Goal: Task Accomplishment & Management: Manage account settings

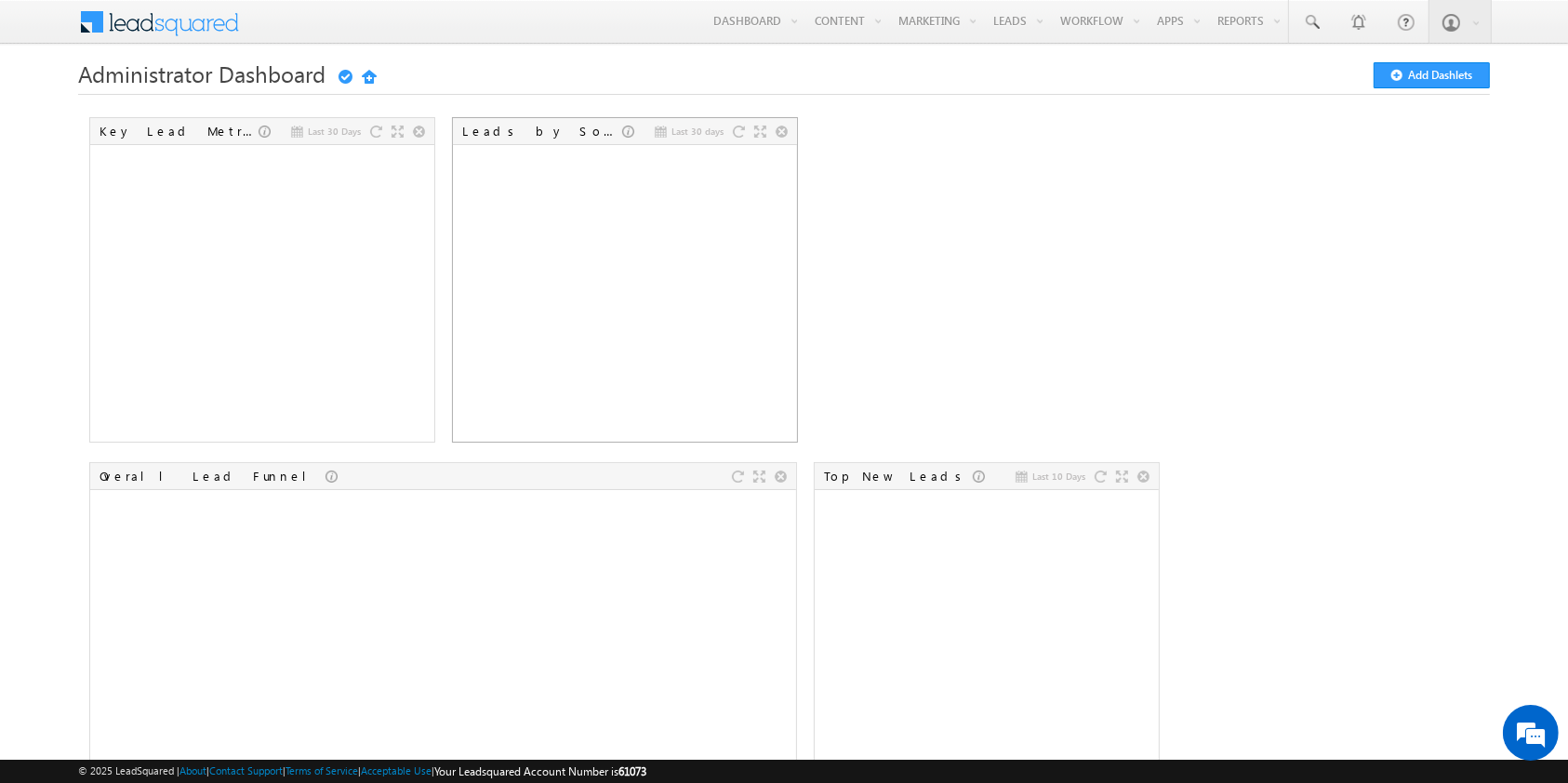
scroll to position [1, 0]
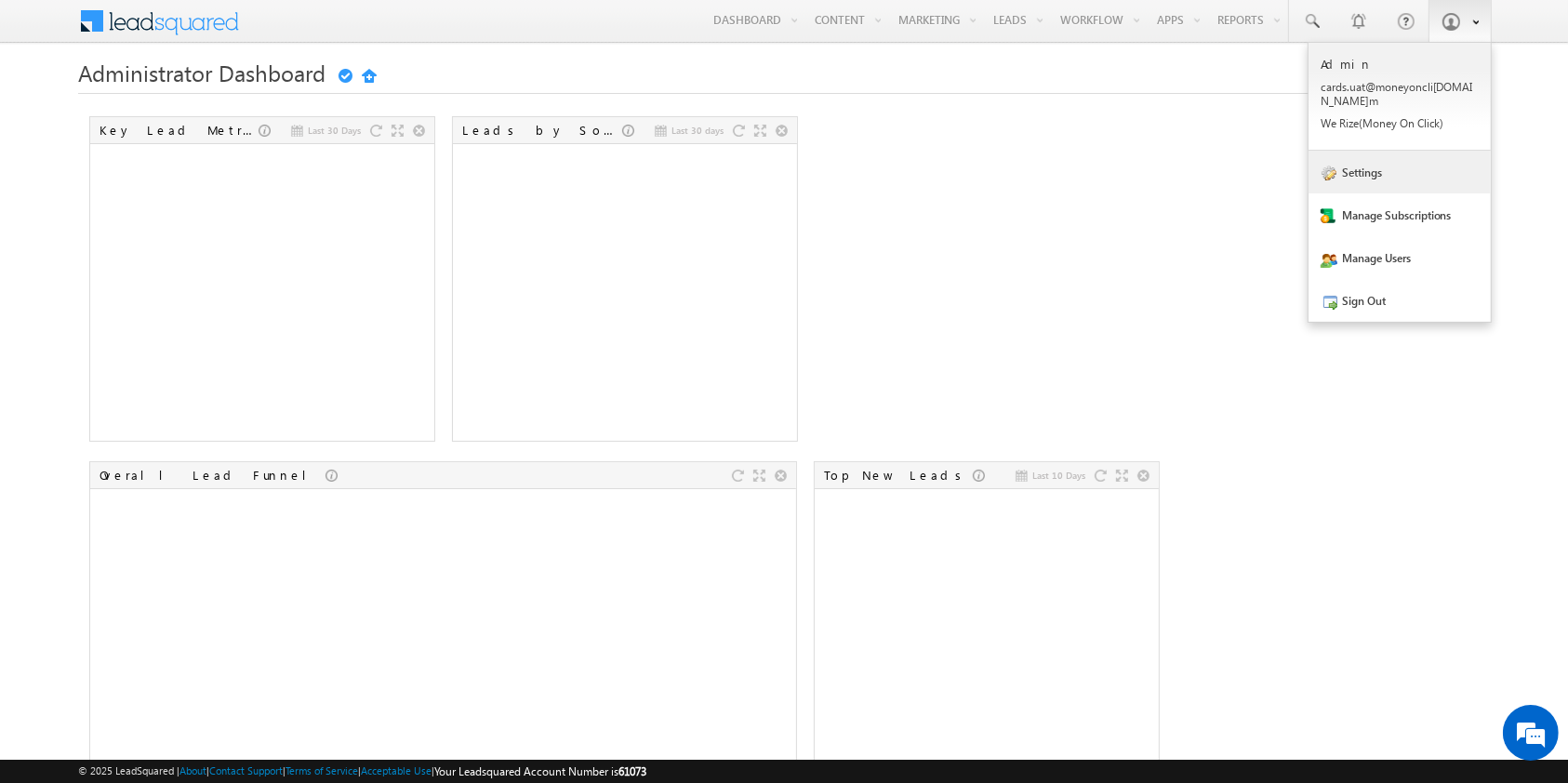
click at [1385, 176] on link "Settings" at bounding box center [1400, 172] width 183 height 43
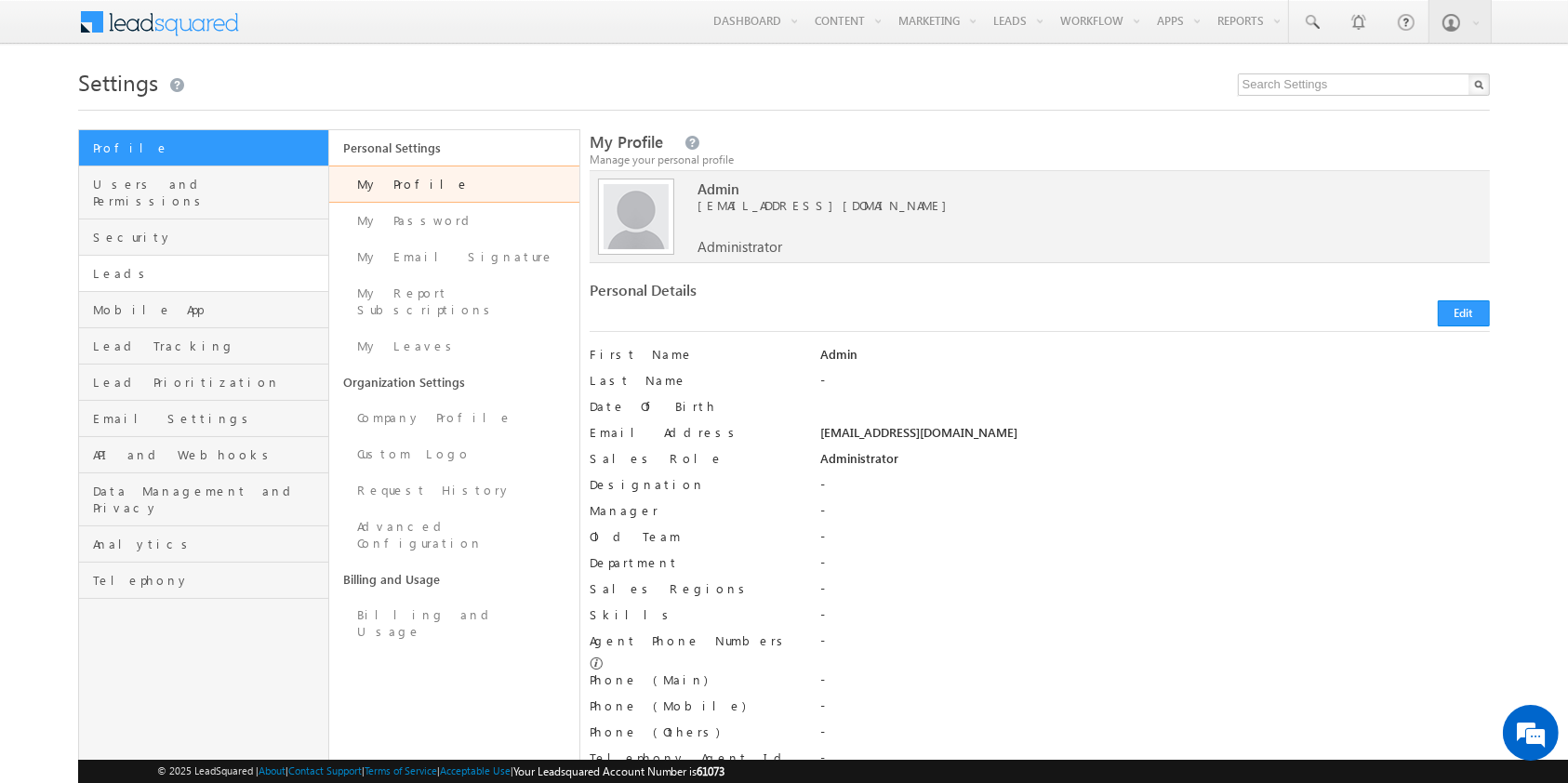
click at [124, 265] on span "Leads" at bounding box center [208, 273] width 230 height 17
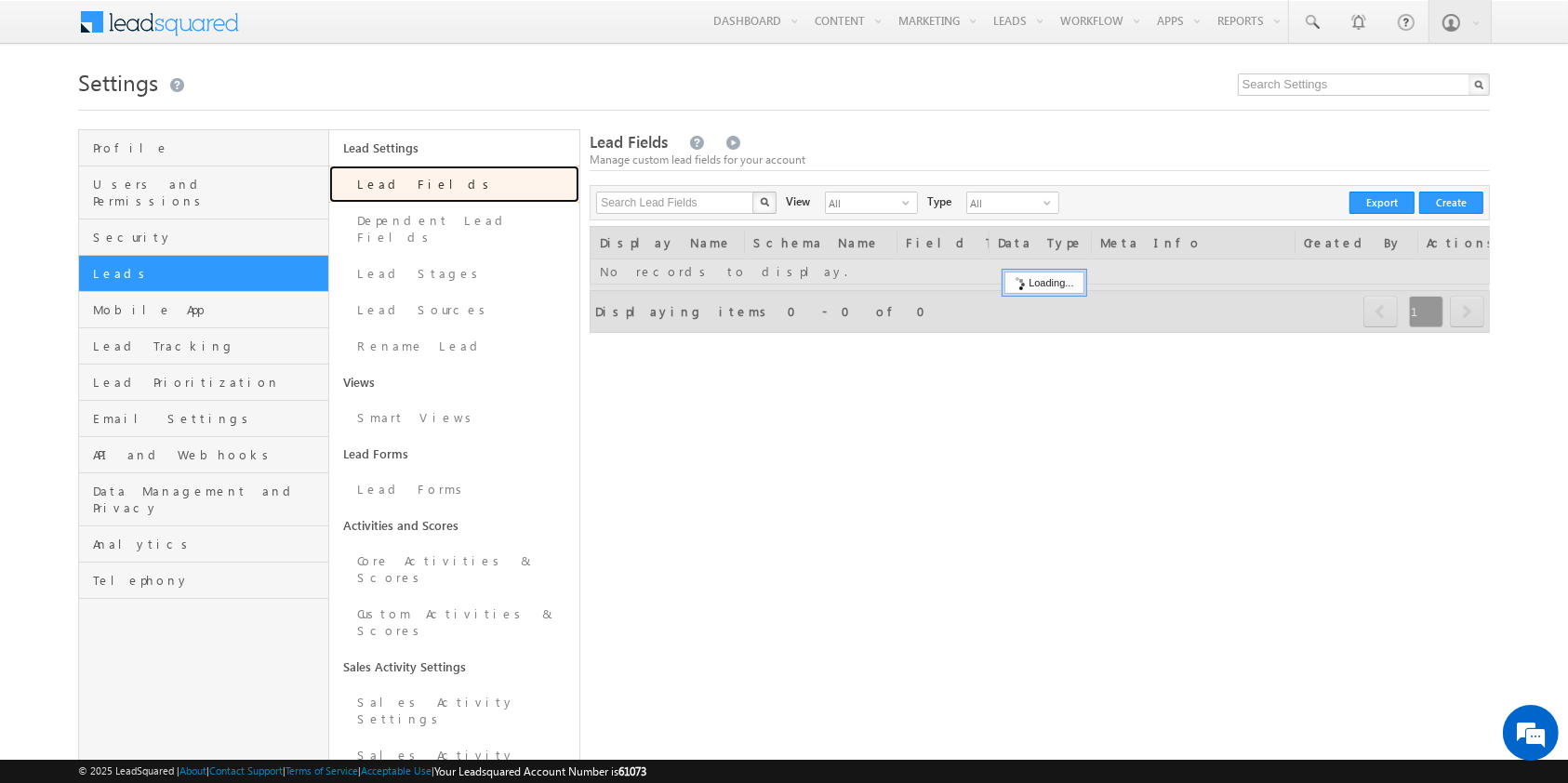
click at [480, 185] on link "Lead Fields" at bounding box center [455, 184] width 250 height 37
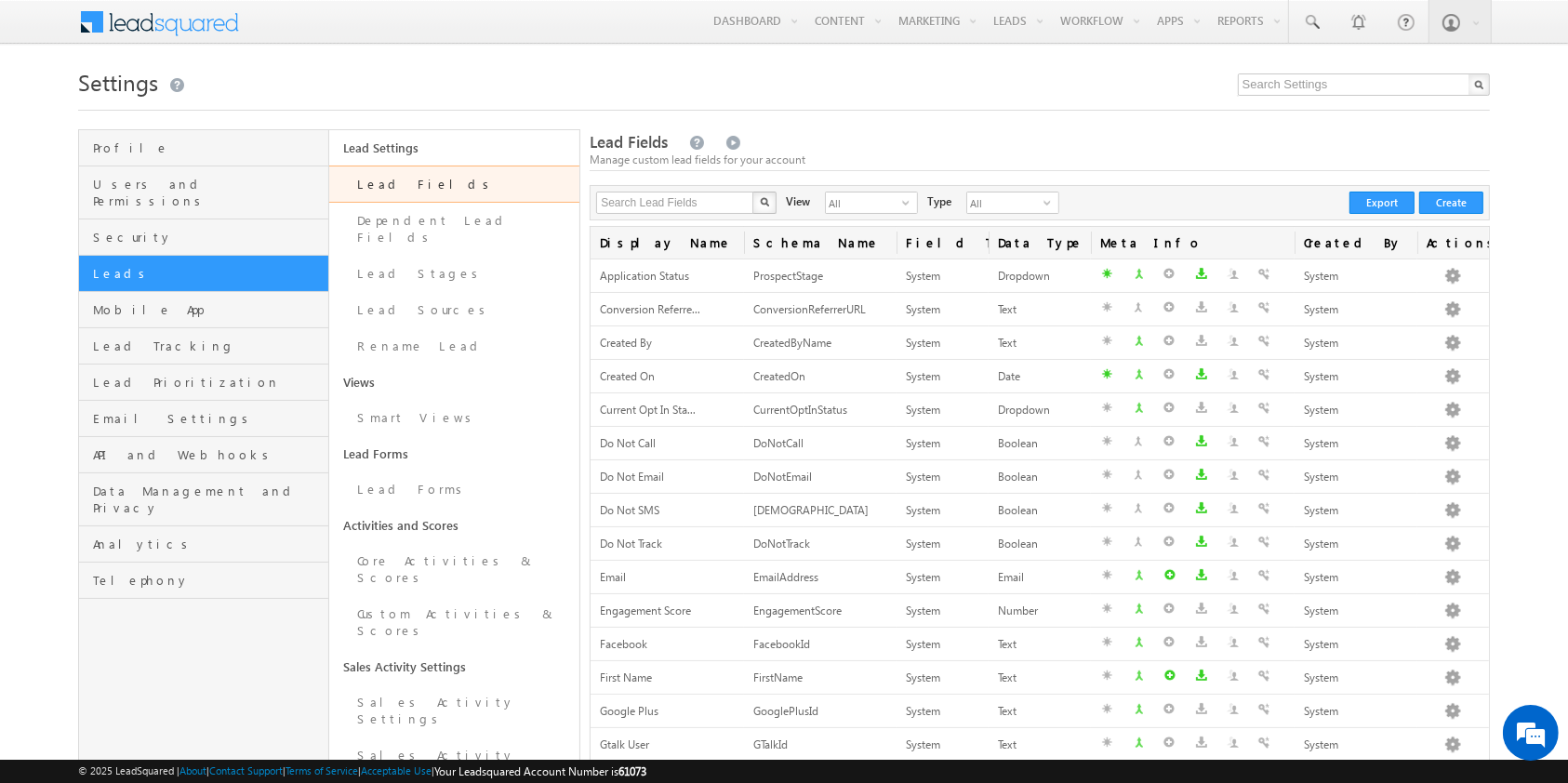
click at [867, 140] on div "Lead Fields Manage custom lead fields for your account" at bounding box center [1039, 151] width 899 height 40
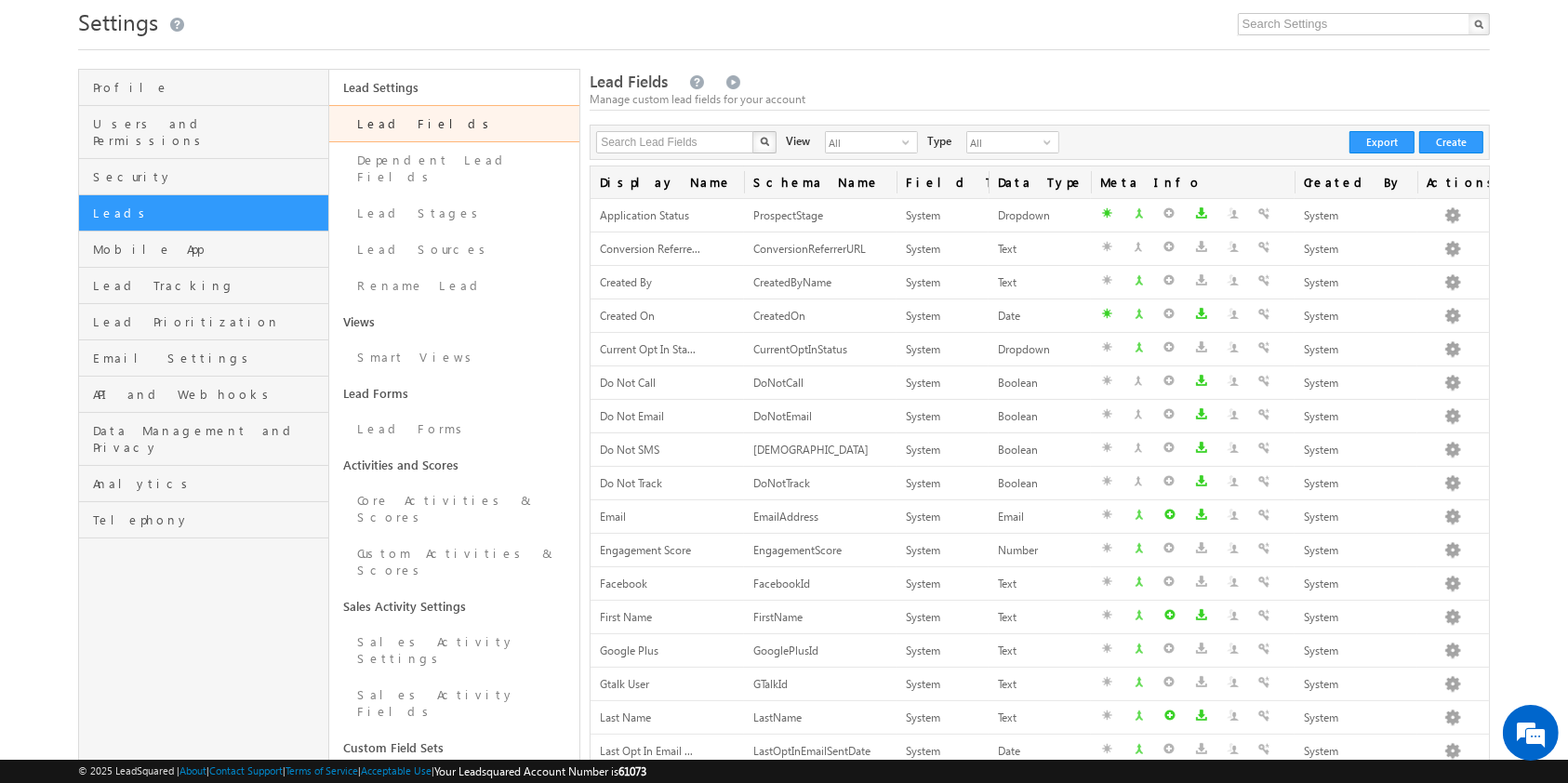
scroll to position [64, 0]
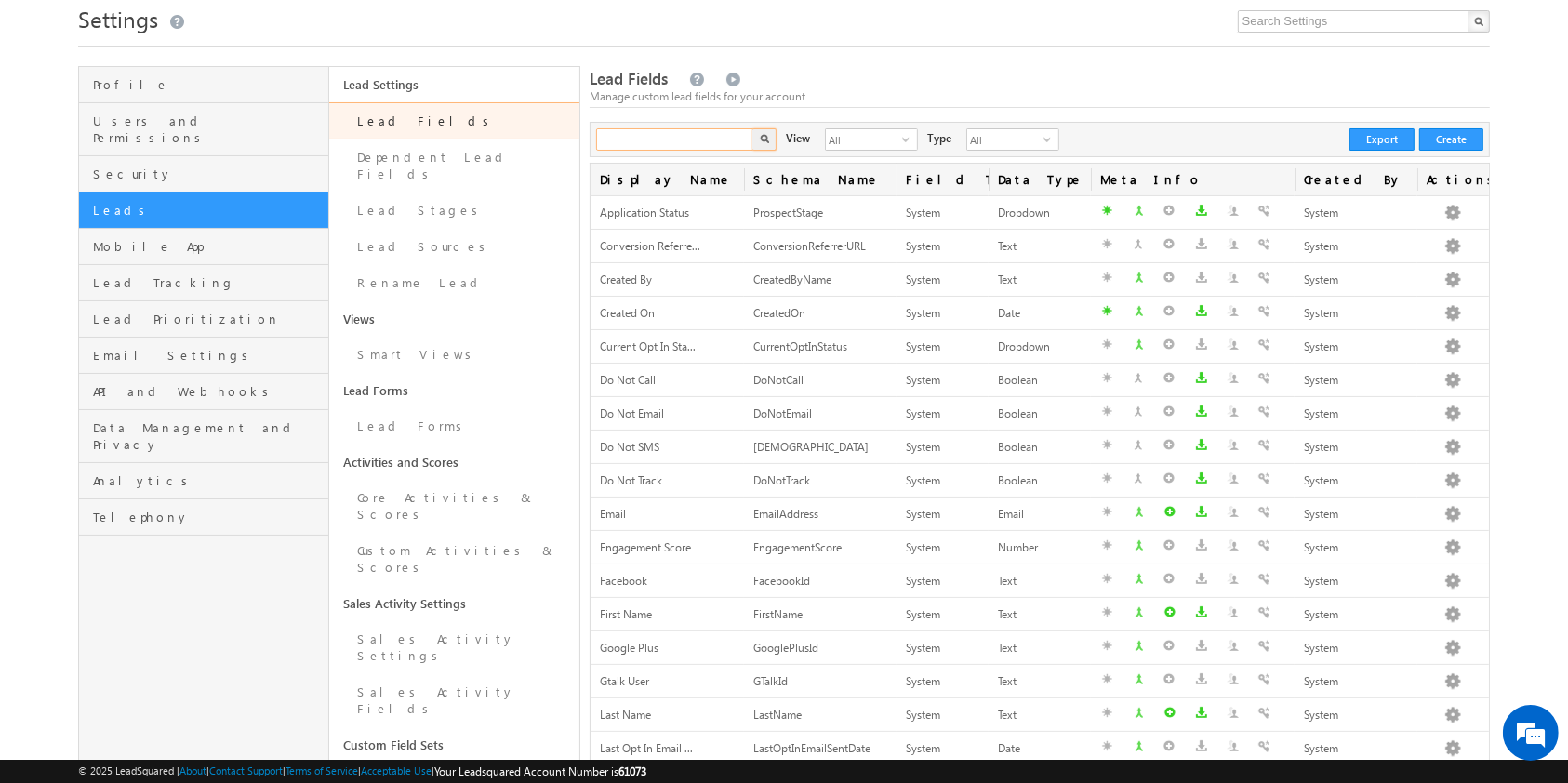
click at [676, 137] on input "text" at bounding box center [676, 139] width 159 height 22
type input "lap doc"
click at [752, 128] on button "button" at bounding box center [764, 139] width 24 height 22
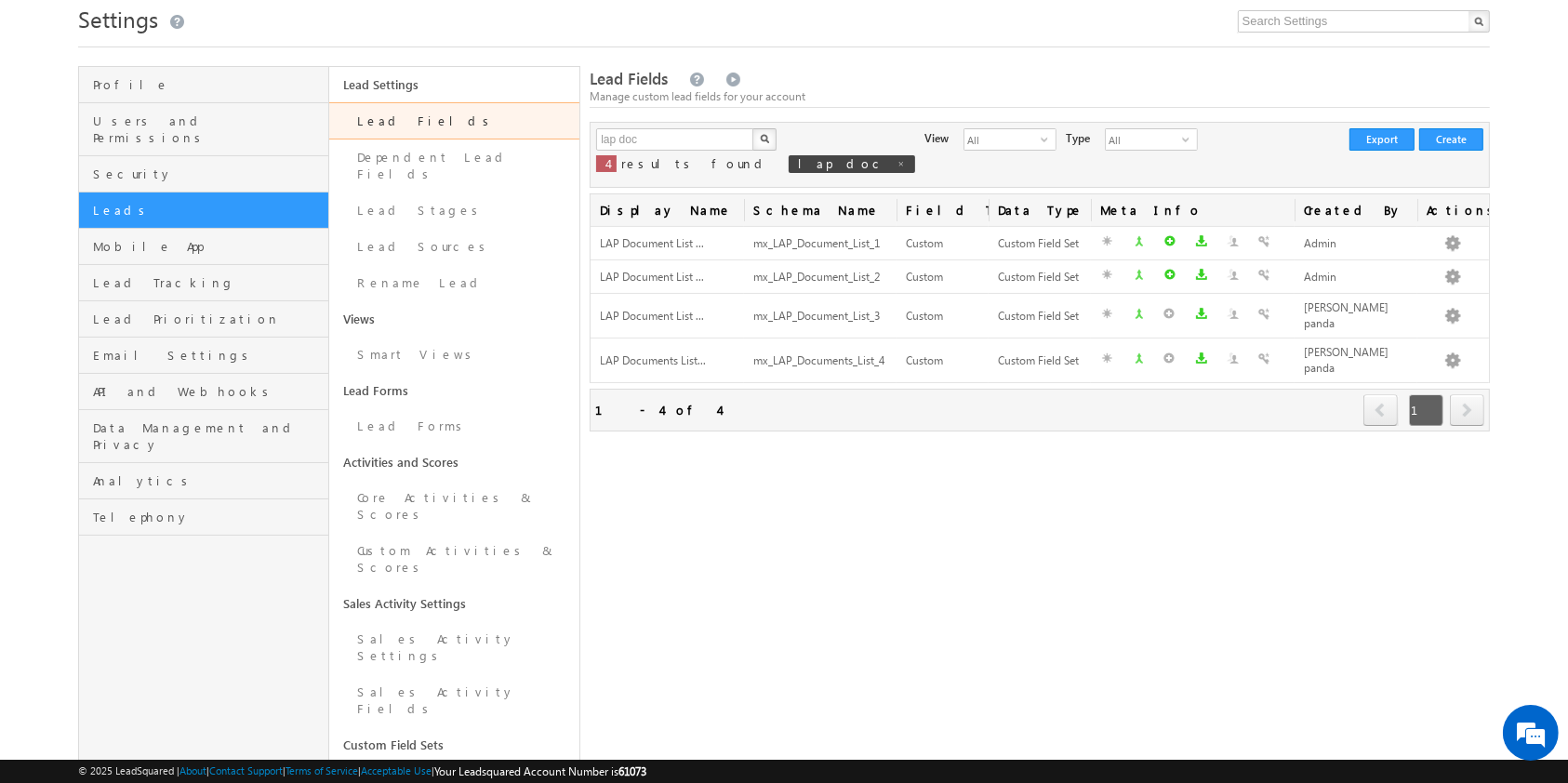
scroll to position [0, 0]
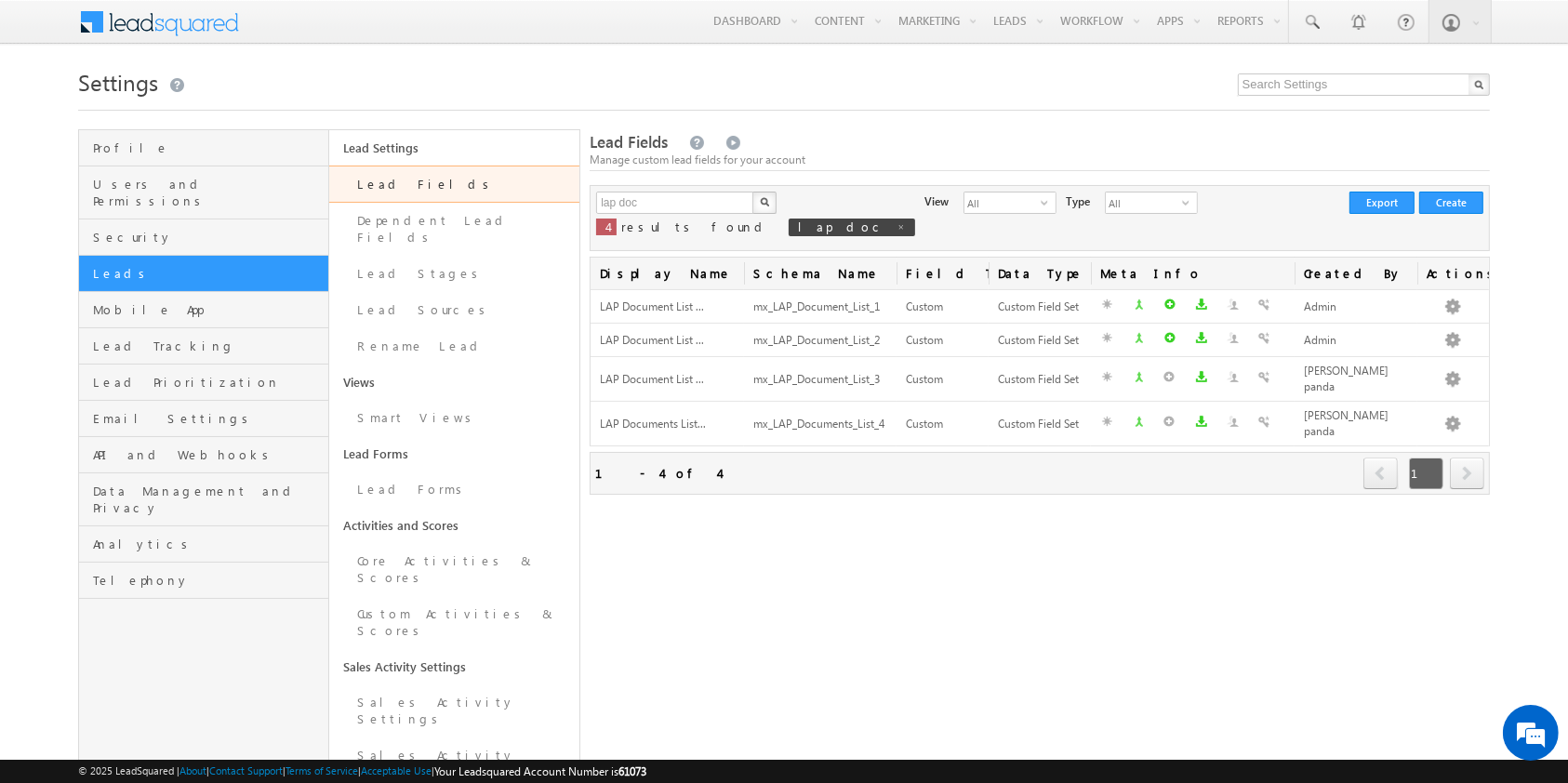
click at [912, 118] on div "Settings Profile Users and Permissions Security Leads Mobile App Lead Tracking …" at bounding box center [784, 631] width 1411 height 1138
click at [865, 584] on div "Lead Fields Manage custom lead fields for your account lap doc X 4 results foun…" at bounding box center [1039, 665] width 899 height 1072
click at [752, 192] on button "button" at bounding box center [764, 202] width 24 height 22
click at [674, 201] on input "lap doc" at bounding box center [676, 202] width 159 height 22
click at [650, 192] on input "lap doc" at bounding box center [676, 202] width 159 height 22
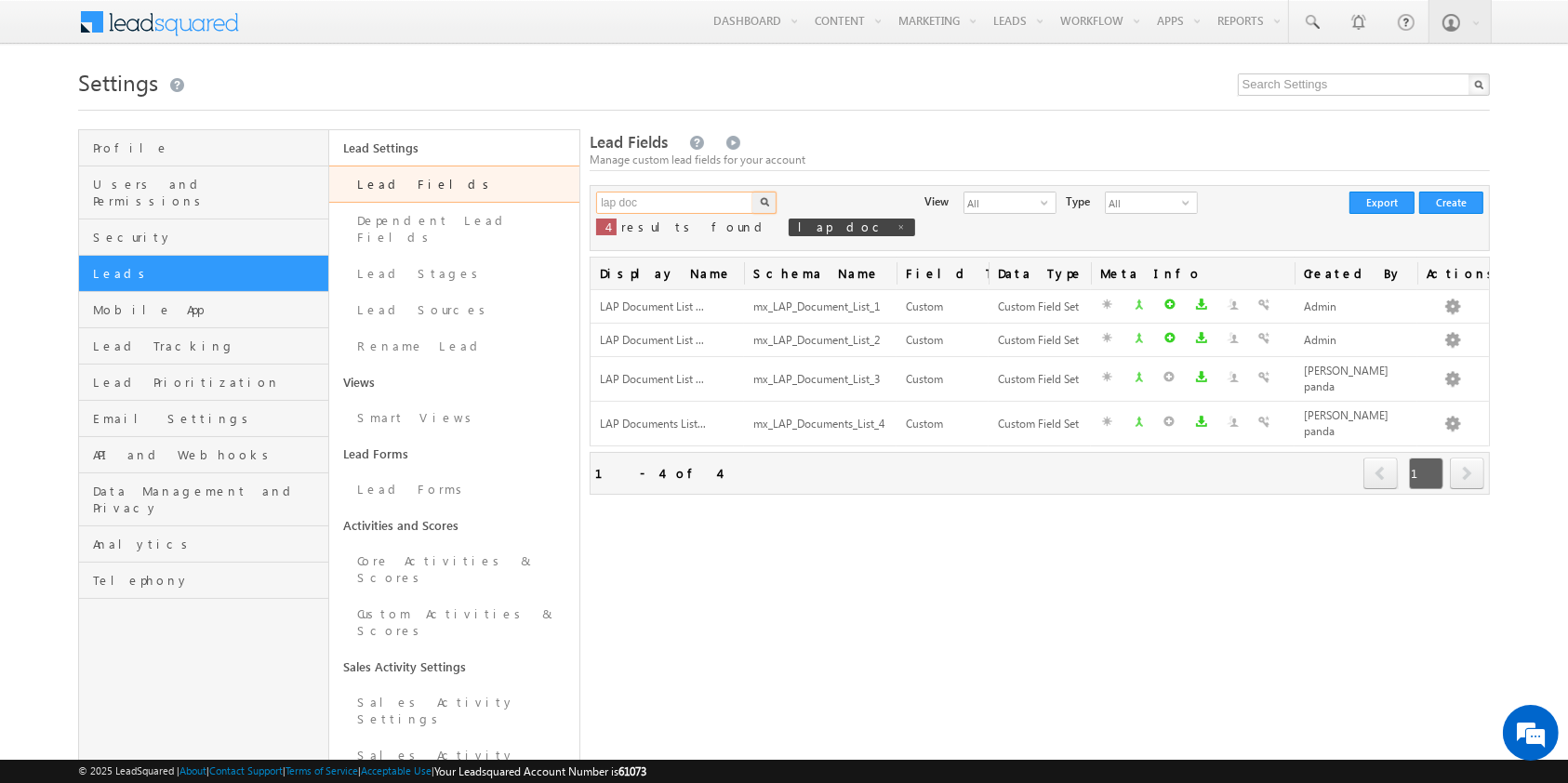
click at [650, 192] on input "lap doc" at bounding box center [676, 202] width 159 height 22
click at [752, 192] on button "button" at bounding box center [764, 202] width 24 height 22
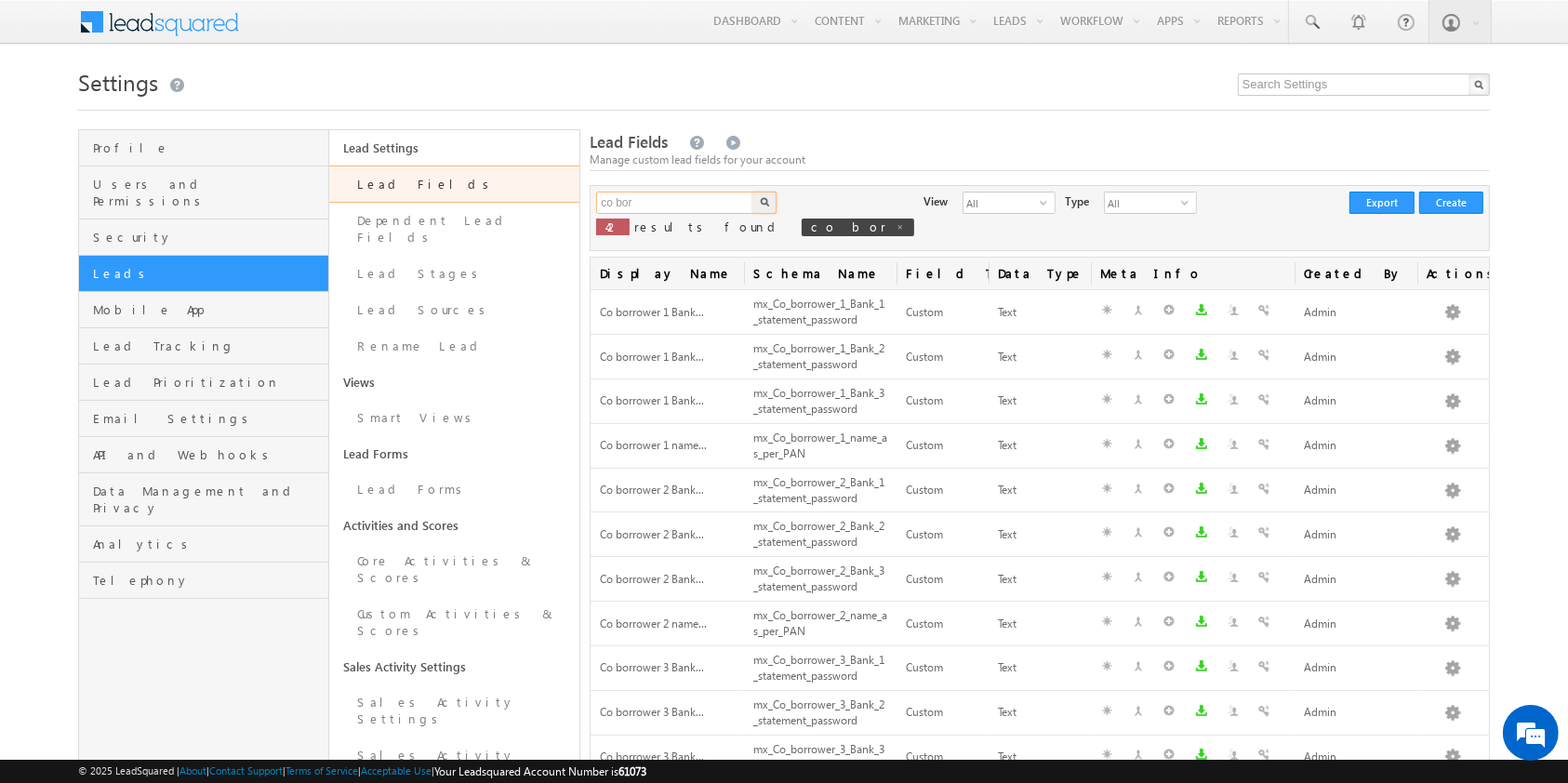
click at [707, 199] on input "co bor" at bounding box center [676, 202] width 159 height 22
click at [752, 192] on button "button" at bounding box center [764, 202] width 24 height 22
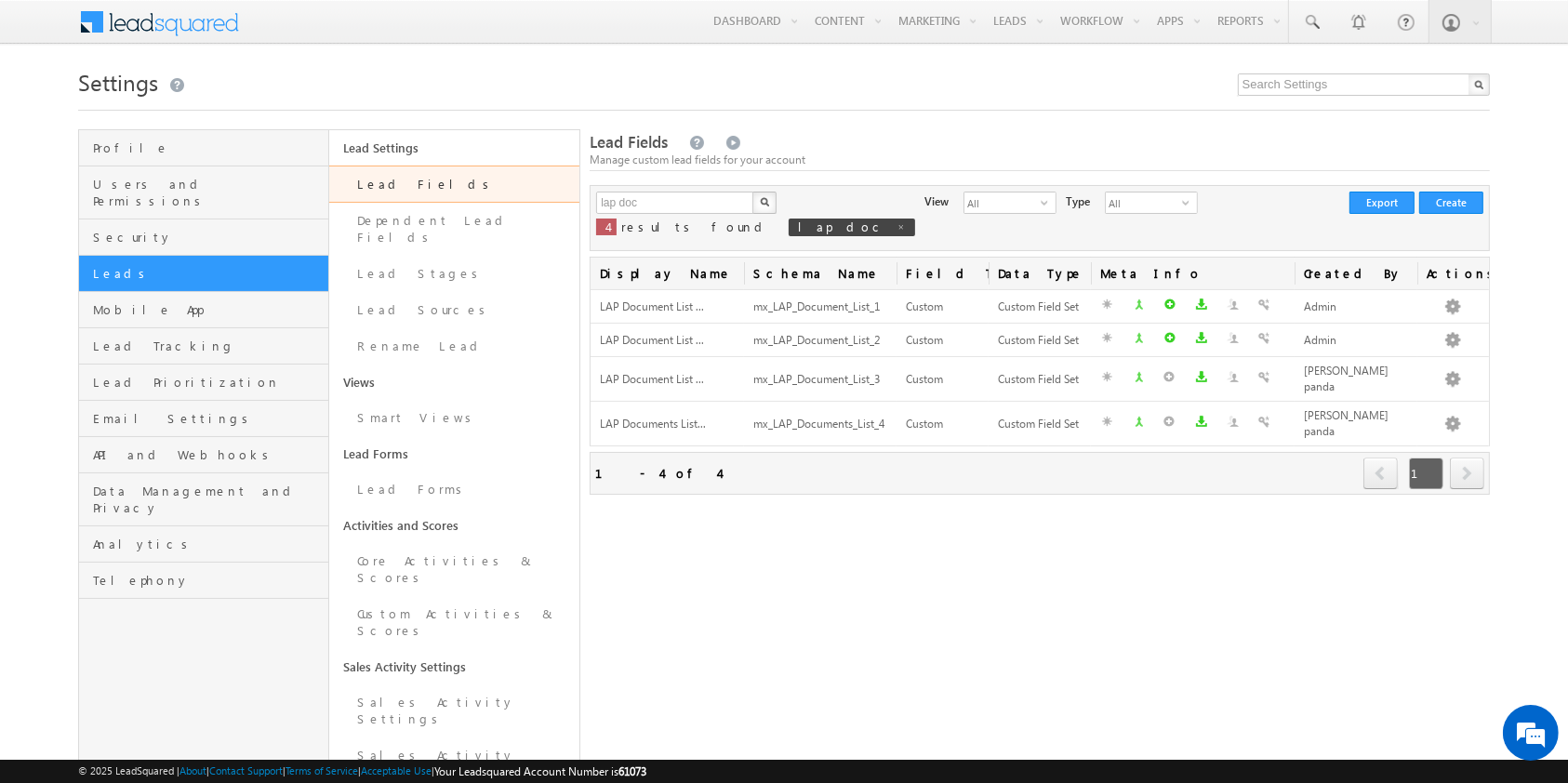
click at [817, 500] on div "Lead Fields Manage custom lead fields for your account lap doc X 4 results foun…" at bounding box center [1039, 665] width 899 height 1072
click at [670, 212] on input "lap doc" at bounding box center [676, 202] width 159 height 22
click at [752, 192] on button "button" at bounding box center [764, 202] width 24 height 22
click at [670, 212] on input "lap doc" at bounding box center [676, 202] width 159 height 22
type input "lap document"
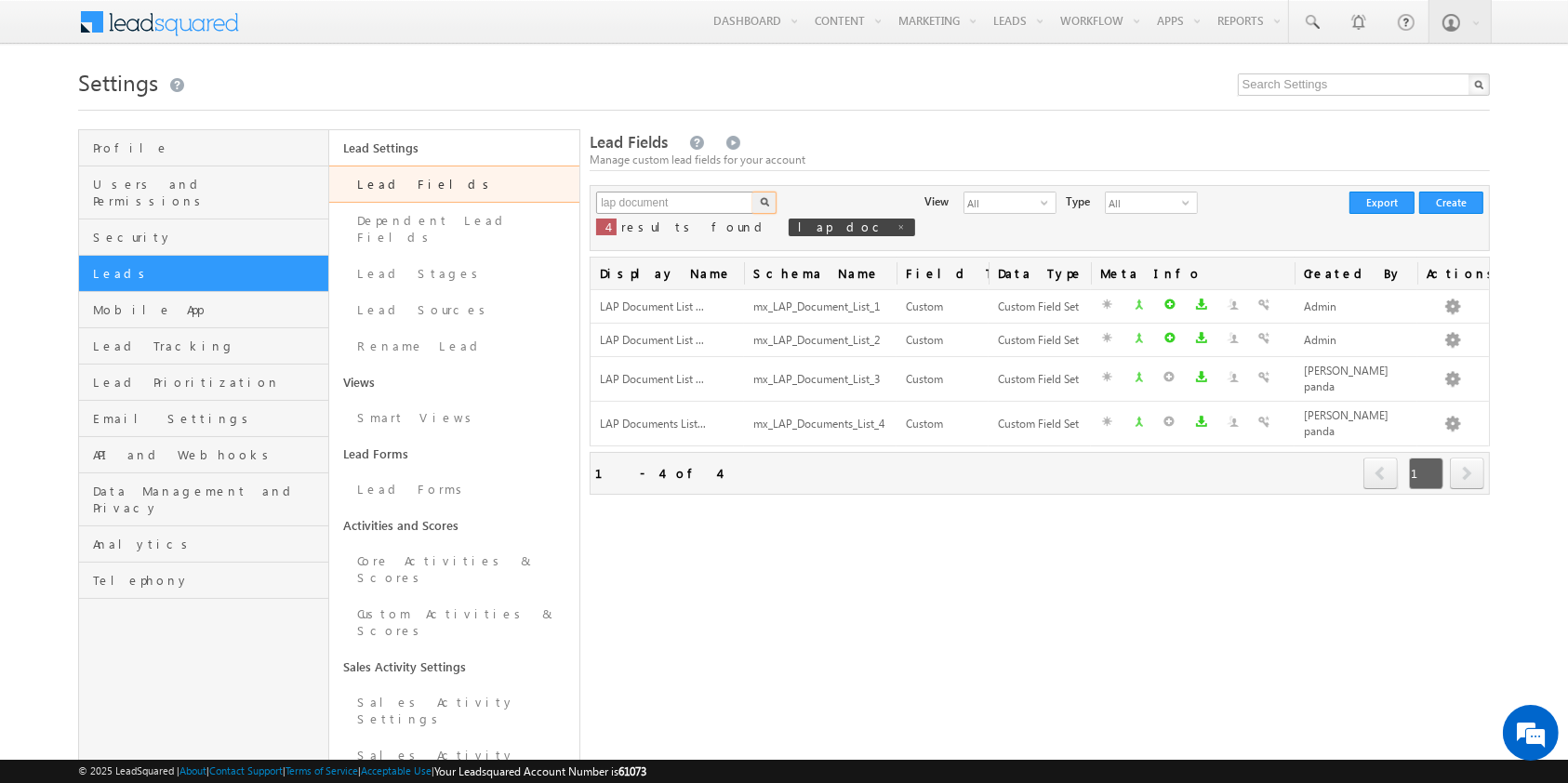
click at [752, 192] on button "button" at bounding box center [764, 202] width 24 height 22
click at [703, 201] on input "lap document" at bounding box center [676, 202] width 159 height 22
click at [752, 192] on button "button" at bounding box center [764, 202] width 24 height 22
click at [703, 201] on input "lap document" at bounding box center [676, 202] width 159 height 22
click at [752, 192] on button "button" at bounding box center [764, 202] width 24 height 22
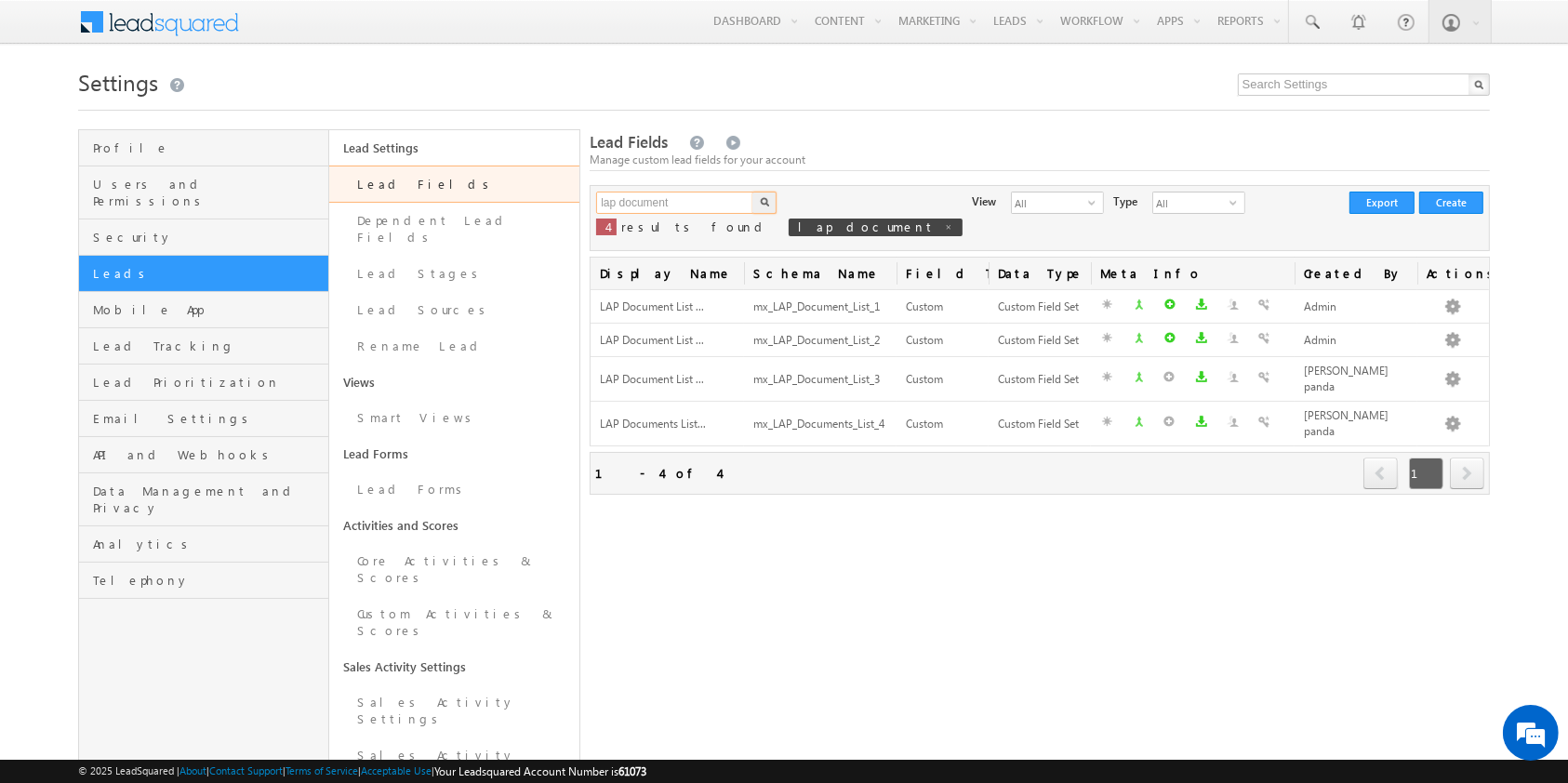
click at [703, 201] on input "lap document" at bounding box center [676, 202] width 159 height 22
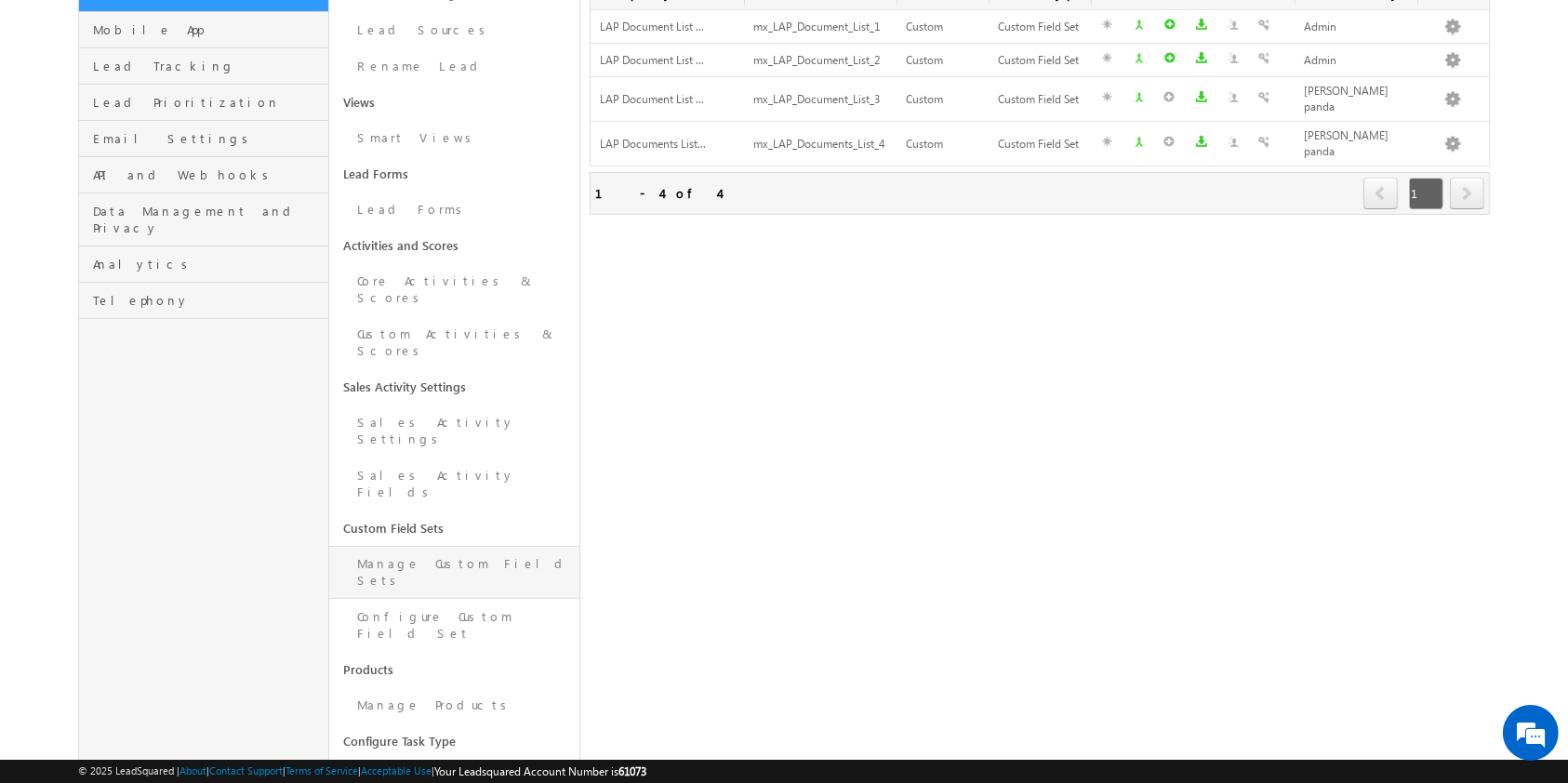
click at [492, 546] on link "Manage Custom Field Sets" at bounding box center [455, 572] width 250 height 53
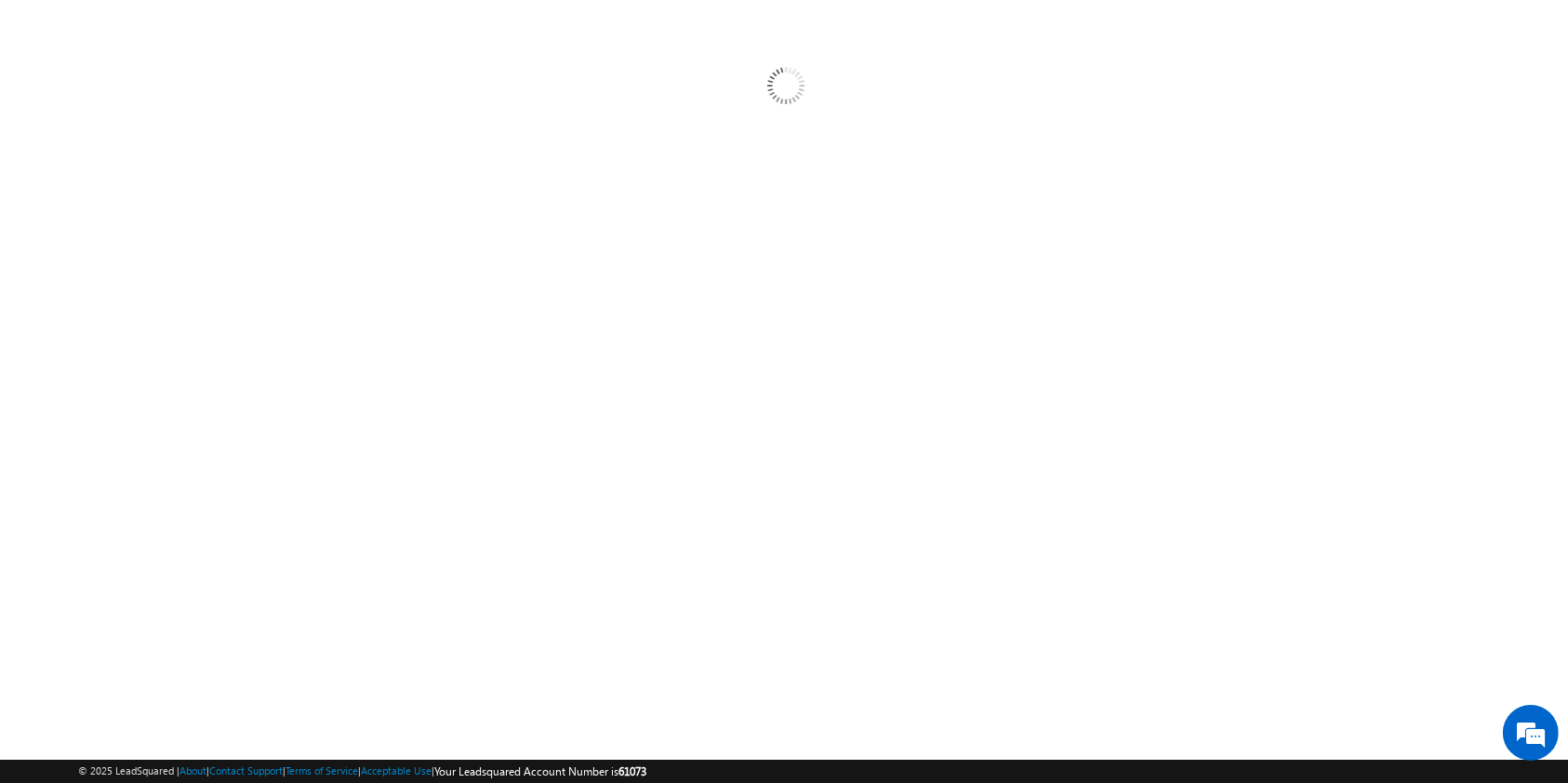
scroll to position [144, 0]
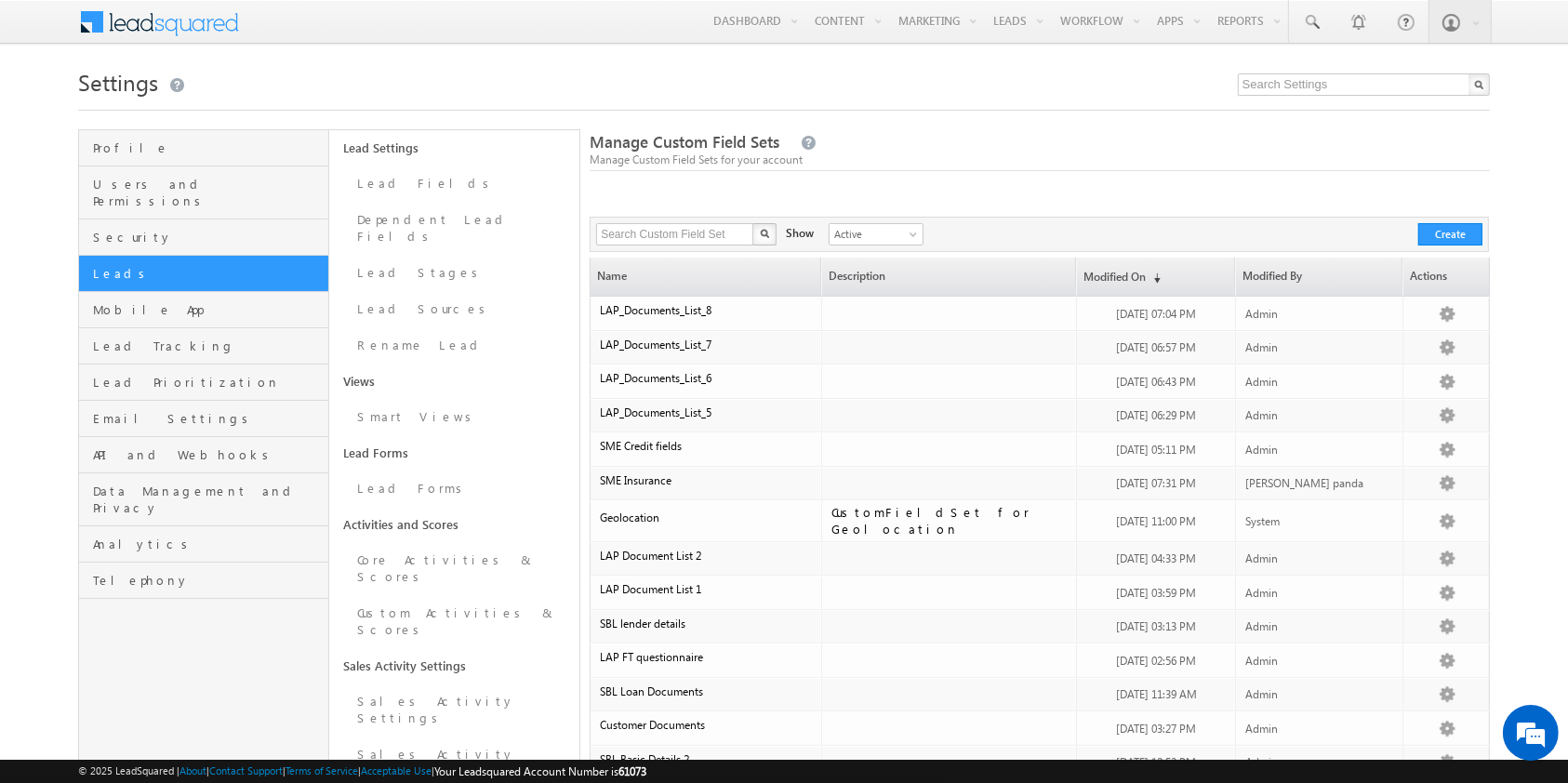
click at [980, 132] on div "Manage Custom Field Sets Manage Custom Field Sets for your account" at bounding box center [1039, 151] width 899 height 40
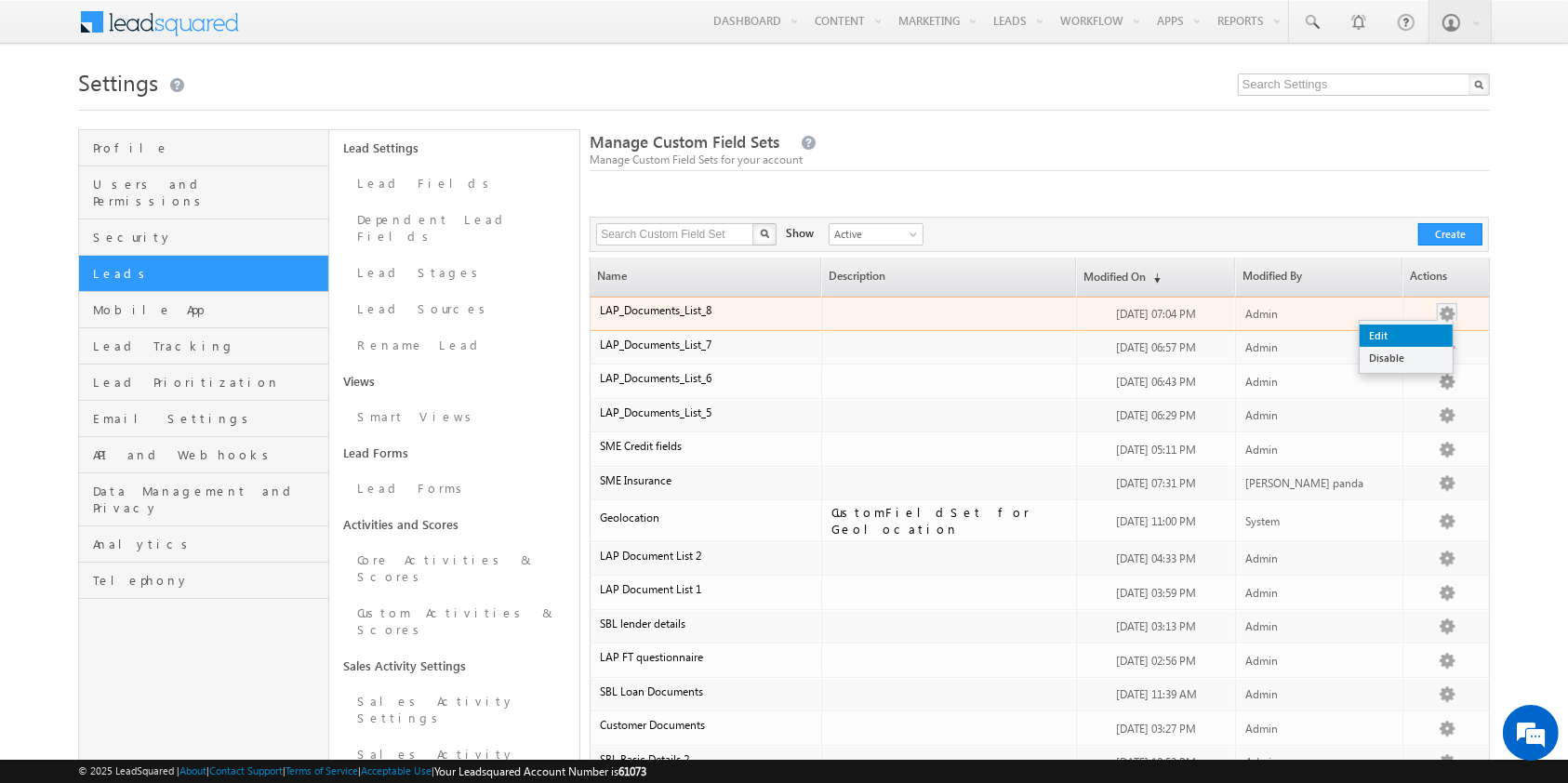
click at [1416, 337] on link "Edit" at bounding box center [1406, 335] width 93 height 22
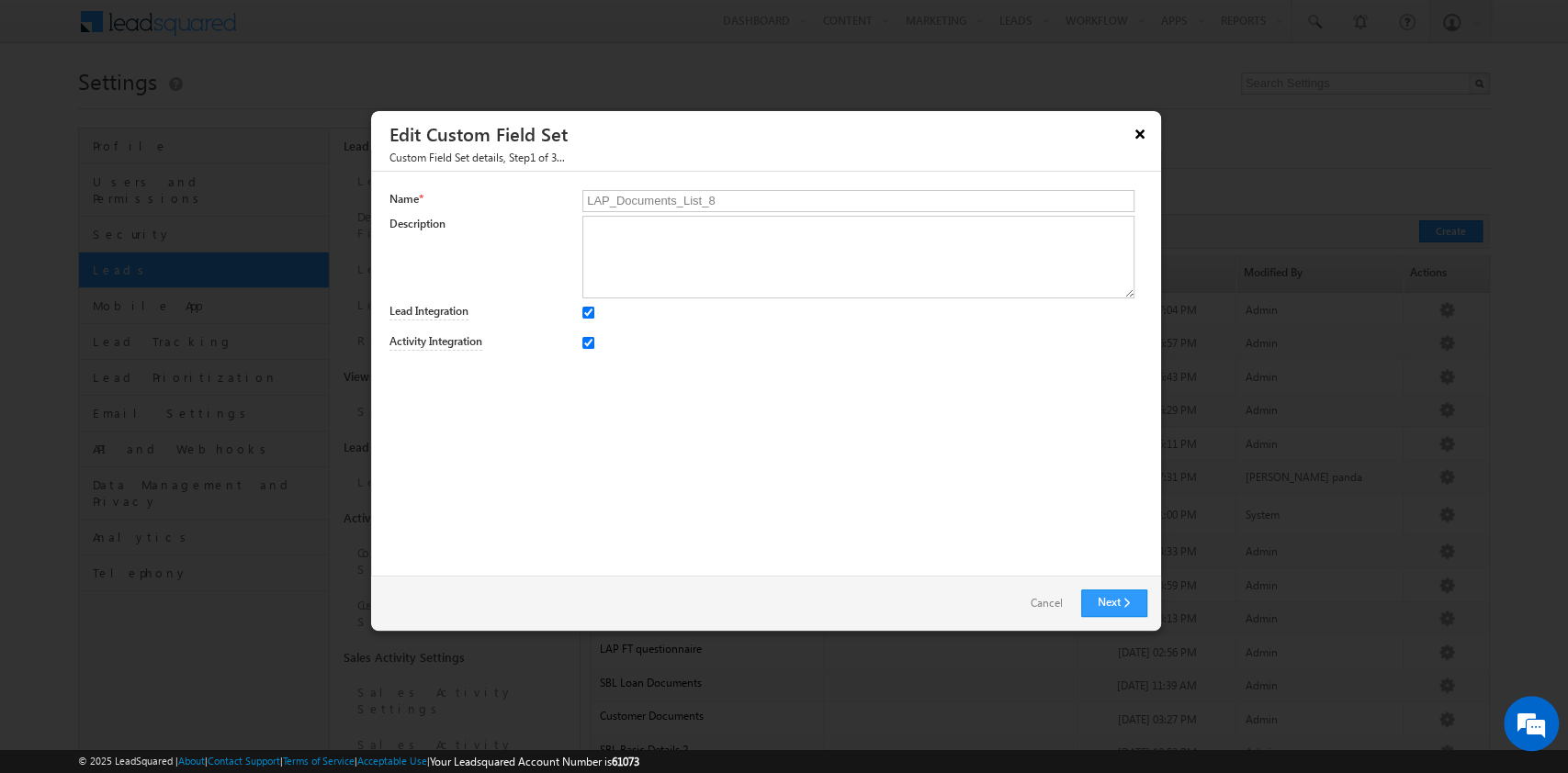
click at [1140, 133] on button "×" at bounding box center [1140, 133] width 29 height 32
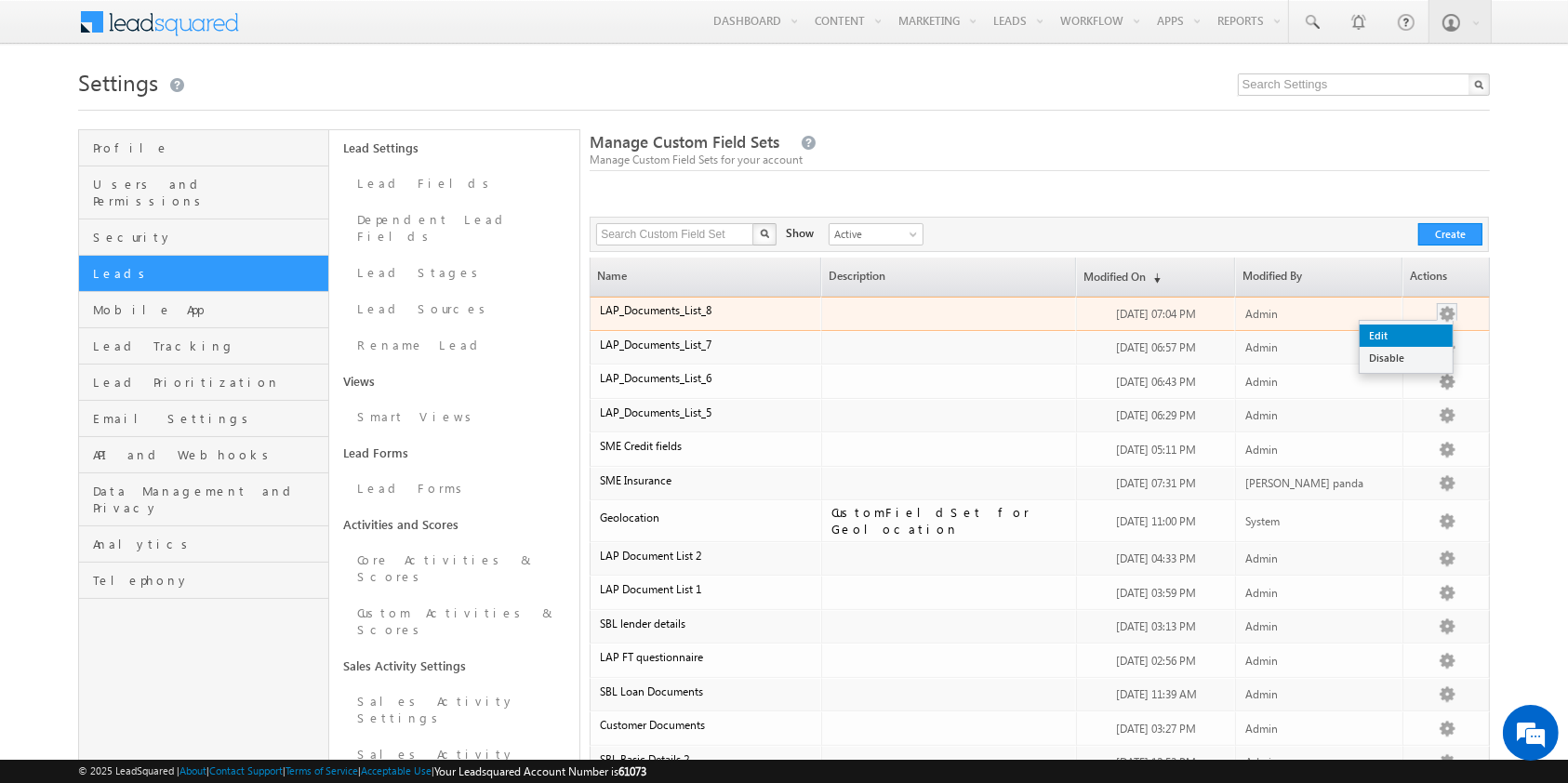
click at [1423, 331] on link "Edit" at bounding box center [1406, 335] width 93 height 22
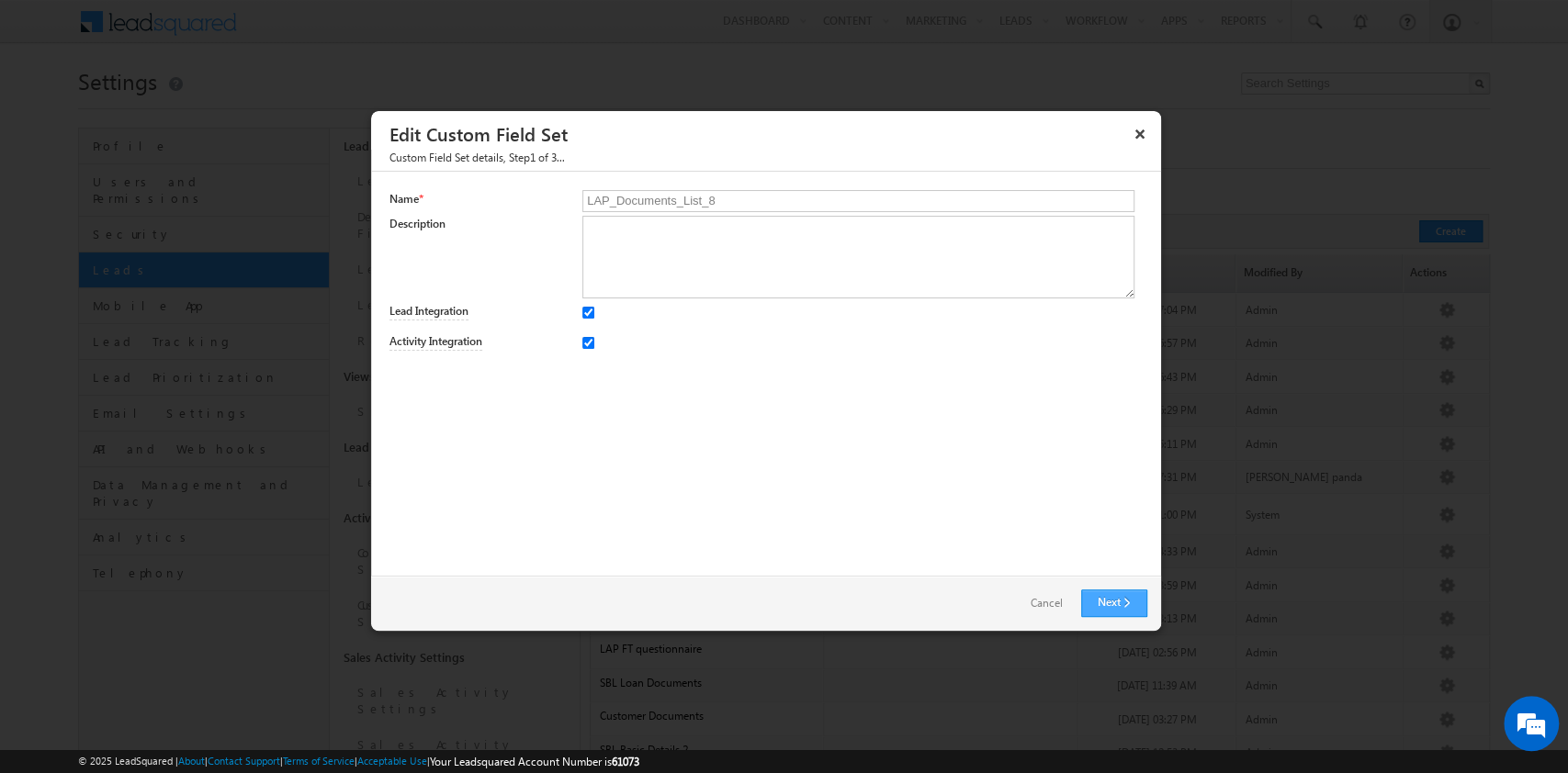
click at [1119, 607] on link "Next" at bounding box center [1113, 604] width 66 height 27
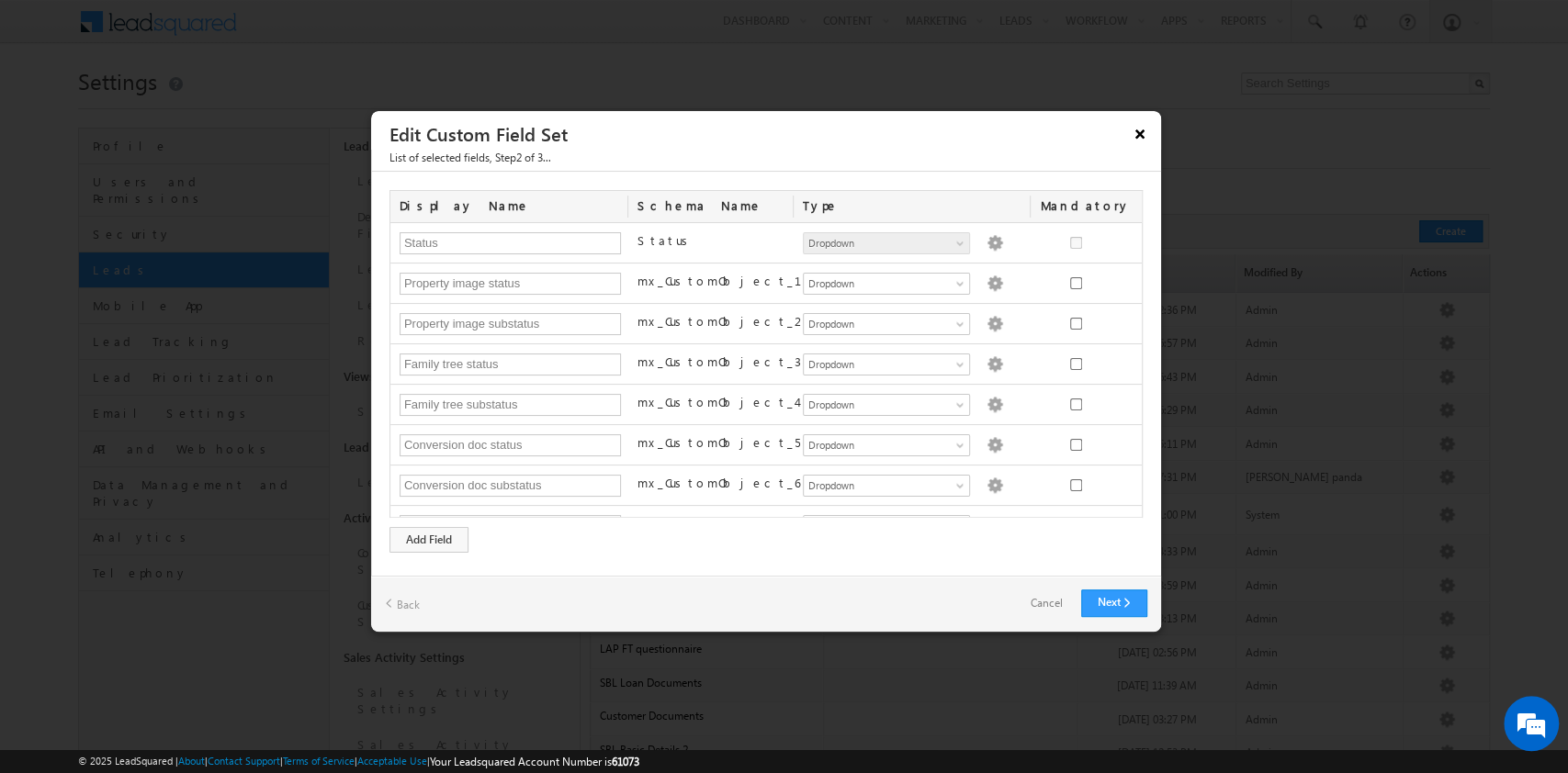
click at [1134, 139] on button "×" at bounding box center [1140, 133] width 29 height 32
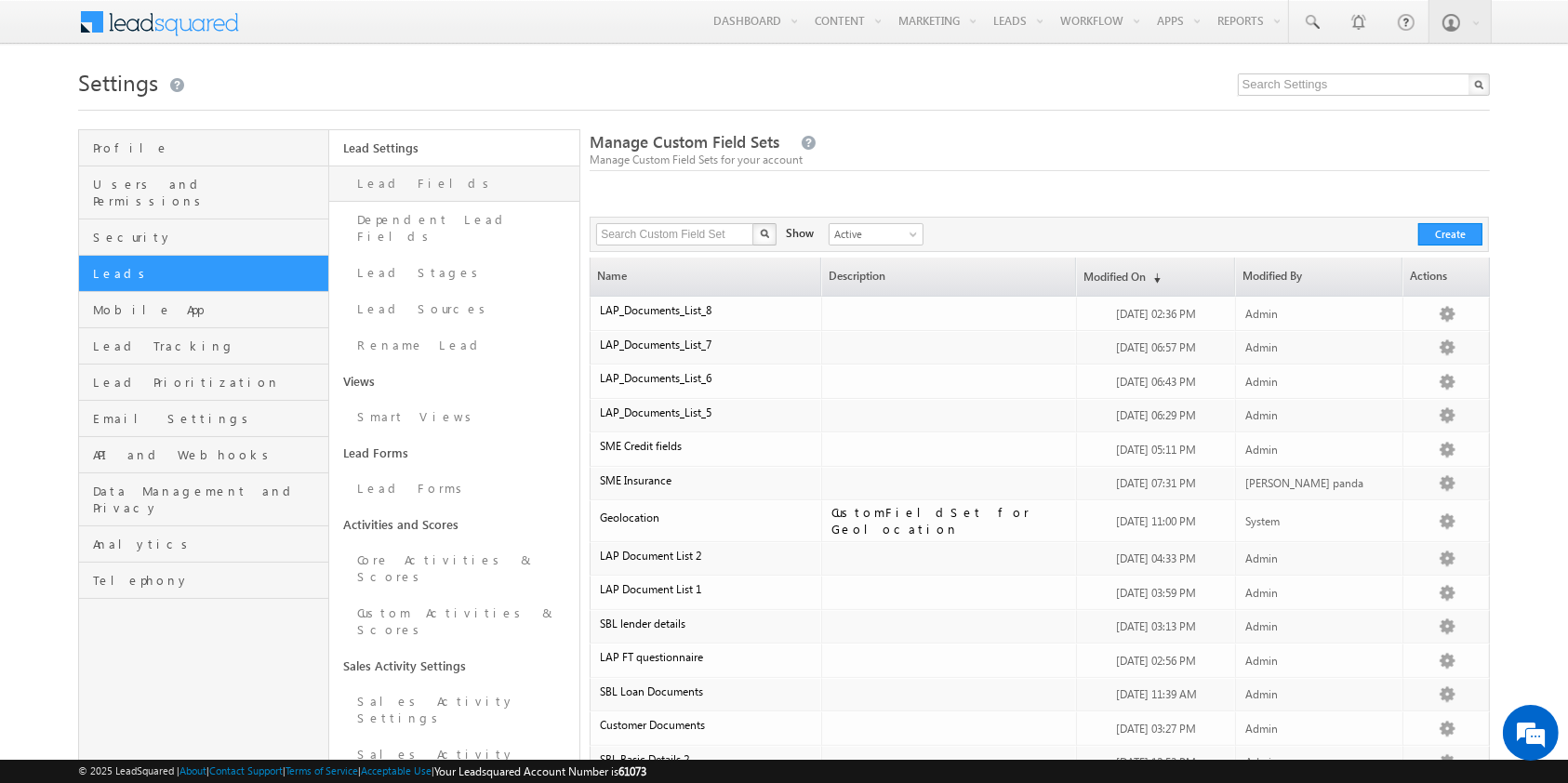
click at [495, 180] on link "Lead Fields" at bounding box center [455, 184] width 250 height 37
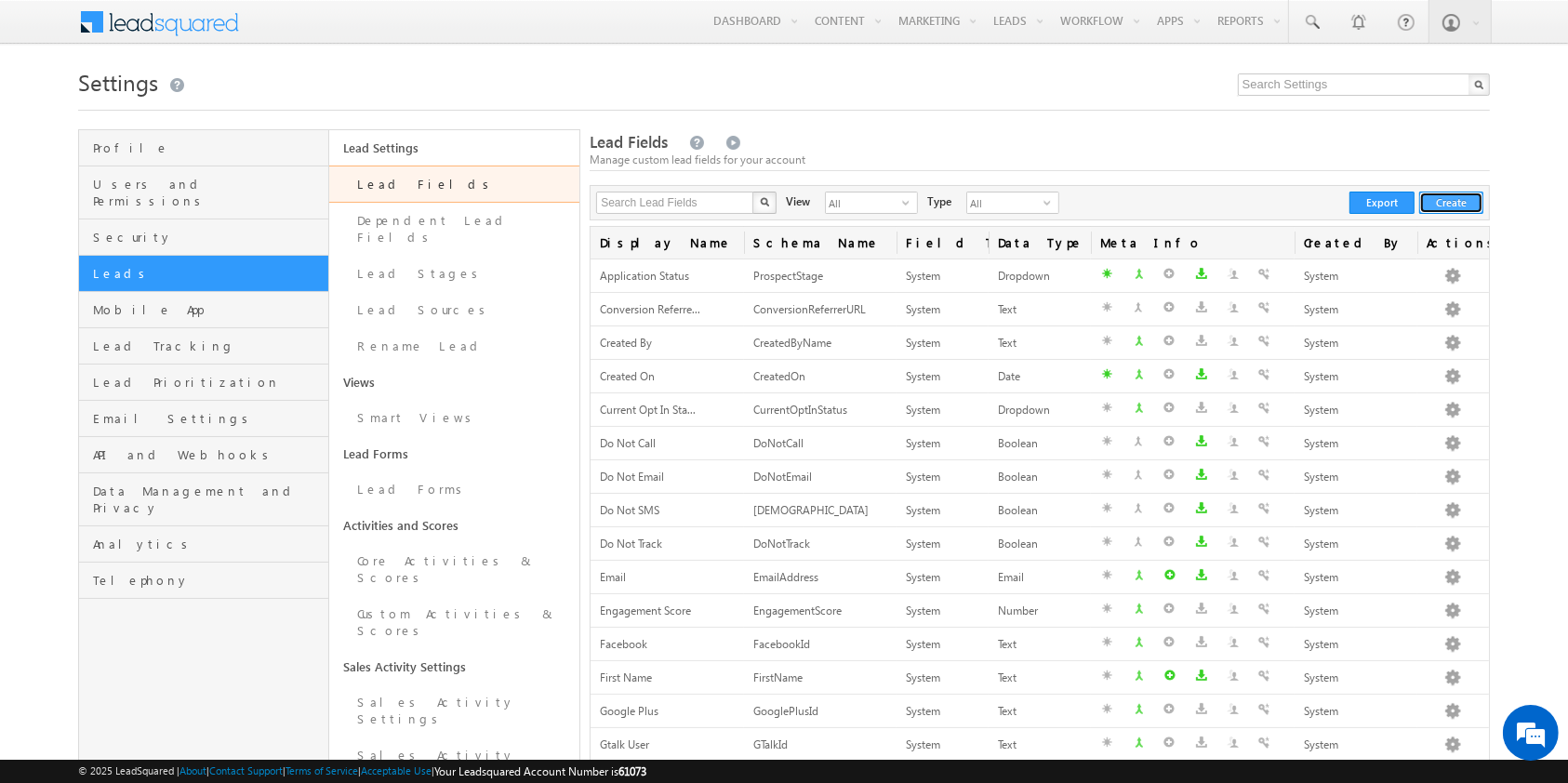
click at [1462, 195] on button "Create" at bounding box center [1451, 202] width 65 height 22
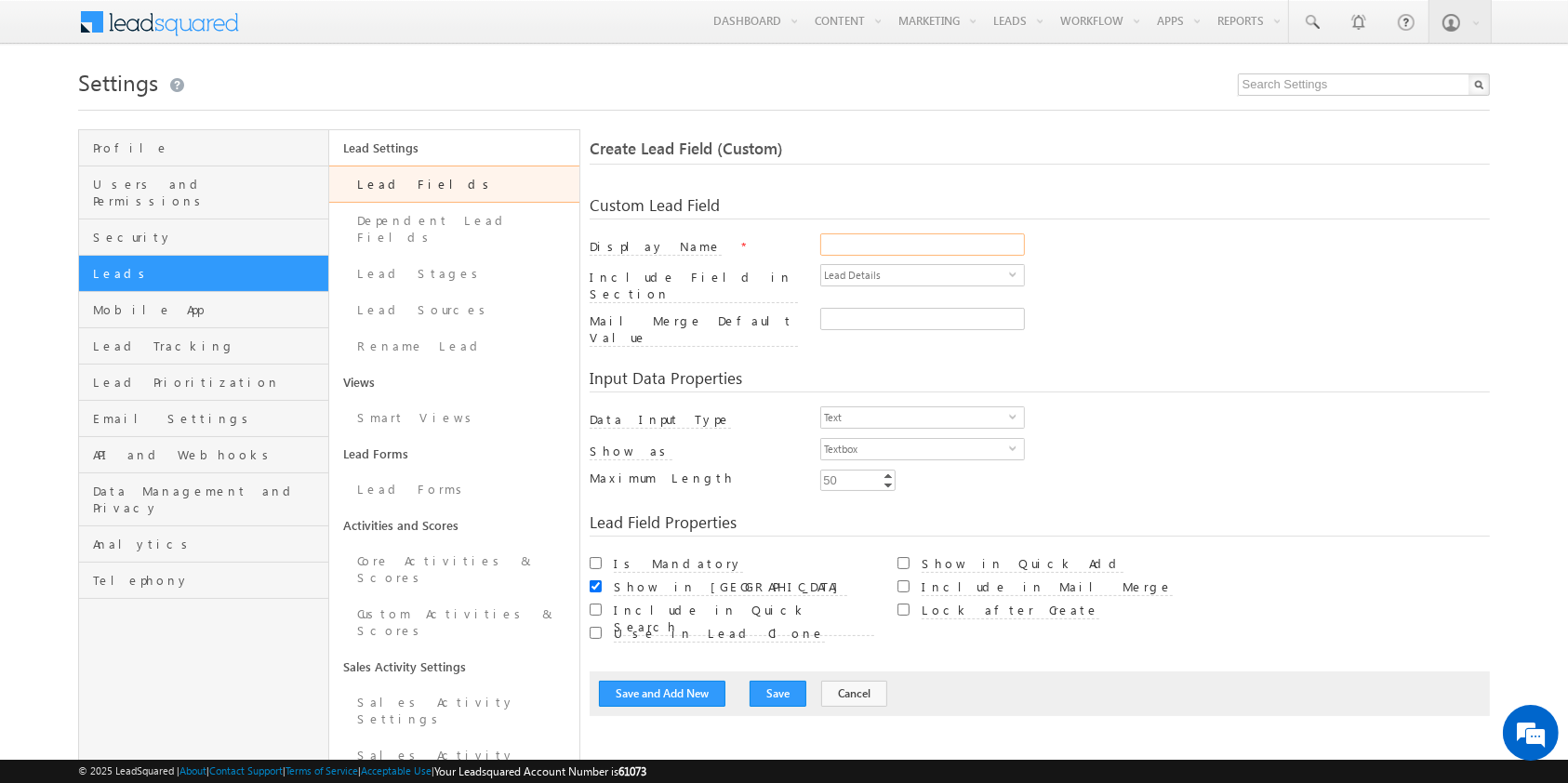
paste input "mx_Co_borrower_Additional"
click at [934, 253] on input "mx_Co_borrower_Additional" at bounding box center [923, 244] width 204 height 22
paste input "LAP_Documents_List_5"
click at [979, 234] on input "LAP Documents List 5" at bounding box center [923, 244] width 204 height 22
type input "LAP Documents List 5"
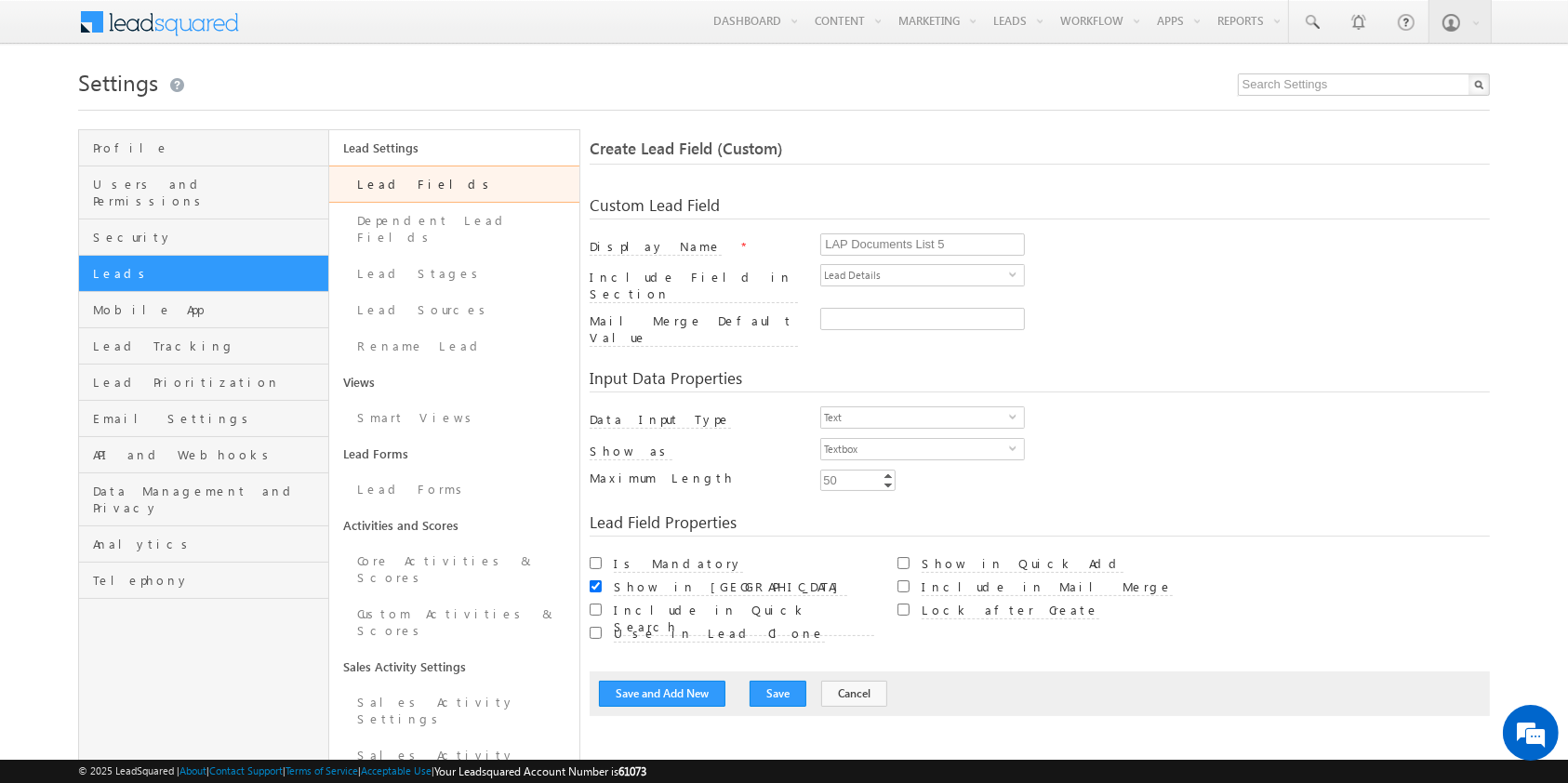
click at [1056, 252] on div "LAP Documents List 5" at bounding box center [1155, 246] width 669 height 26
click at [997, 242] on input "LAP Documents List 5" at bounding box center [923, 244] width 204 height 22
click at [1090, 240] on div "LAP Documents List 5" at bounding box center [1155, 246] width 669 height 26
click at [925, 407] on span "Text" at bounding box center [914, 417] width 188 height 21
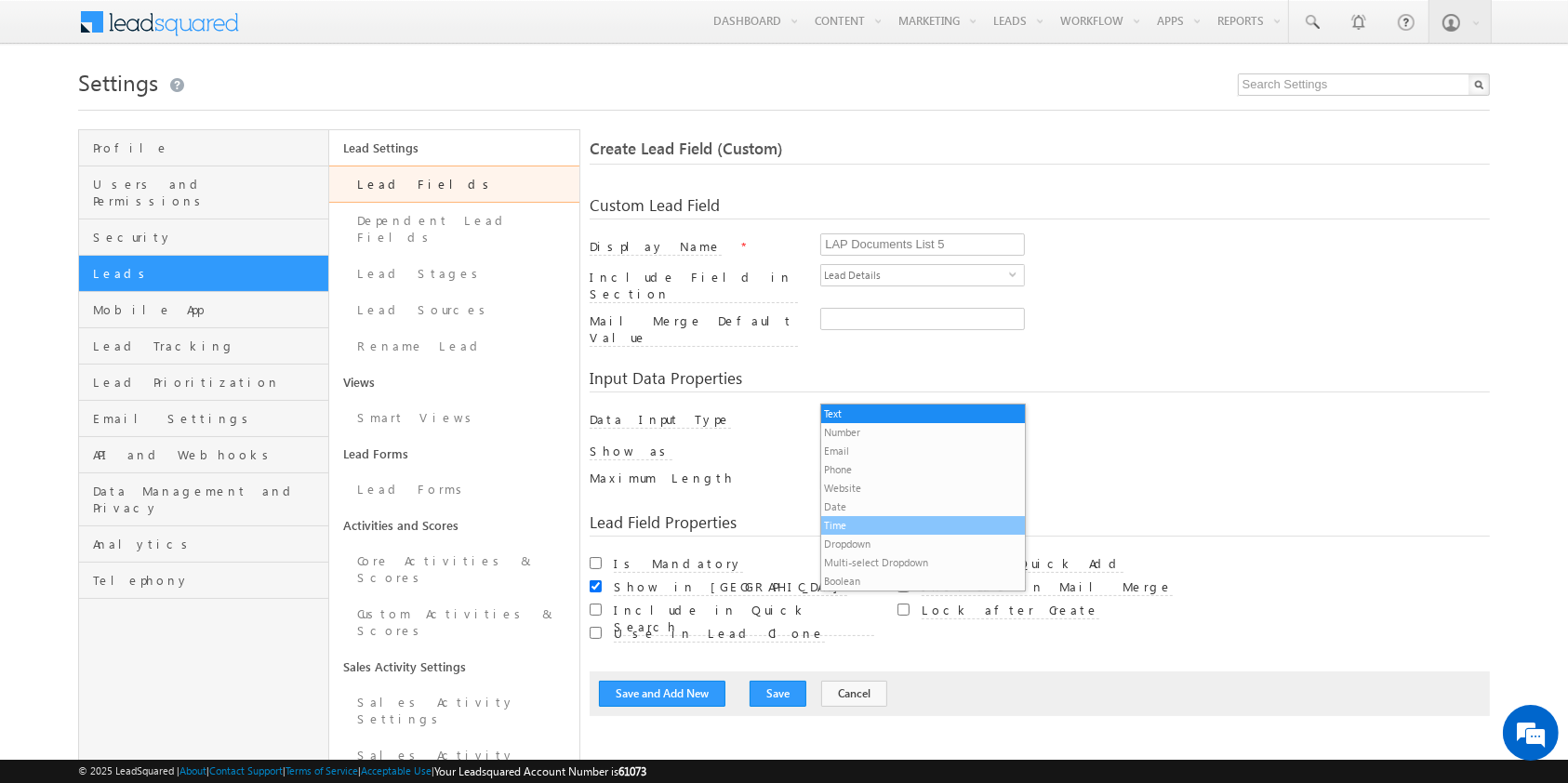
scroll to position [19, 0]
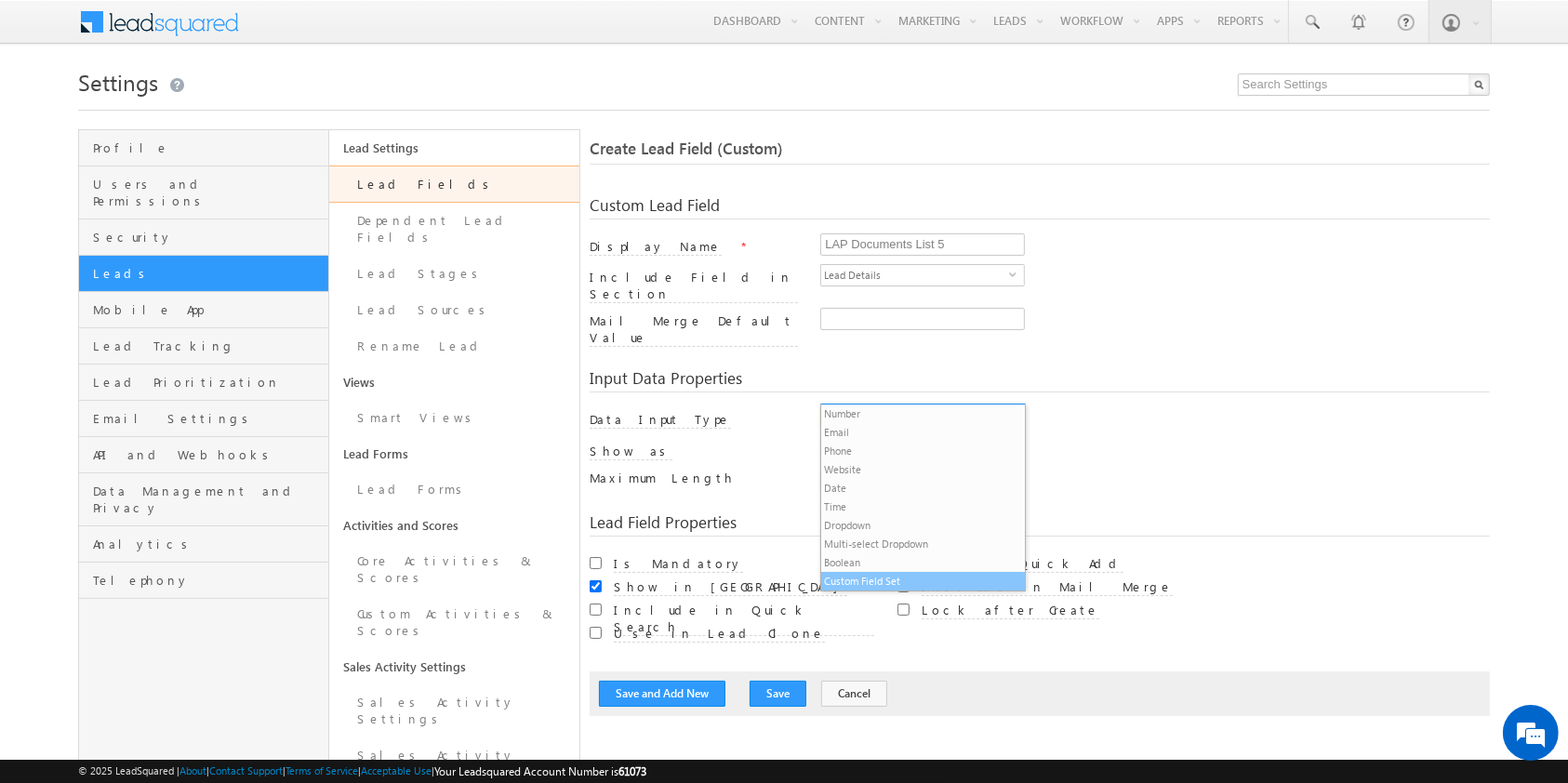
click at [880, 574] on li "Custom Field Set" at bounding box center [922, 581] width 202 height 19
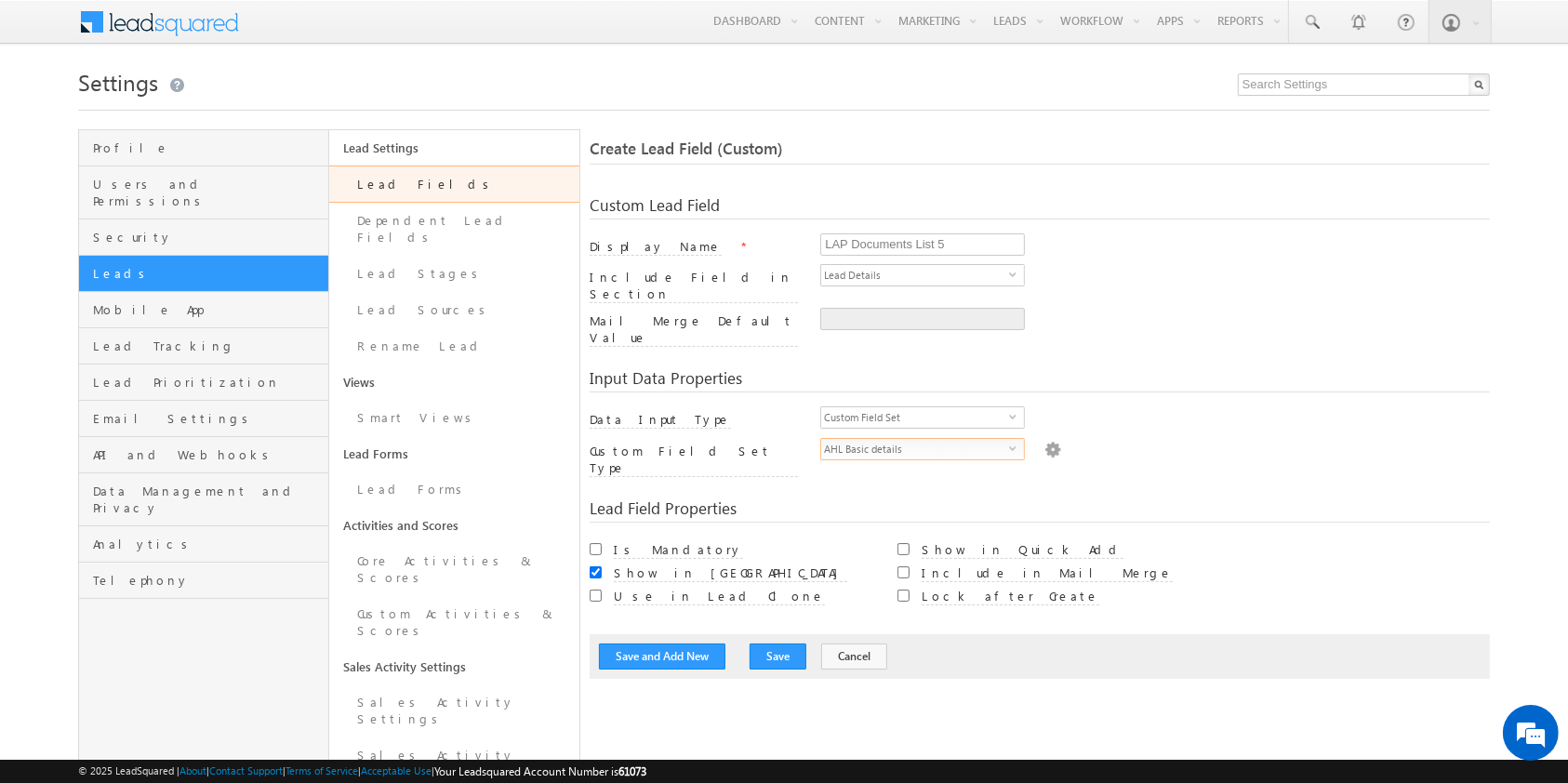
click at [854, 439] on span "AHL Basic details" at bounding box center [914, 449] width 188 height 21
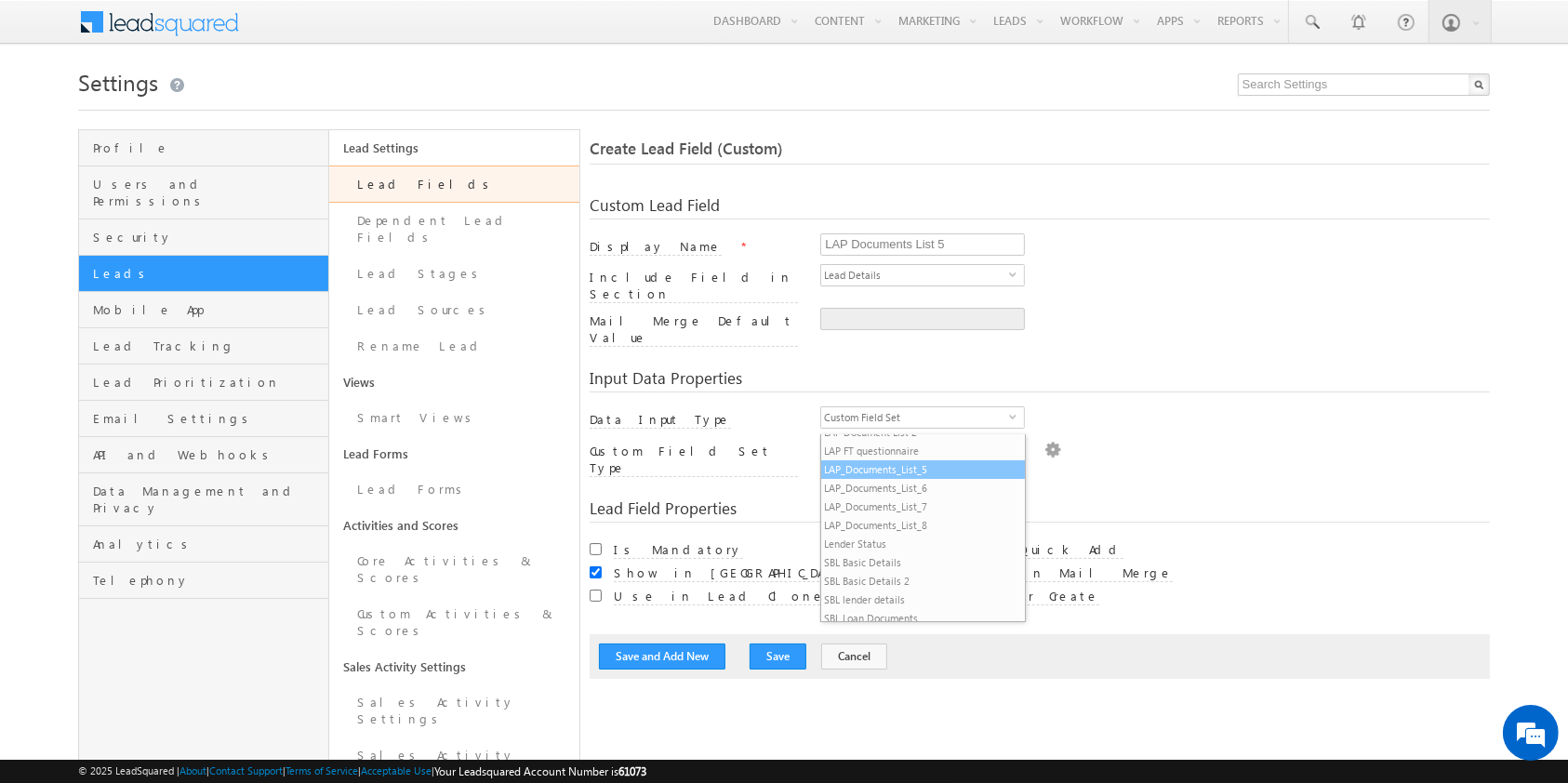
click at [945, 471] on li "LAP_Documents_List_5" at bounding box center [922, 469] width 202 height 19
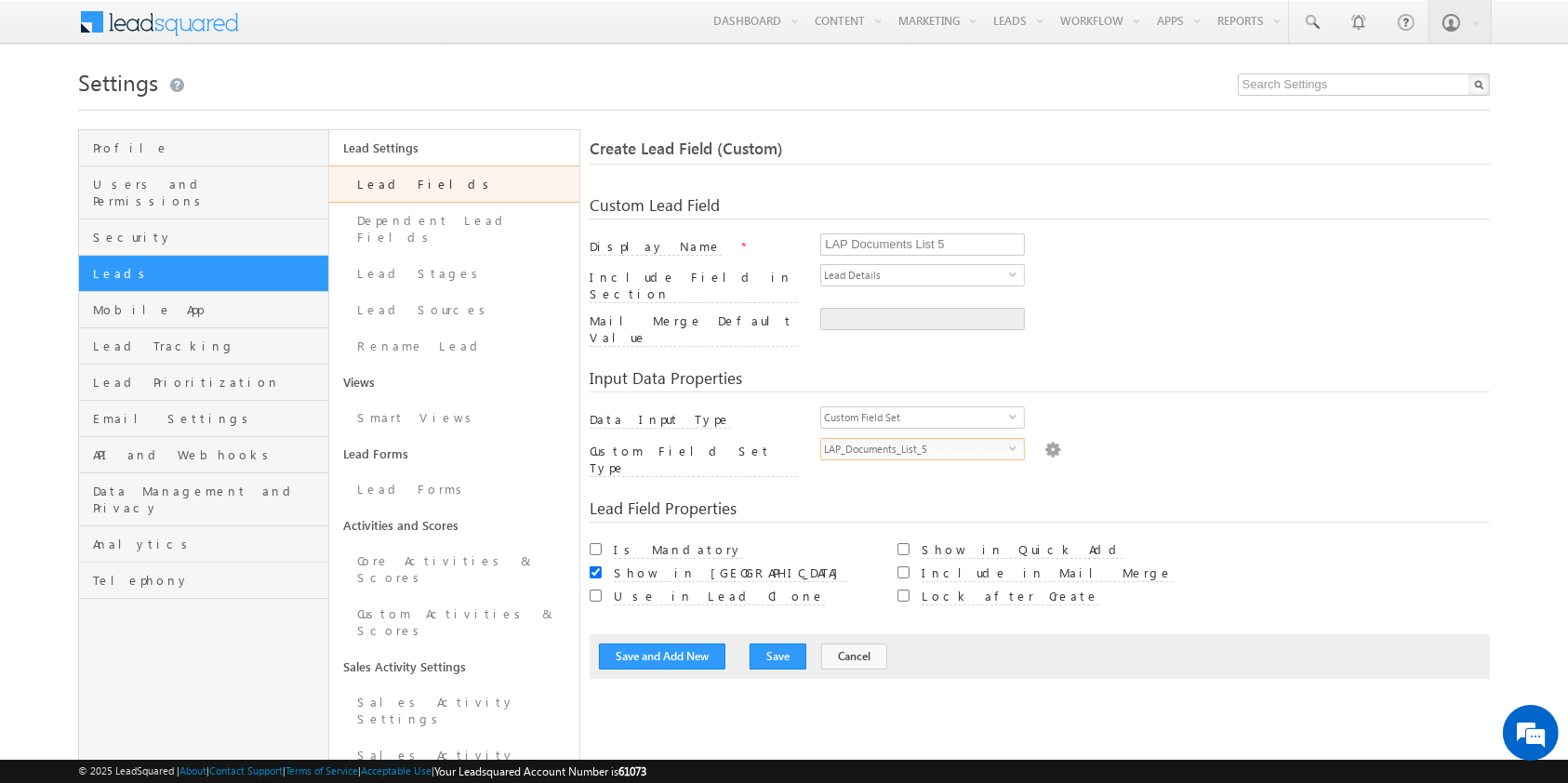
click at [1126, 500] on div "Lead Field Properties" at bounding box center [1039, 511] width 899 height 22
click at [998, 565] on label "Include in Mail Merge" at bounding box center [1047, 574] width 251 height 18
click at [910, 567] on input "Include in Mail Merge" at bounding box center [903, 573] width 12 height 12
checkbox input "true"
click at [771, 643] on button "Save" at bounding box center [777, 656] width 57 height 26
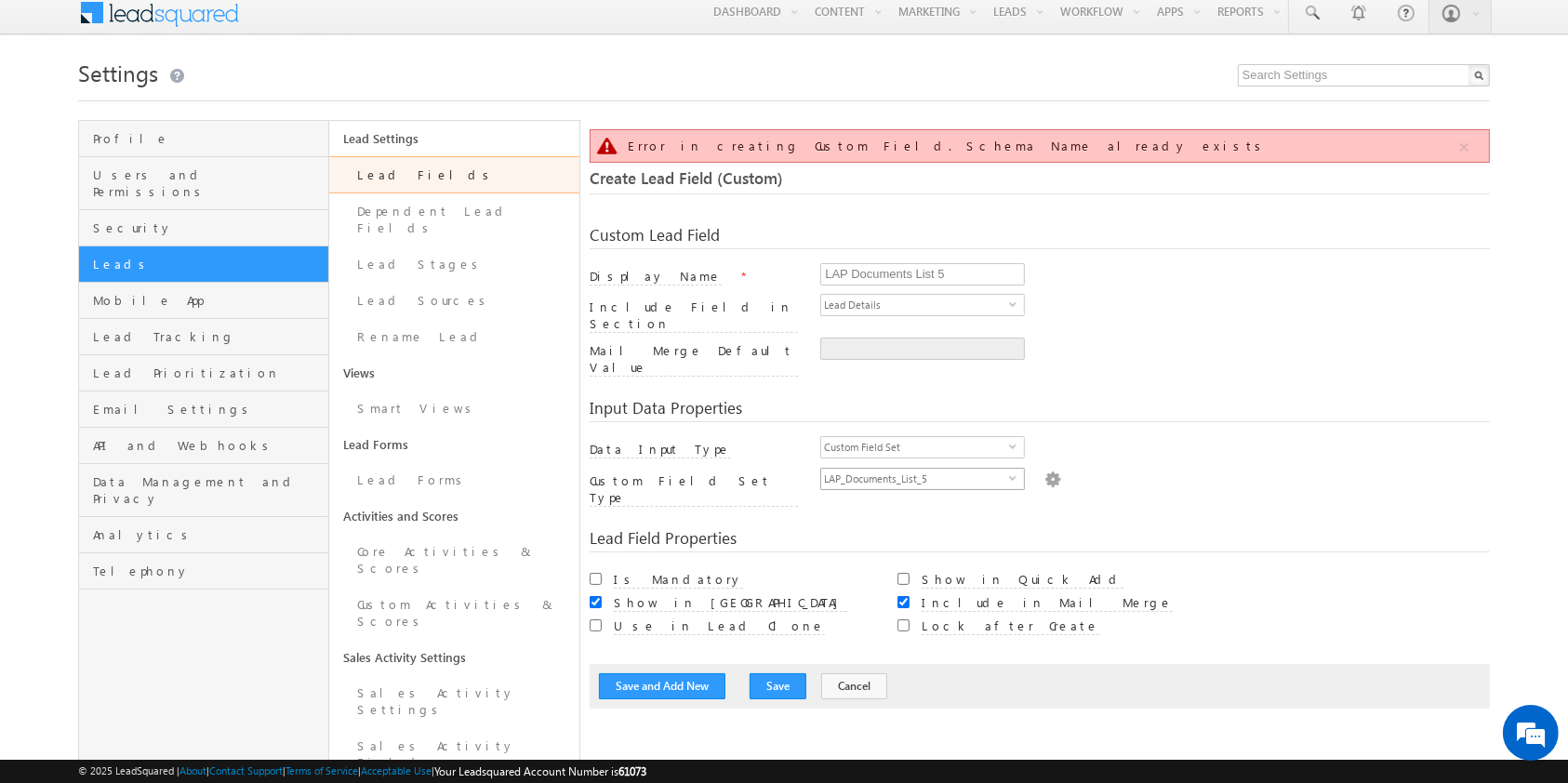
scroll to position [0, 0]
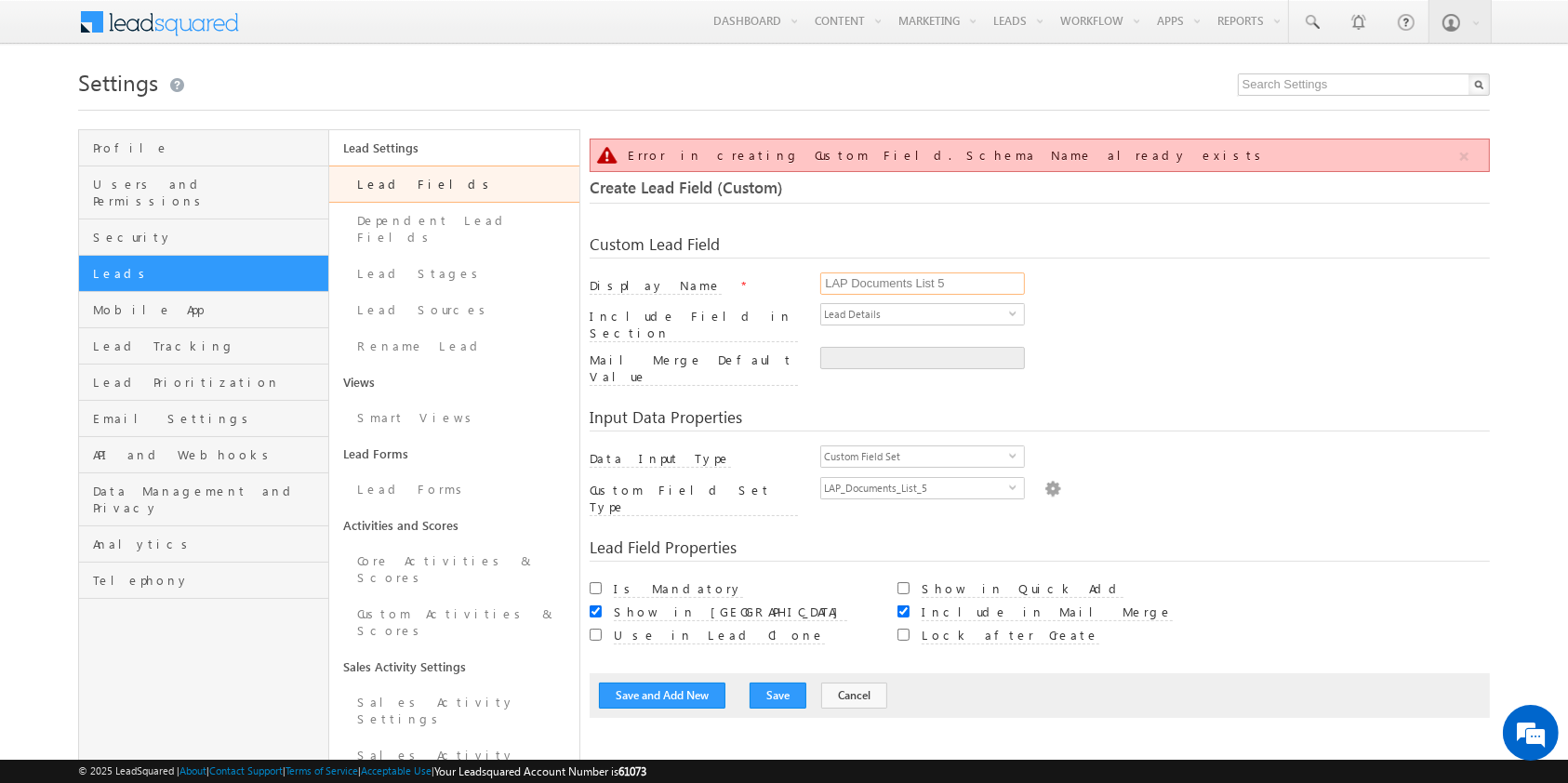
click at [979, 286] on input "LAP Documents List 5" at bounding box center [923, 284] width 204 height 22
click at [433, 178] on link "Lead Fields" at bounding box center [455, 184] width 250 height 37
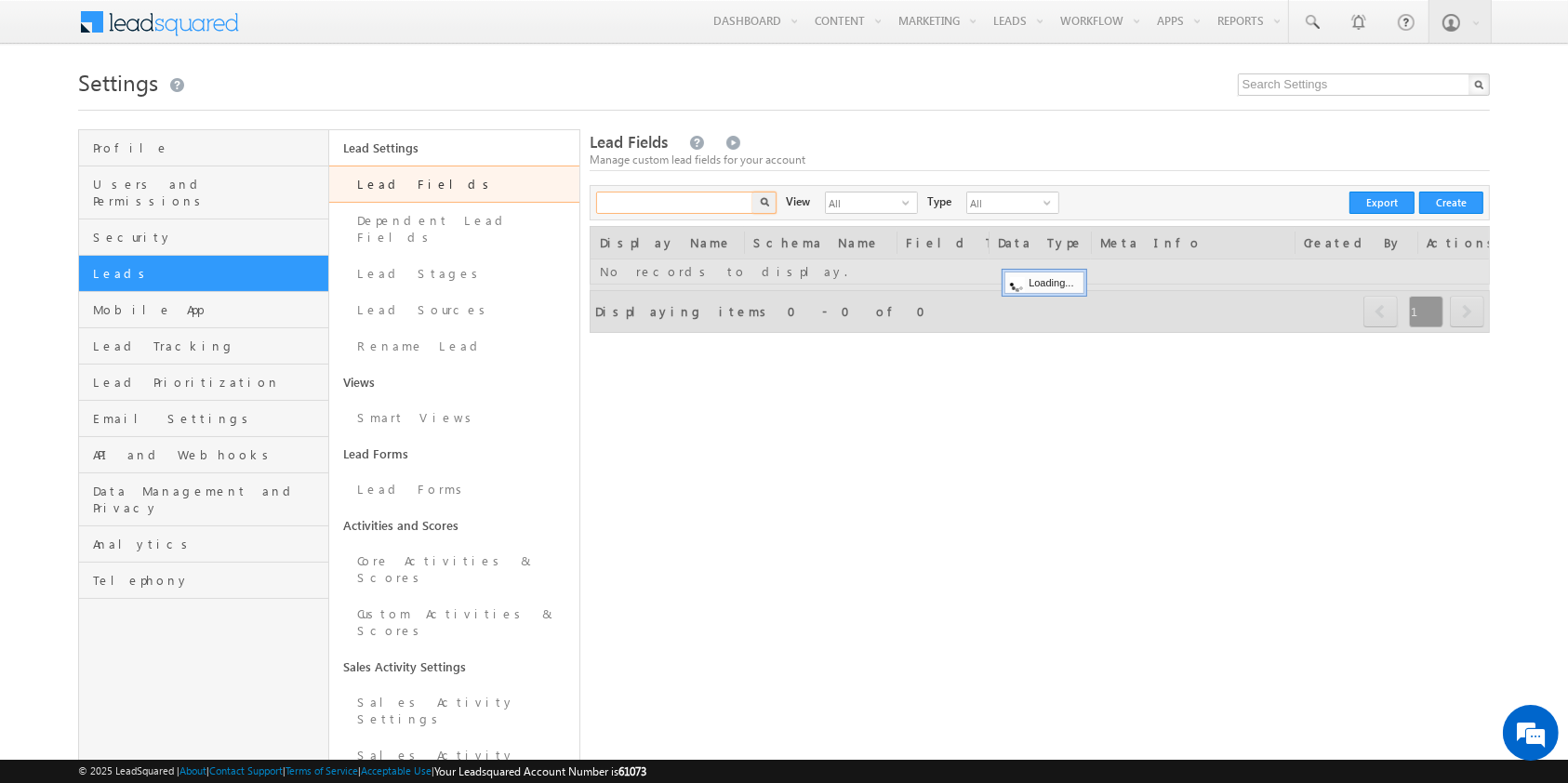
paste input "LAP Documents List 5"
drag, startPoint x: 0, startPoint y: 0, endPoint x: 722, endPoint y: 210, distance: 751.9
click at [722, 210] on input "LAP Documents List 5" at bounding box center [676, 202] width 159 height 22
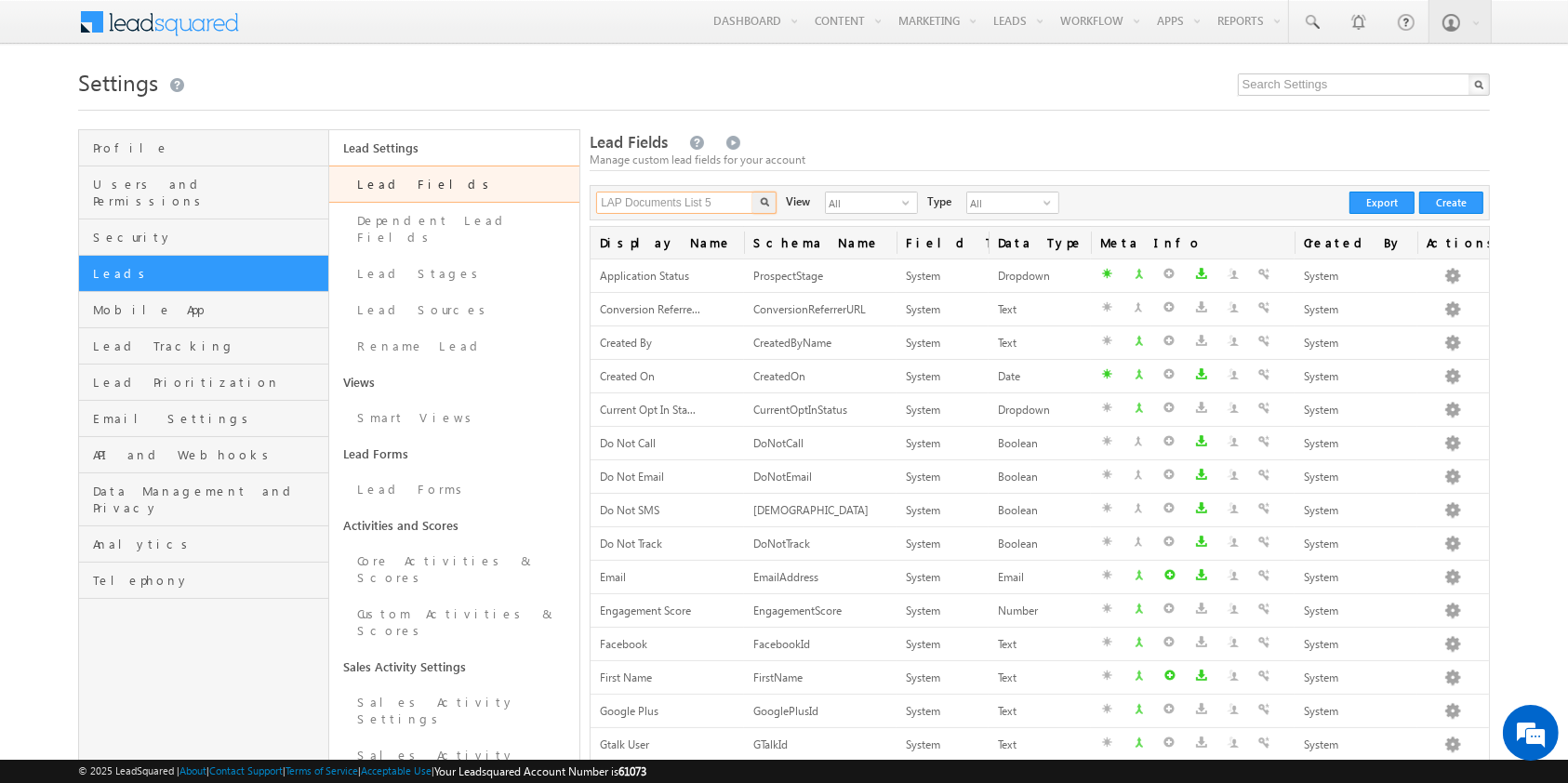
type input "LAP Documents List 5"
click at [752, 192] on button "button" at bounding box center [764, 202] width 24 height 22
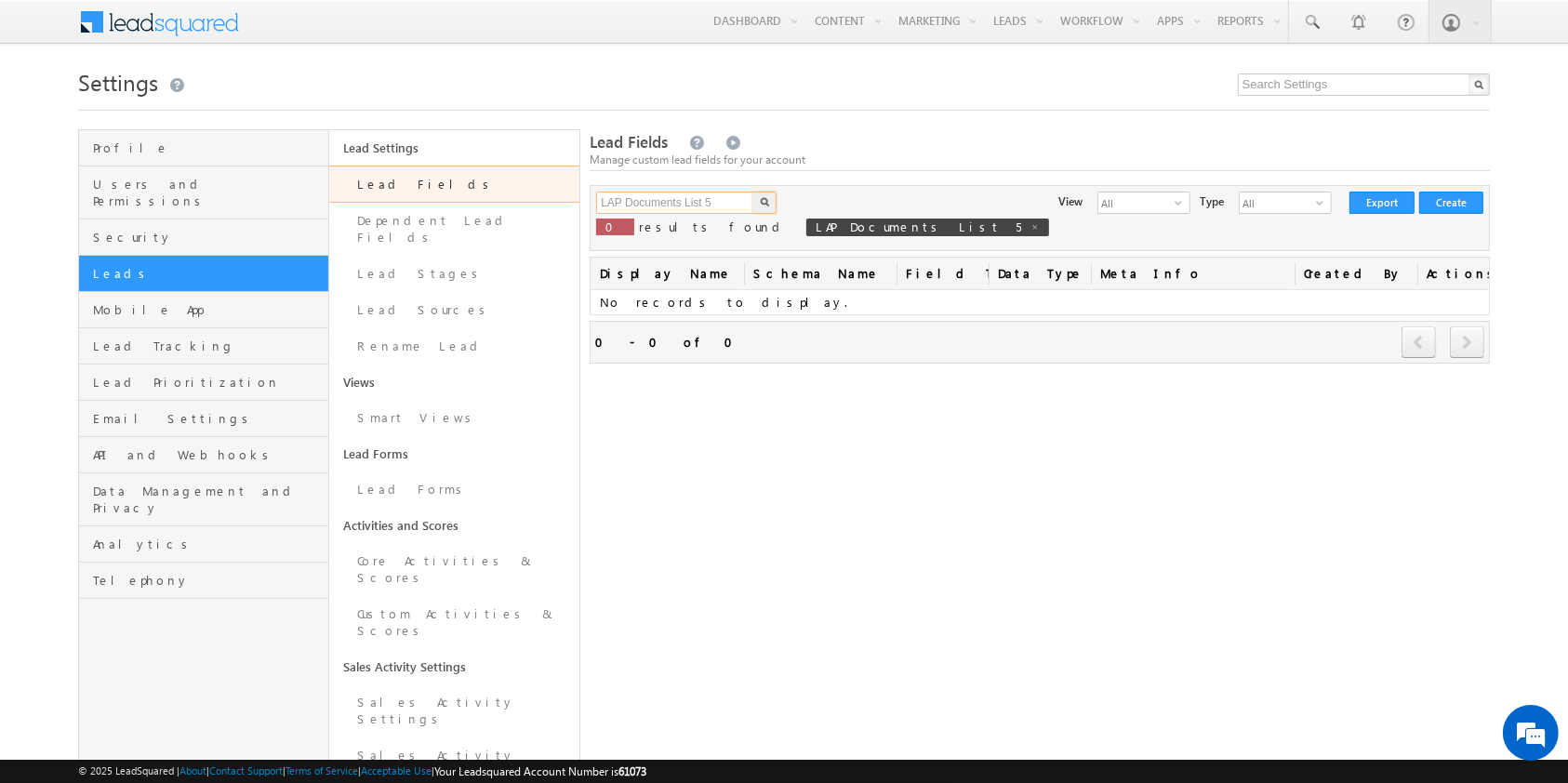
click at [722, 210] on input "LAP Documents List 5" at bounding box center [676, 202] width 159 height 22
click at [752, 192] on button "button" at bounding box center [764, 202] width 24 height 22
click at [722, 210] on input "LAP Documents List 5" at bounding box center [676, 202] width 159 height 22
type input "LAP Documents"
click at [752, 192] on button "button" at bounding box center [764, 202] width 24 height 22
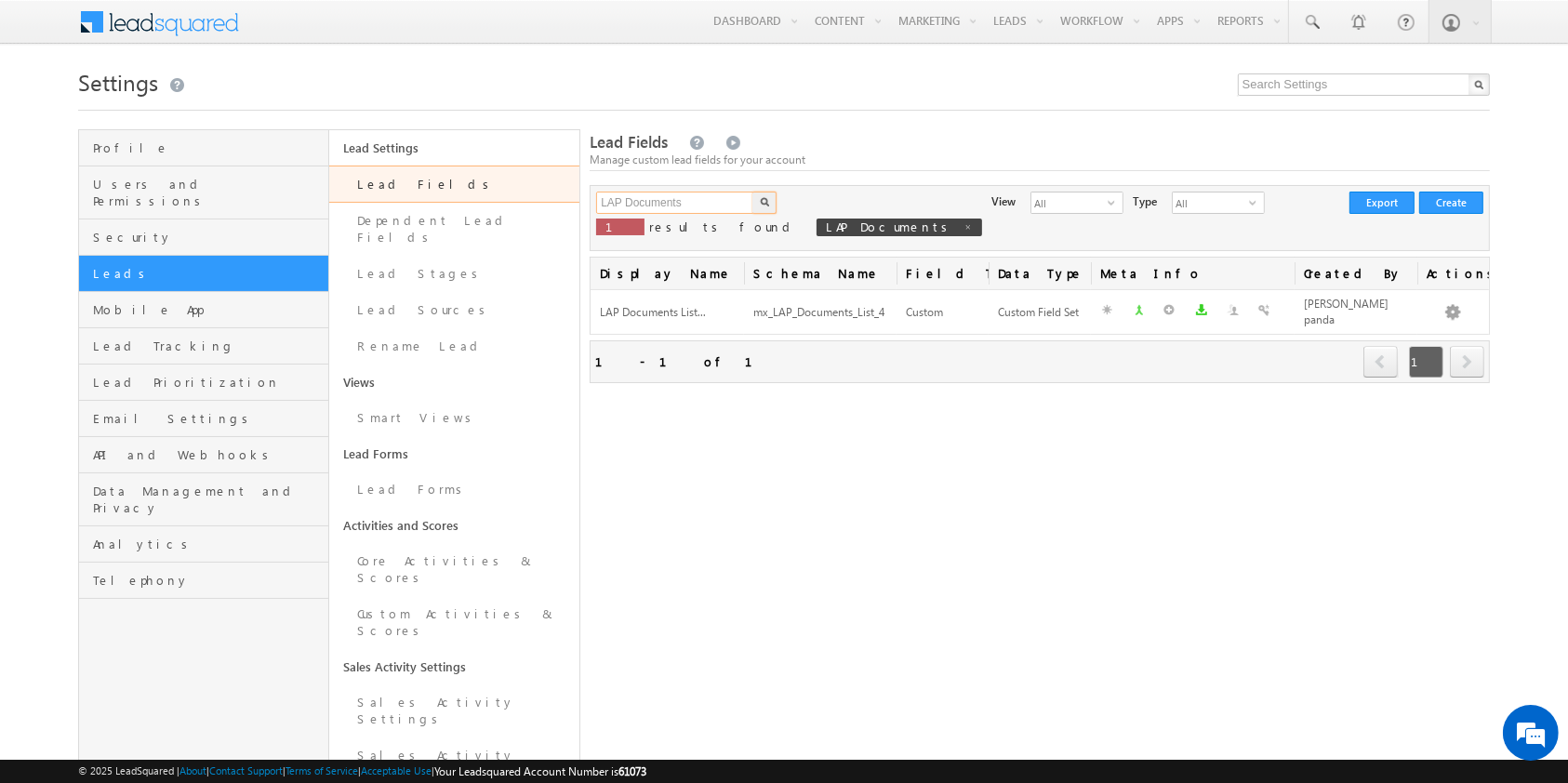
click at [722, 210] on input "LAP Documents" at bounding box center [676, 202] width 159 height 22
click at [752, 192] on button "button" at bounding box center [764, 202] width 24 height 22
click at [722, 210] on input "LAP Documents" at bounding box center [676, 202] width 159 height 22
type input "lap"
click at [752, 192] on button "button" at bounding box center [764, 202] width 24 height 22
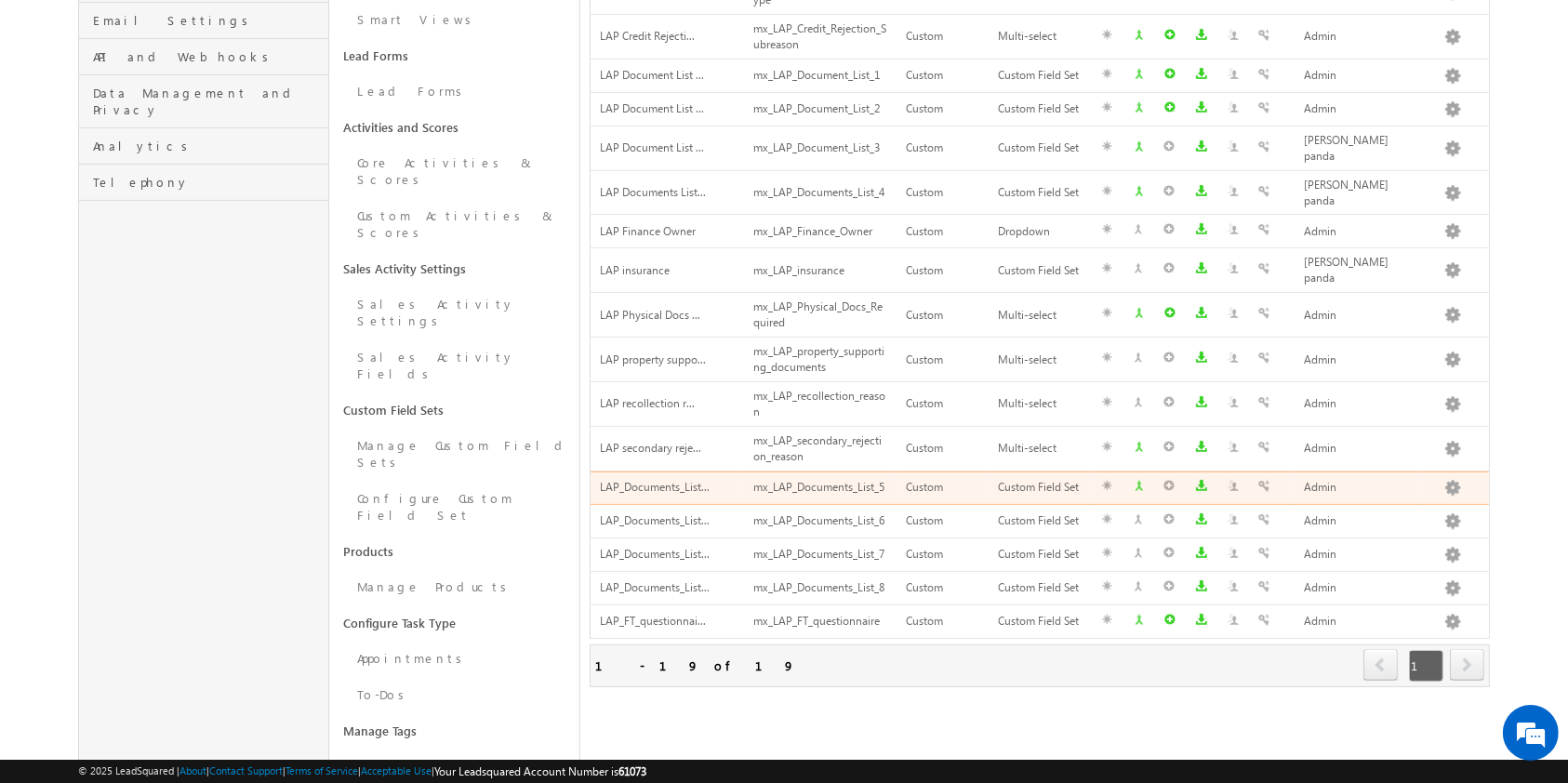
scroll to position [399, 0]
click at [849, 477] on div "mx_LAP_Documents_List_5" at bounding box center [821, 487] width 135 height 20
copy div "mx_LAP_Documents_List_5"
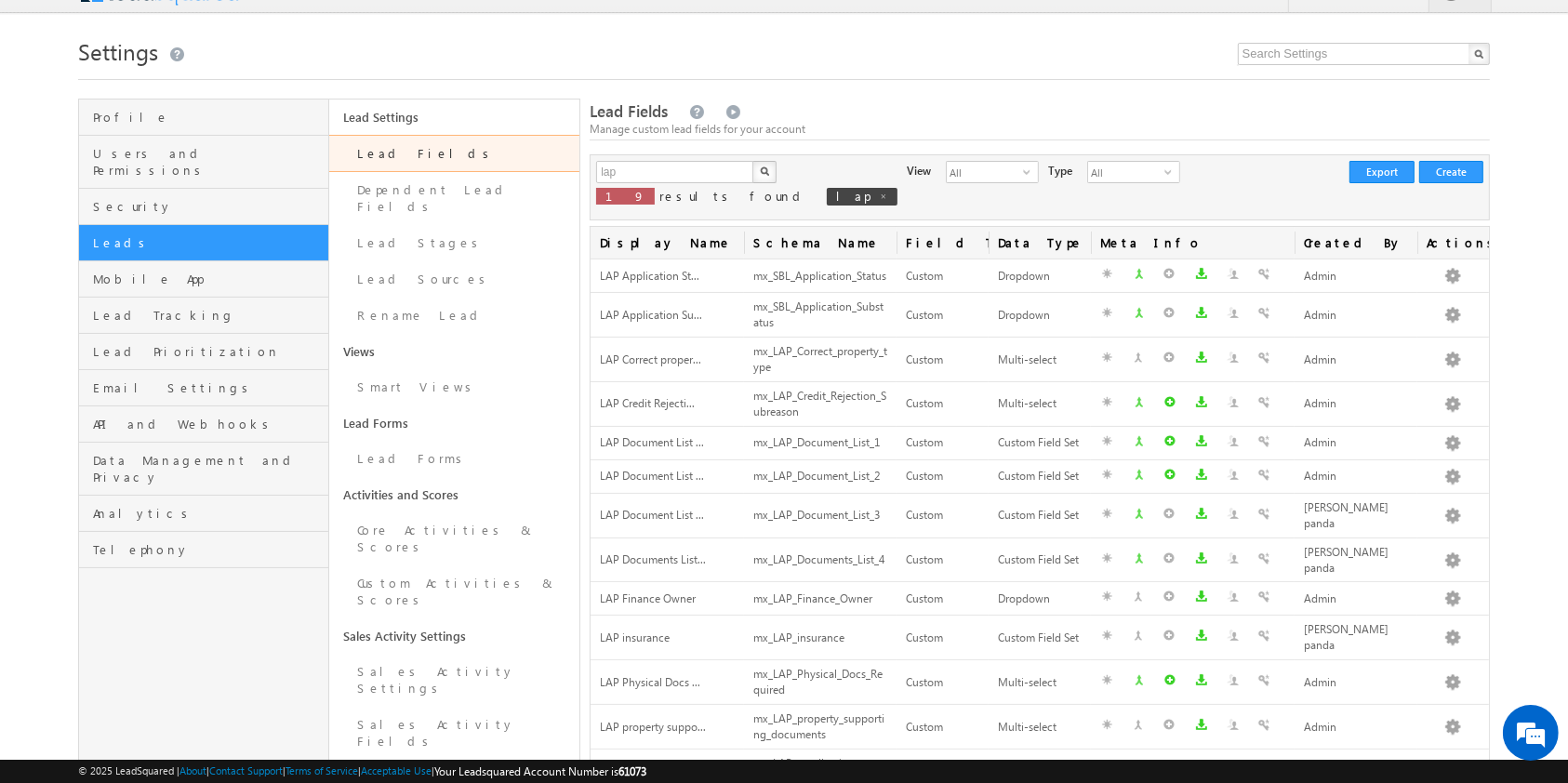
scroll to position [404, 0]
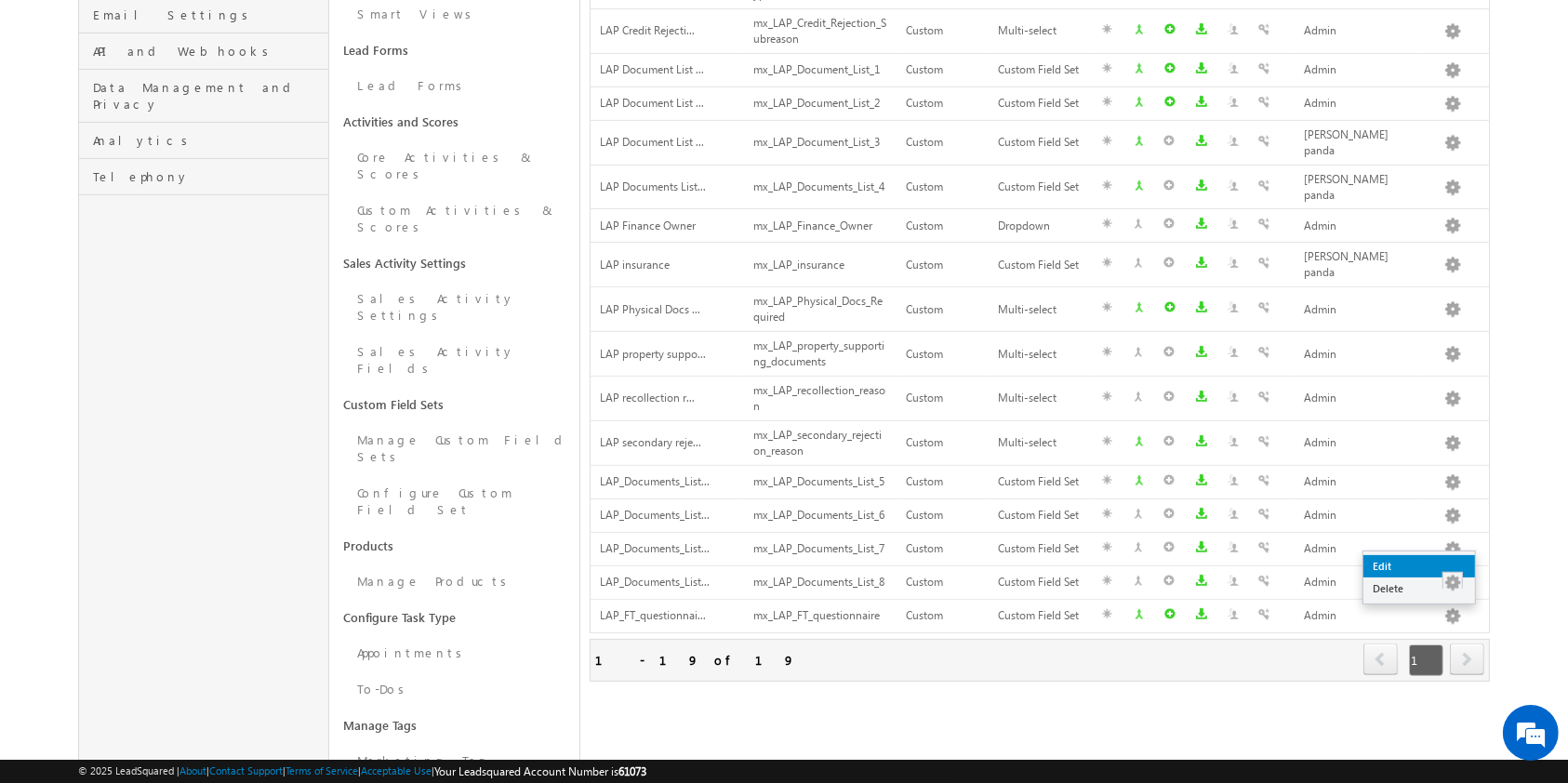
click at [1430, 560] on link "Edit" at bounding box center [1419, 566] width 111 height 22
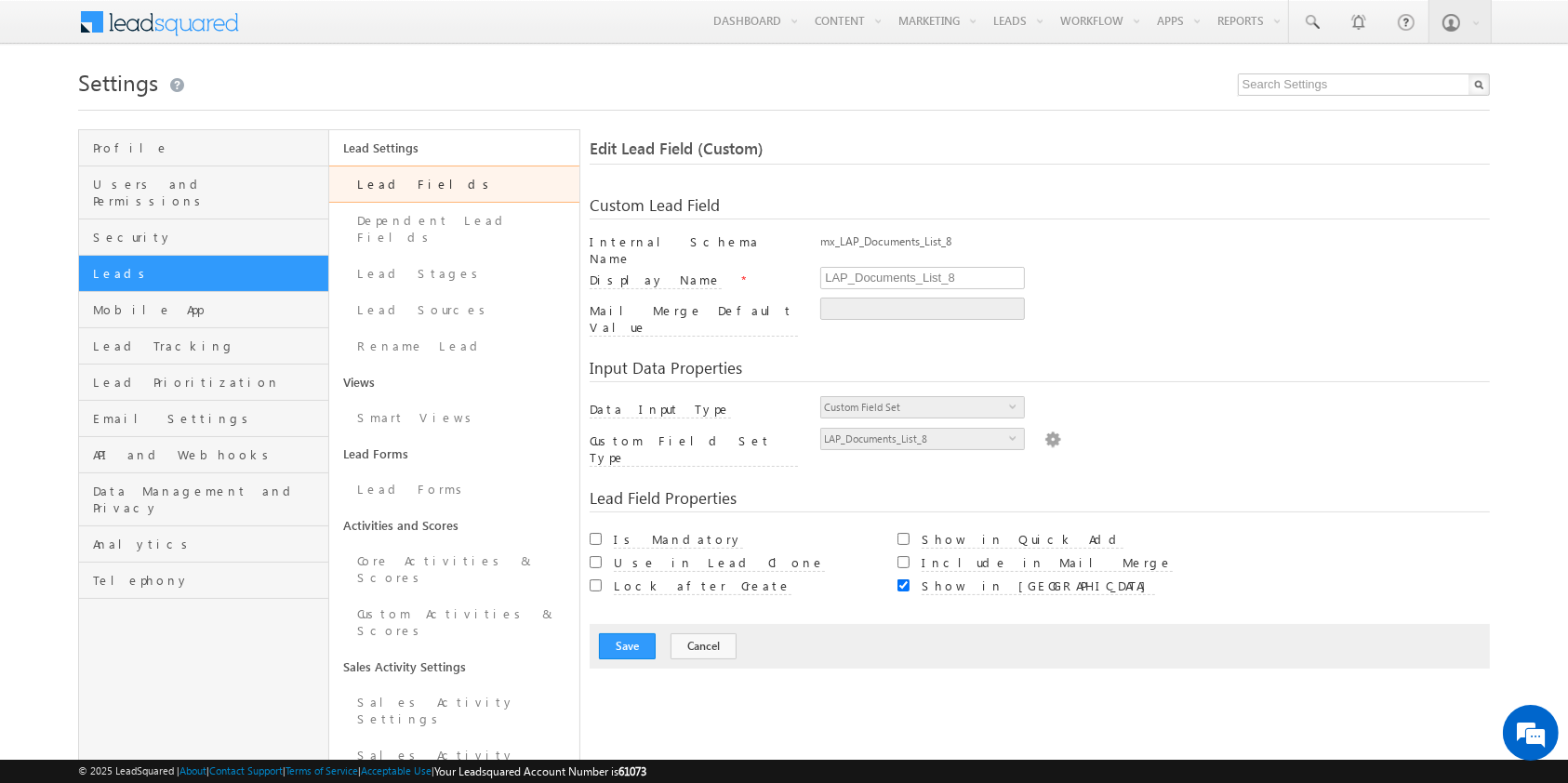
click at [871, 238] on div "mx_LAP_Documents_List_8" at bounding box center [1155, 246] width 669 height 26
copy div "mx_LAP_Documents_List_8"
click at [871, 238] on div "mx_LAP_Documents_List_8" at bounding box center [1155, 246] width 669 height 26
click at [472, 179] on link "Lead Fields" at bounding box center [455, 184] width 250 height 37
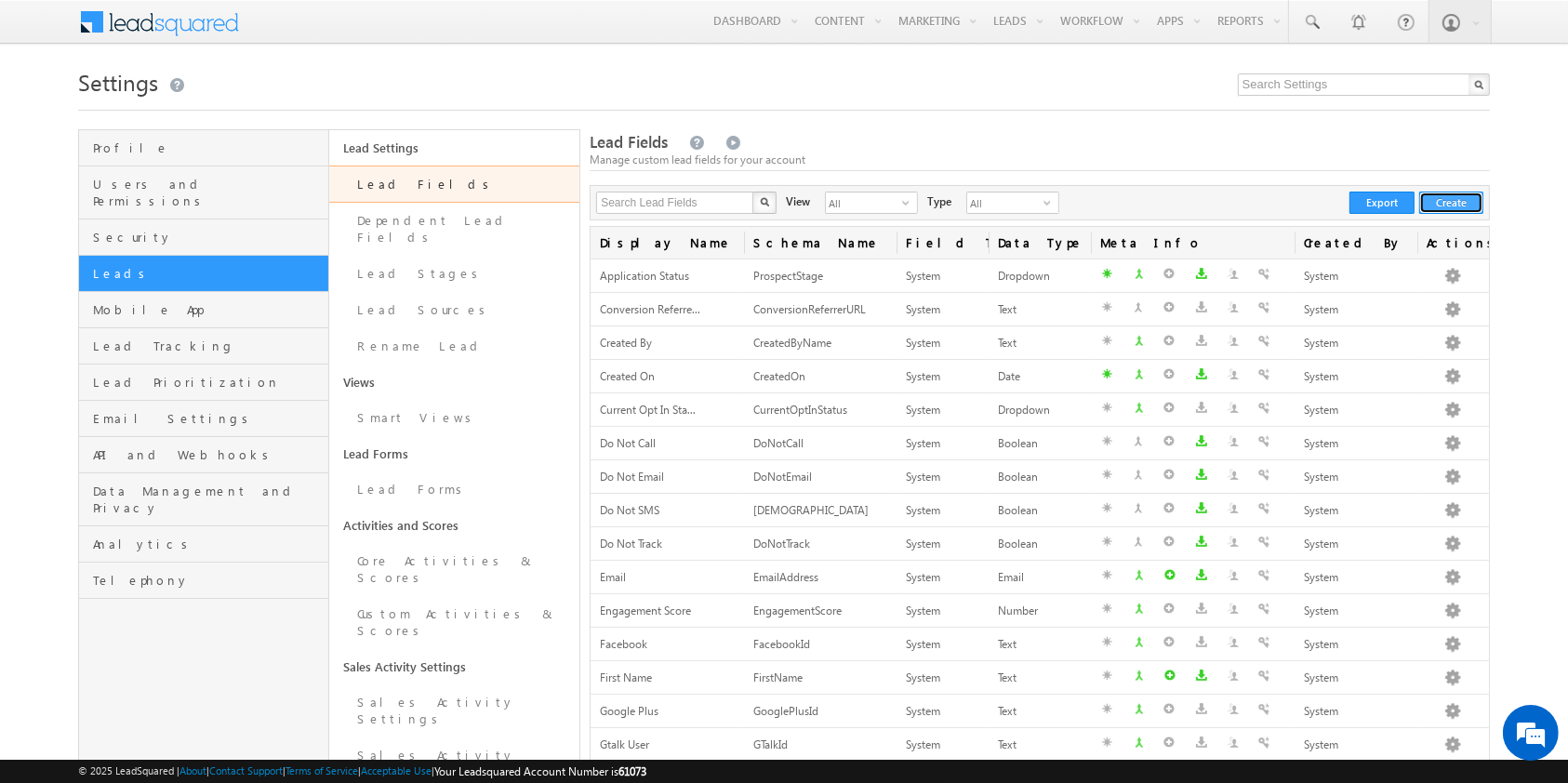
click at [1454, 212] on button "Create" at bounding box center [1451, 202] width 65 height 22
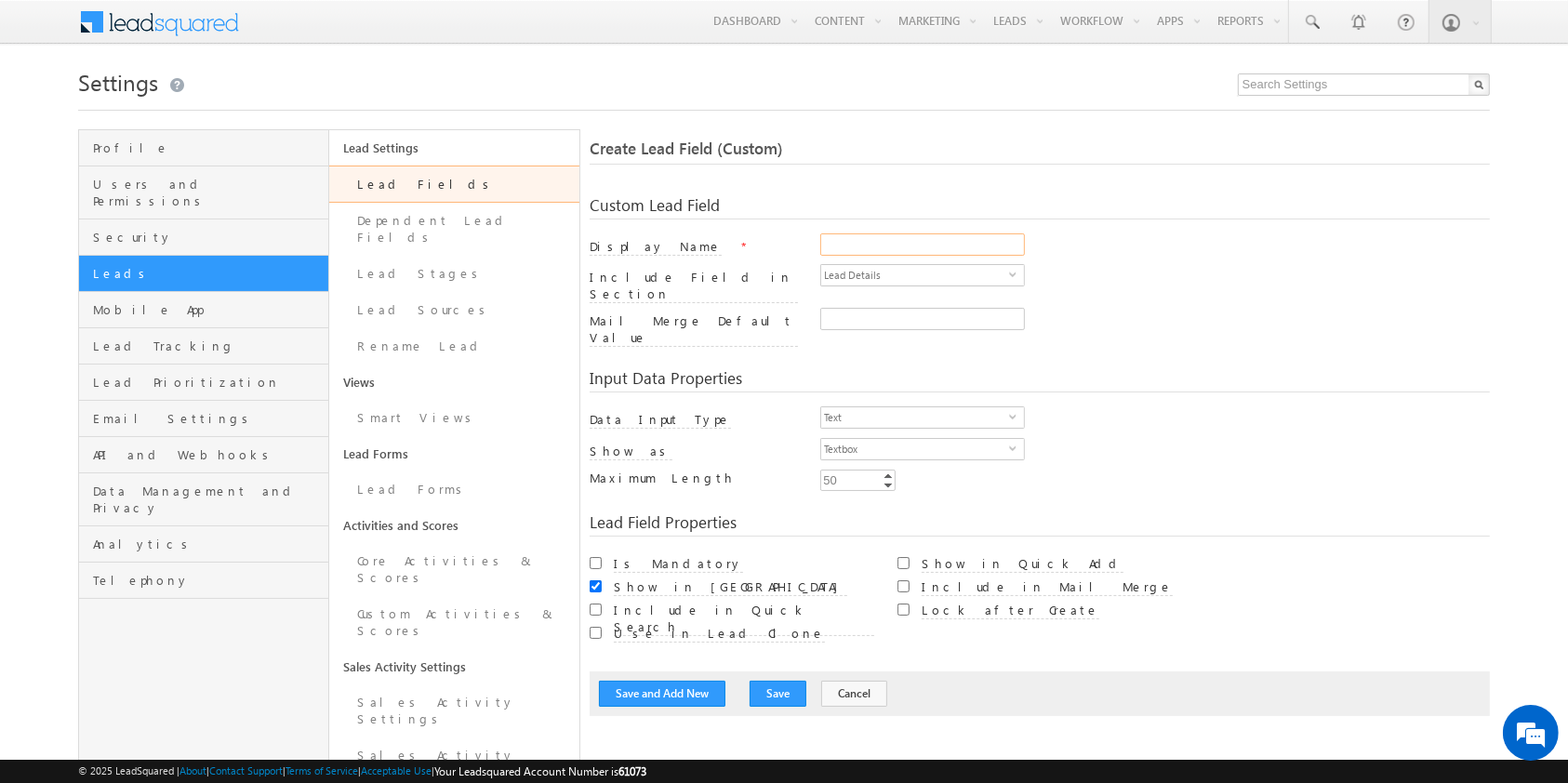
paste input "mx_LAP_Documents_List_8"
click at [878, 241] on input "Display Name" at bounding box center [923, 244] width 204 height 22
type input "LAP Documents List 9"
click at [946, 407] on span "Text" at bounding box center [914, 417] width 188 height 21
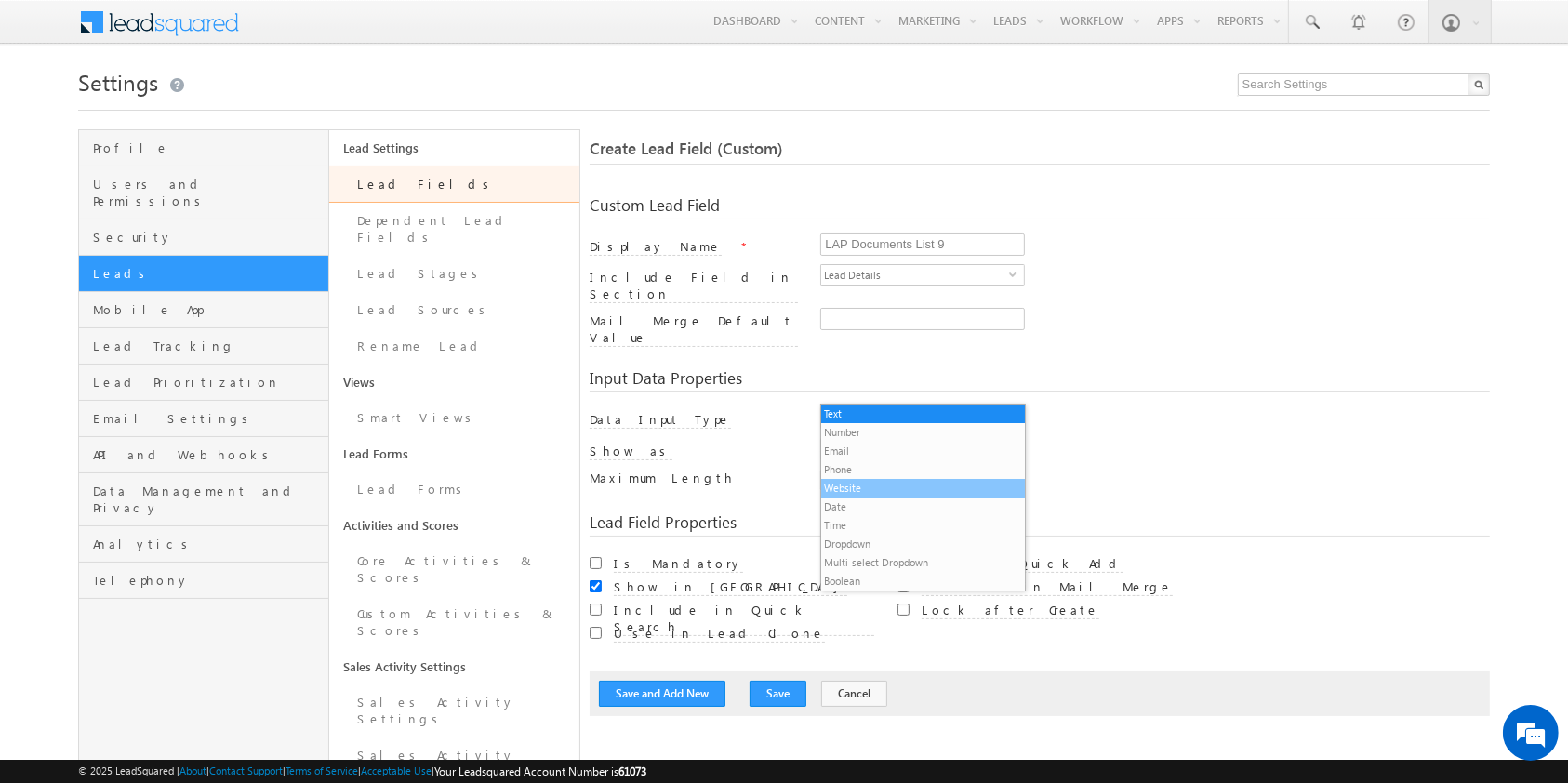
scroll to position [19, 0]
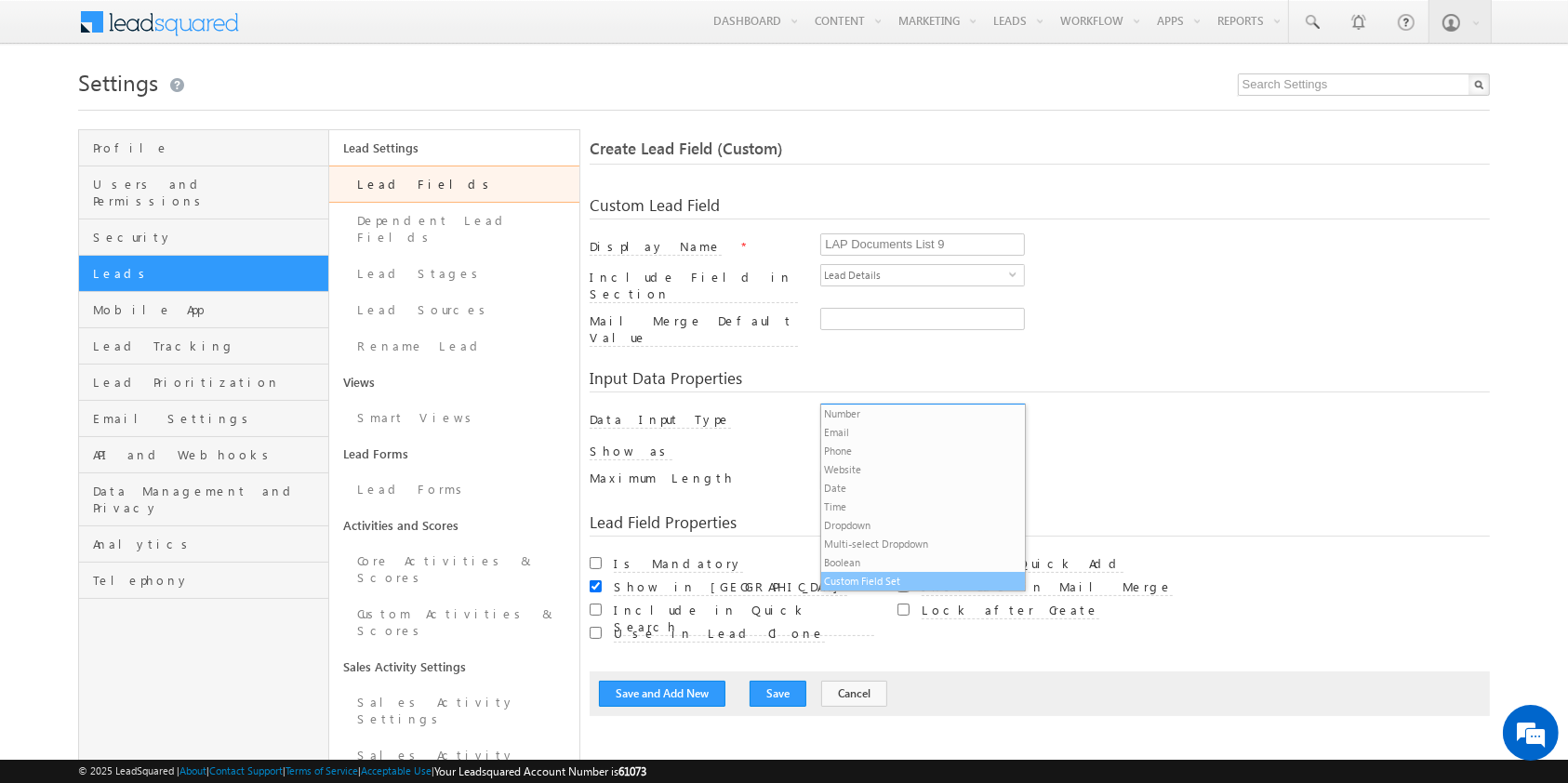
click at [881, 589] on li "Custom Field Set" at bounding box center [922, 581] width 202 height 19
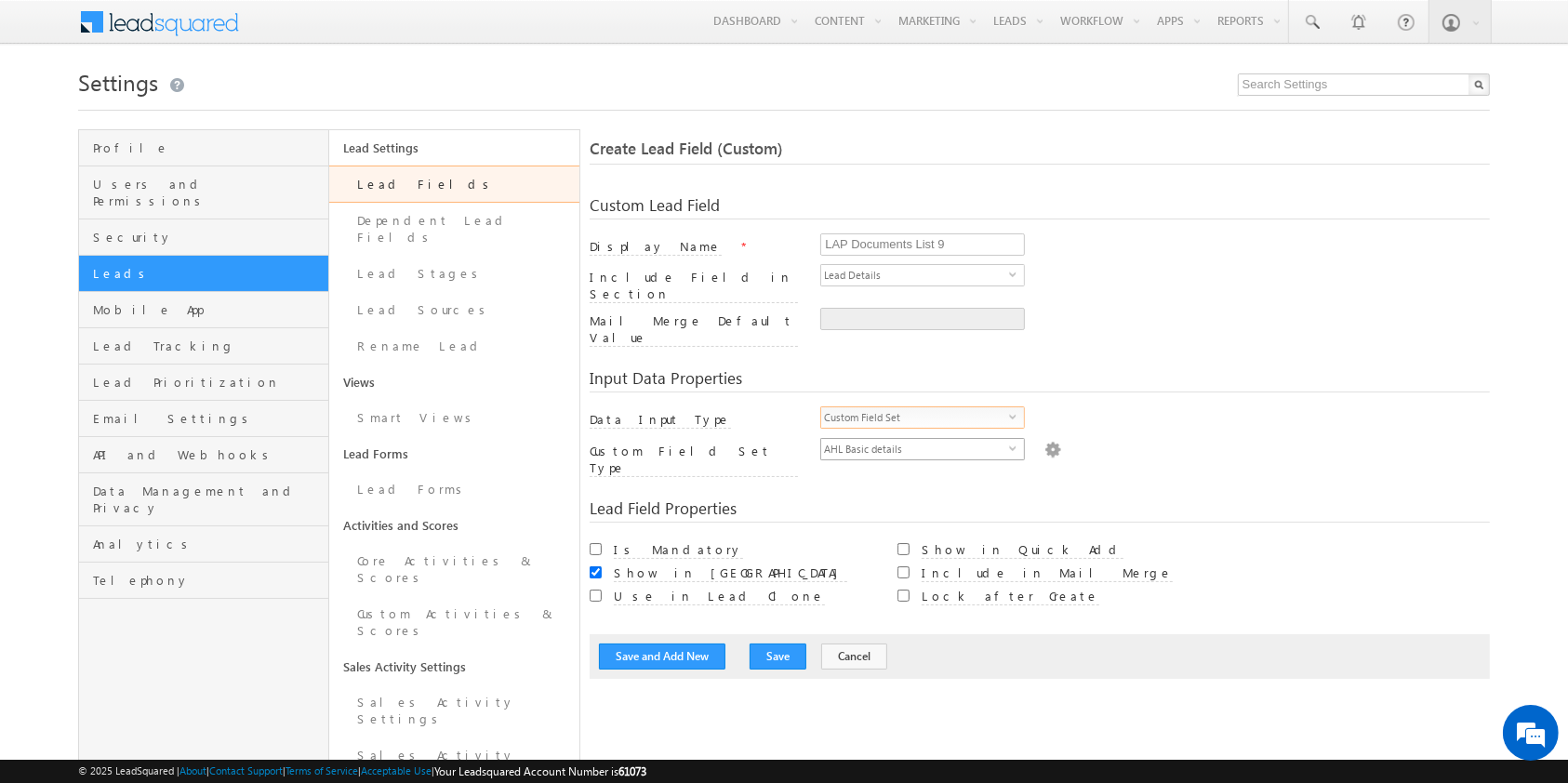
click at [912, 439] on span "AHL Basic details" at bounding box center [914, 449] width 188 height 21
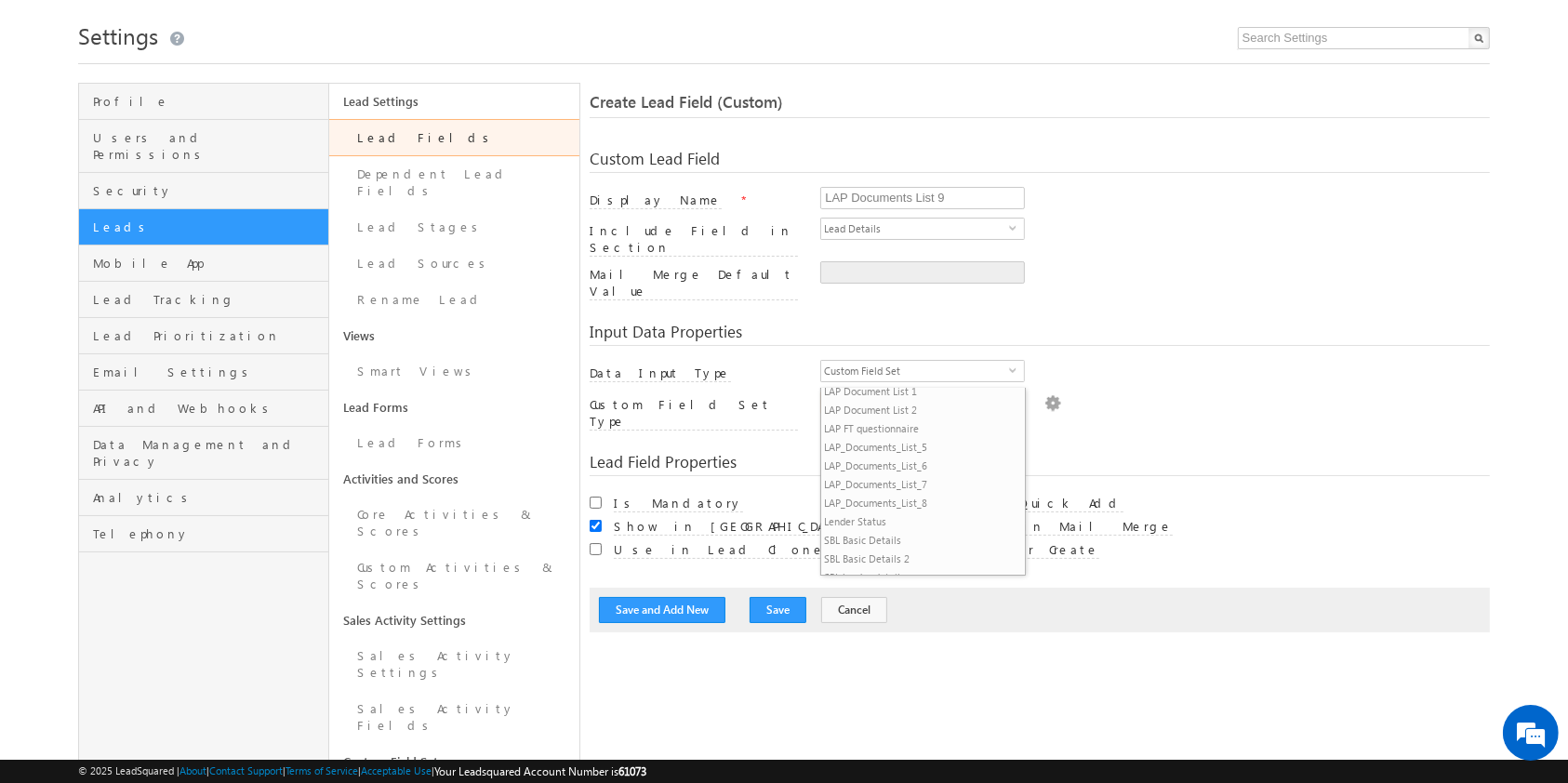
scroll to position [116, 0]
click at [911, 506] on li "LAP_Documents_List_8" at bounding box center [922, 504] width 202 height 19
click at [1132, 454] on div "Lead Field Properties" at bounding box center [1039, 464] width 899 height 22
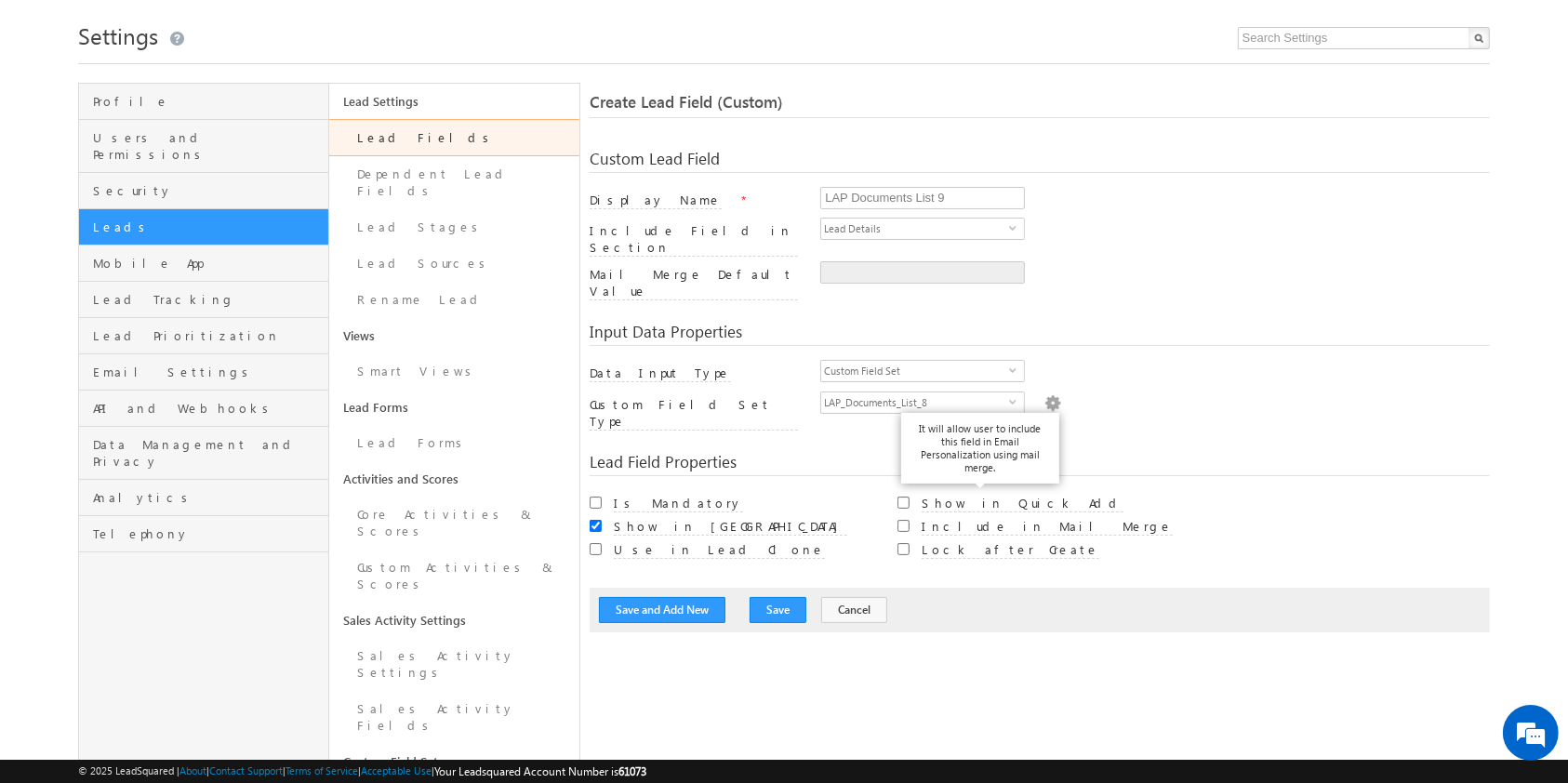
click at [978, 518] on label "Include in Mail Merge" at bounding box center [1047, 527] width 251 height 18
click at [910, 520] on input "Include in Mail Merge" at bounding box center [903, 526] width 12 height 12
checkbox input "true"
click at [765, 597] on button "Save" at bounding box center [777, 610] width 57 height 26
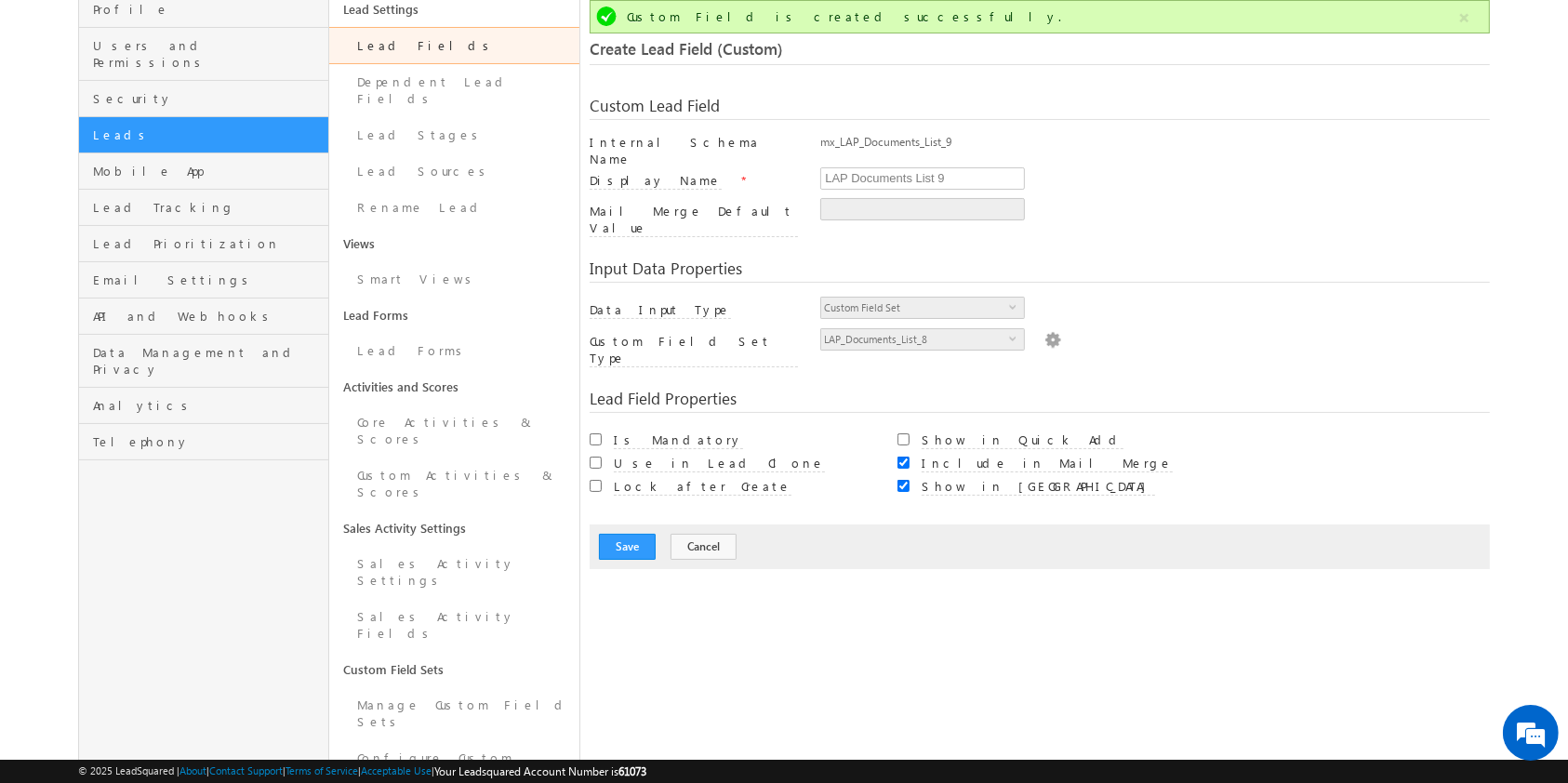
scroll to position [0, 0]
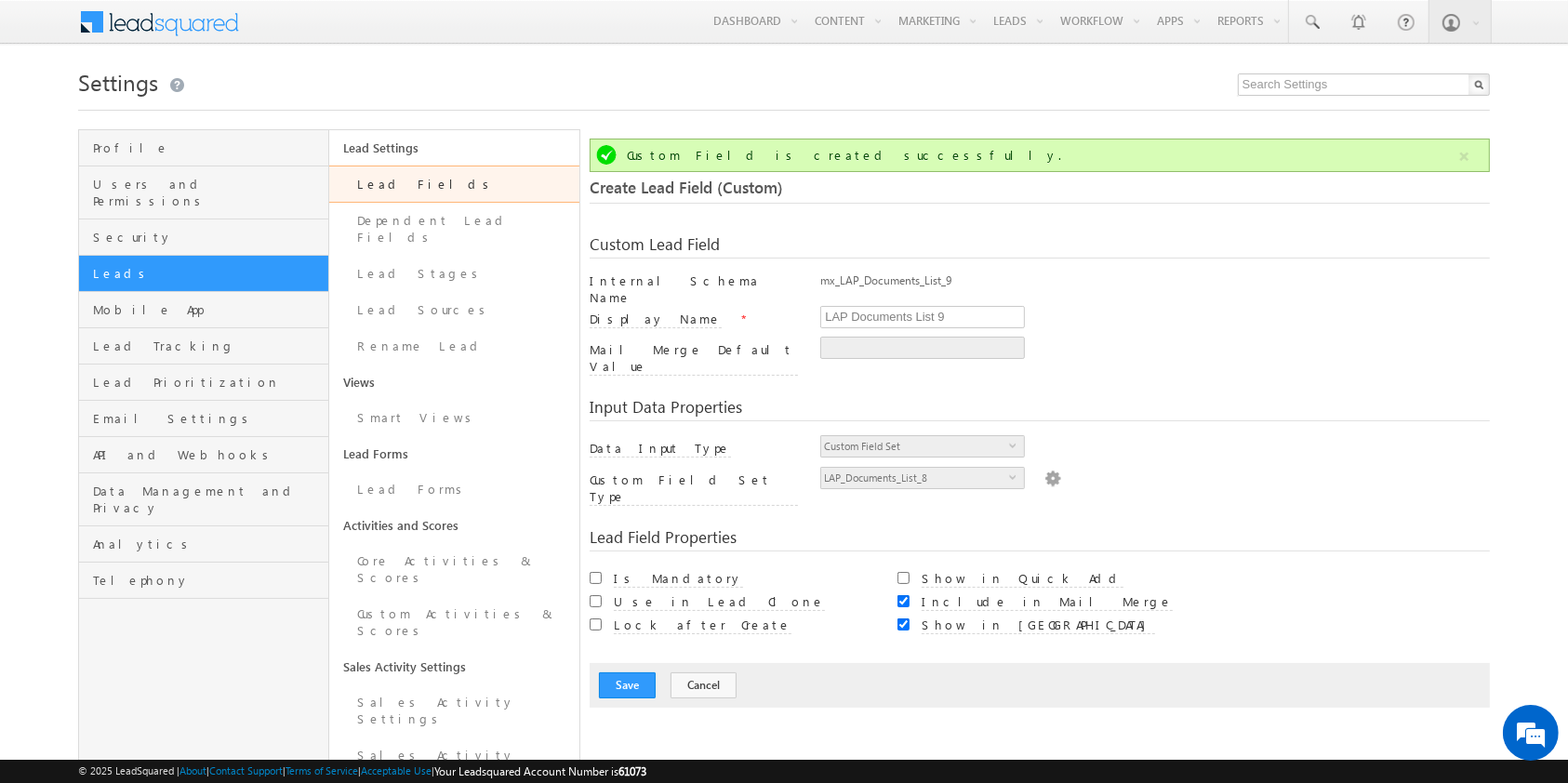
click at [439, 178] on link "Lead Fields" at bounding box center [455, 184] width 250 height 37
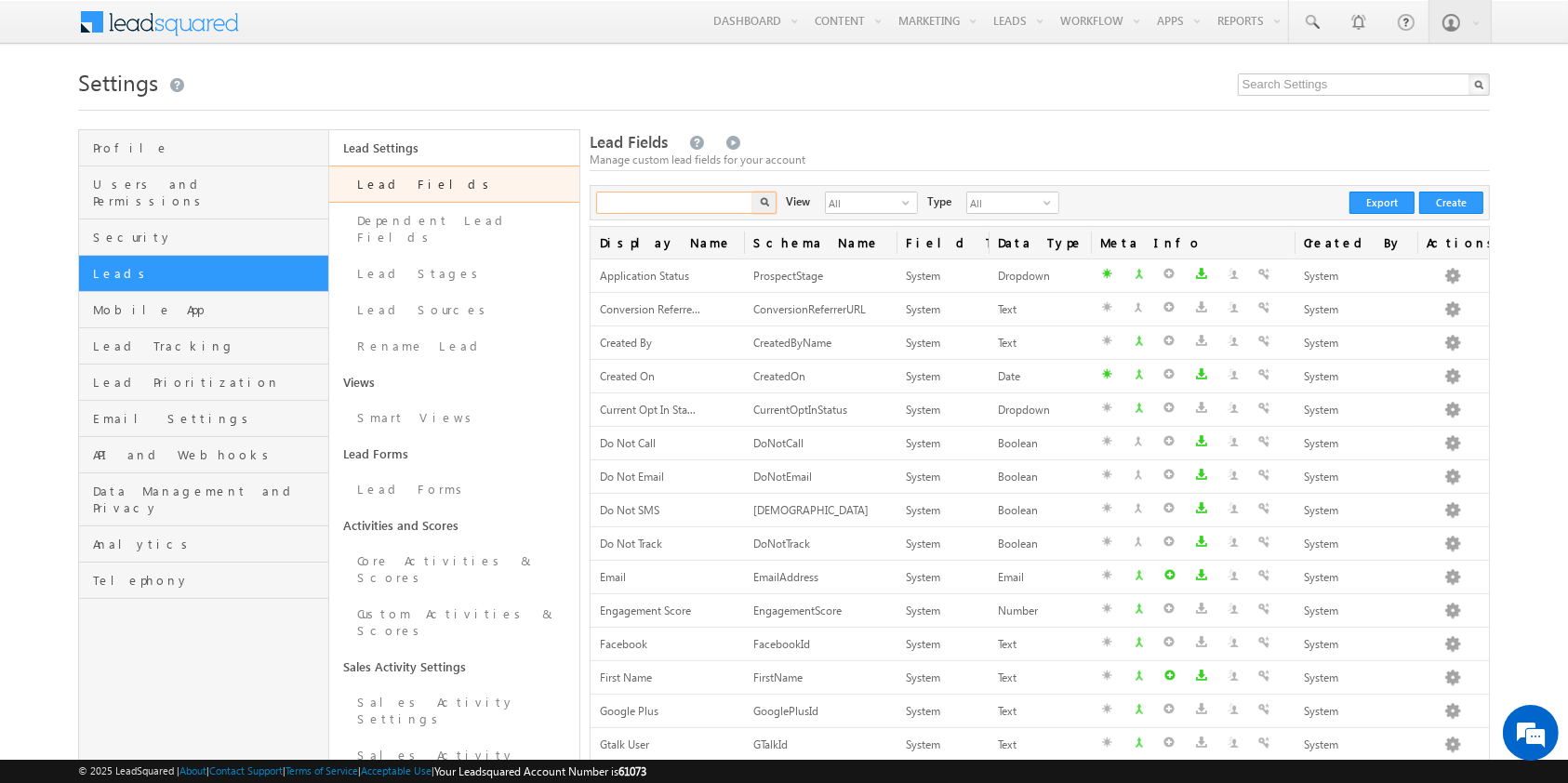
click at [683, 204] on input "text" at bounding box center [676, 202] width 159 height 22
type input "lap documents"
click at [752, 192] on button "button" at bounding box center [764, 202] width 24 height 22
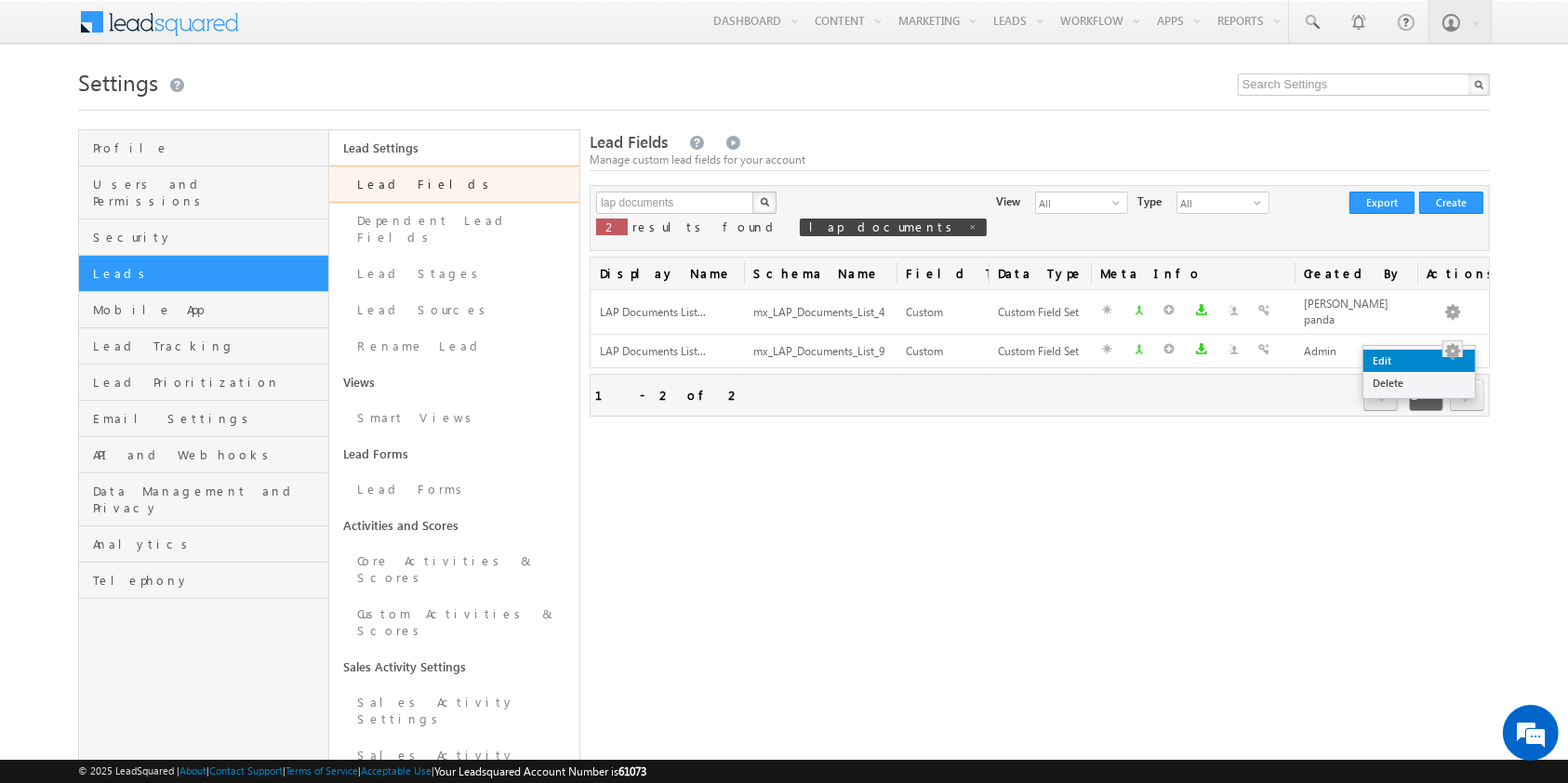
click at [1428, 356] on link "Edit" at bounding box center [1419, 360] width 111 height 22
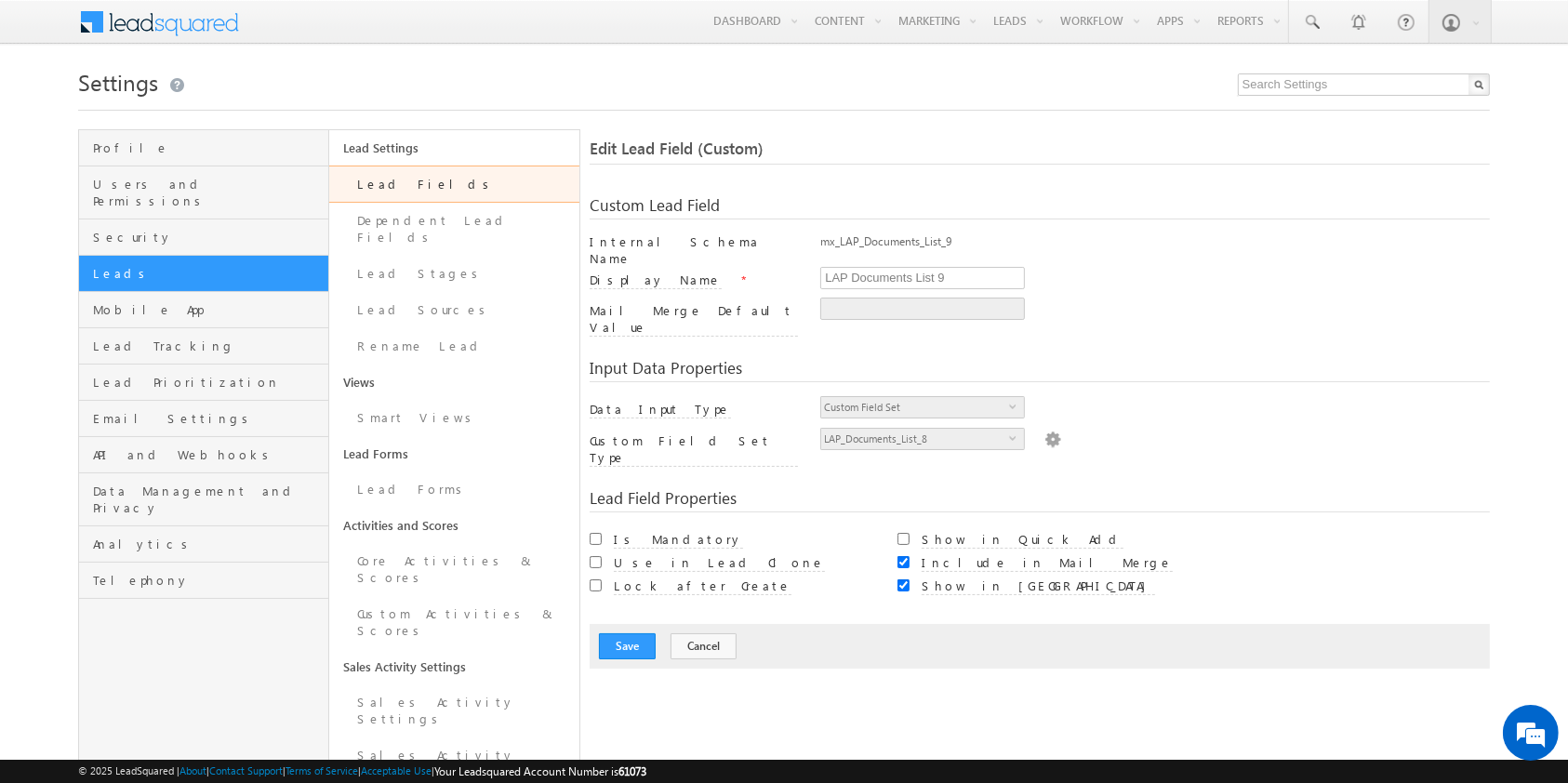
click at [1045, 428] on img at bounding box center [1052, 438] width 17 height 21
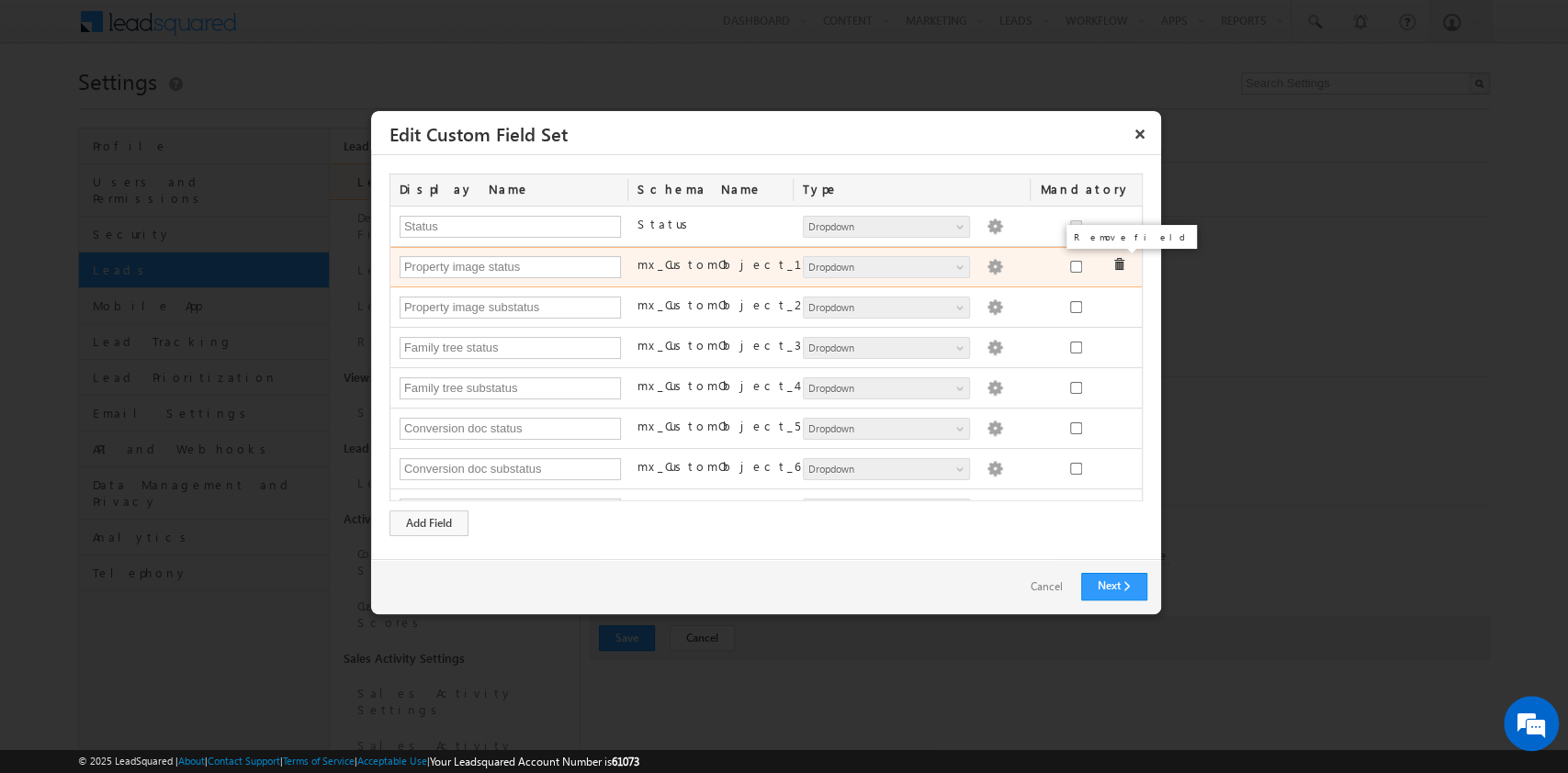
click at [1112, 264] on span at bounding box center [1118, 264] width 13 height 13
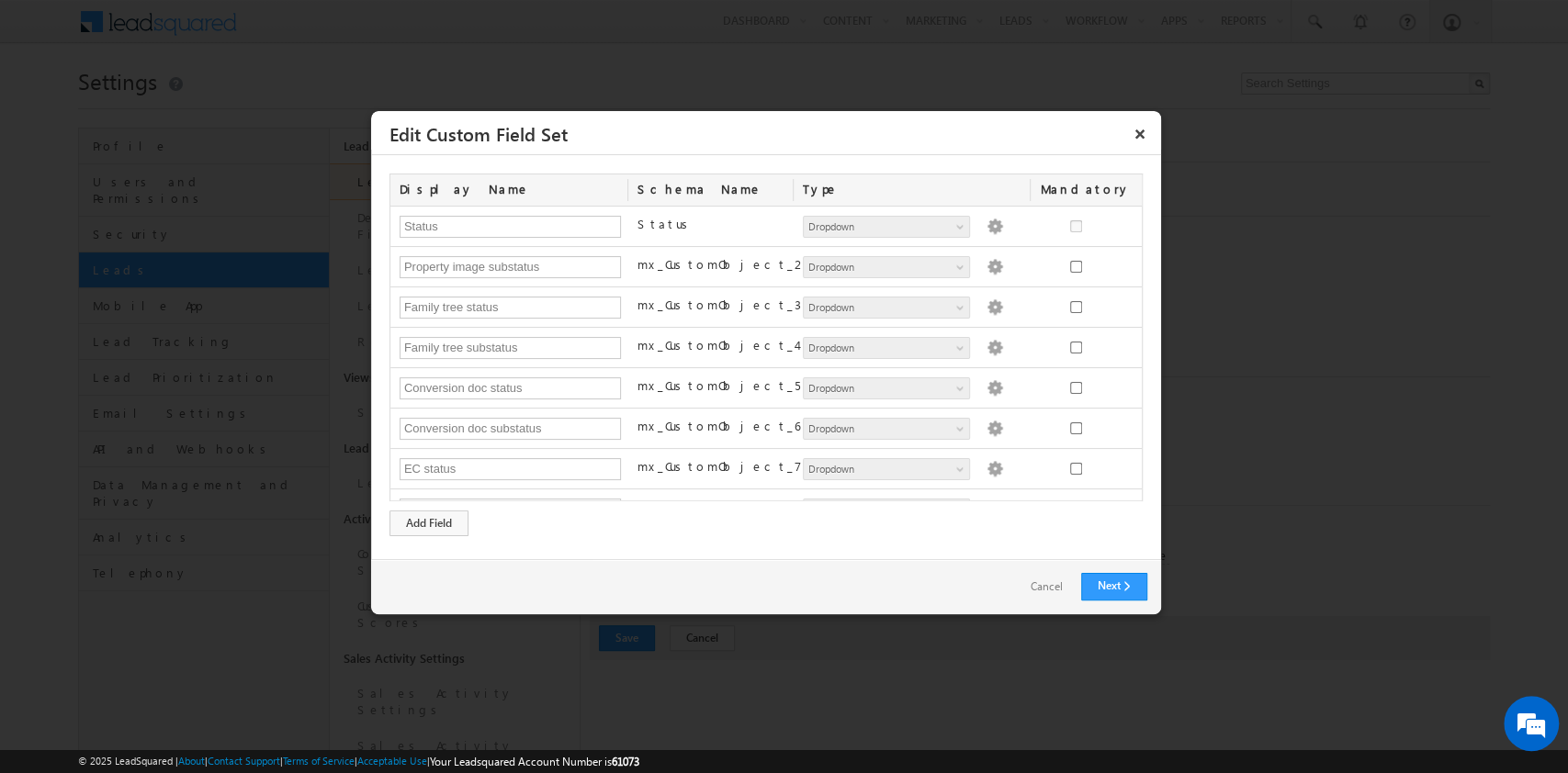
click at [1102, 264] on div "Remove field" at bounding box center [1139, 248] width 139 height 33
click at [0, 0] on span at bounding box center [0, 0] width 0 height 0
click at [1102, 264] on div "Remove field" at bounding box center [1139, 248] width 139 height 33
click at [0, 0] on span at bounding box center [0, 0] width 0 height 0
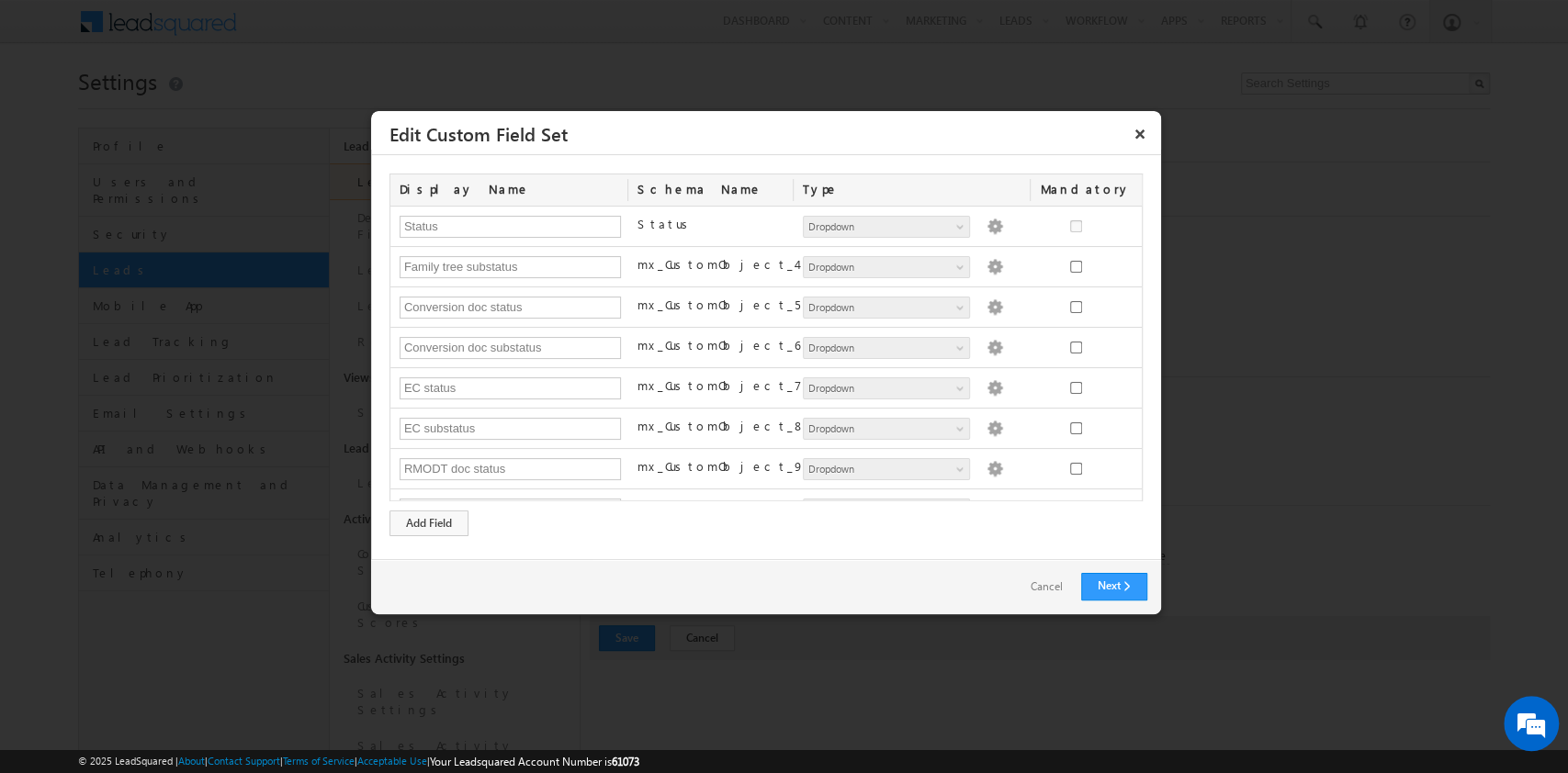
click at [1102, 264] on div "Remove field" at bounding box center [1139, 248] width 139 height 33
click at [0, 0] on span at bounding box center [0, 0] width 0 height 0
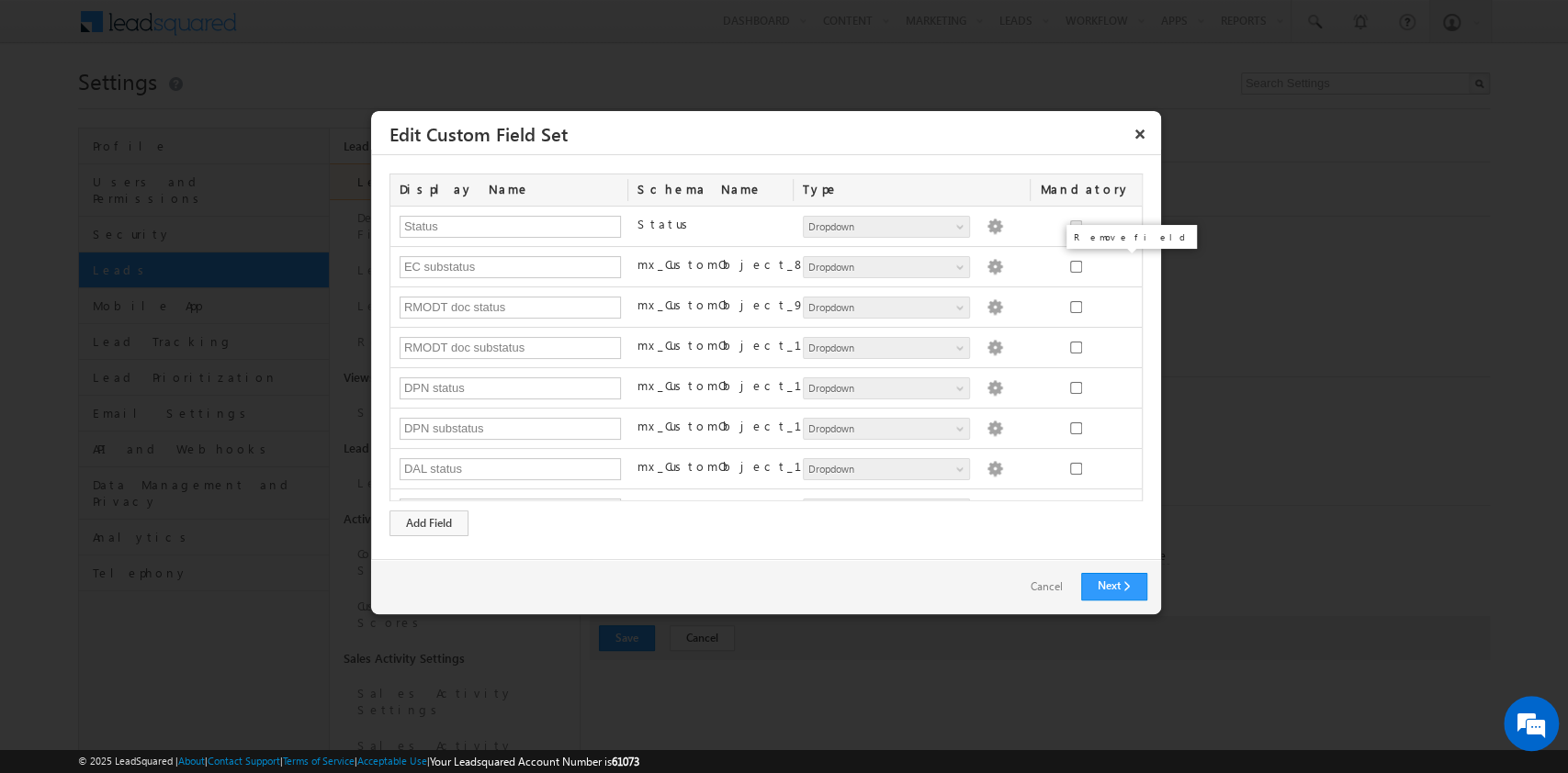
click at [0, 0] on span at bounding box center [0, 0] width 0 height 0
click at [1102, 264] on body "Menu Admin cards .uat@ money oncli ck.co" at bounding box center [784, 606] width 1568 height 1213
click at [1102, 264] on div "Remove field" at bounding box center [1139, 248] width 139 height 33
click at [0, 0] on span at bounding box center [0, 0] width 0 height 0
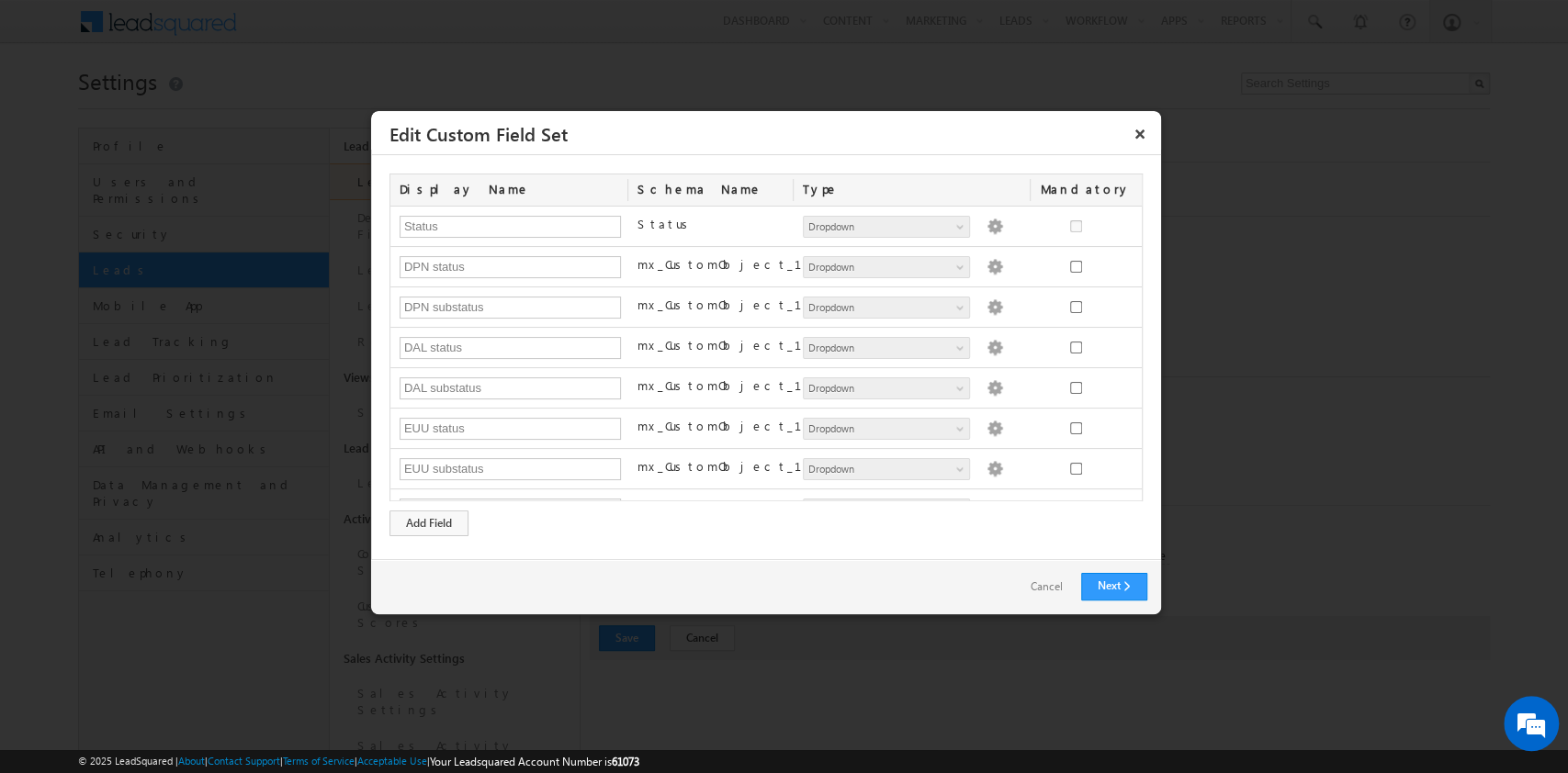
click at [1102, 264] on body "Menu Admin cards .uat@ money oncli ck.co" at bounding box center [784, 606] width 1568 height 1213
click at [1102, 264] on div "Remove field" at bounding box center [1139, 248] width 139 height 33
click at [0, 0] on span at bounding box center [0, 0] width 0 height 0
click at [1102, 264] on div "Remove field" at bounding box center [1139, 248] width 139 height 33
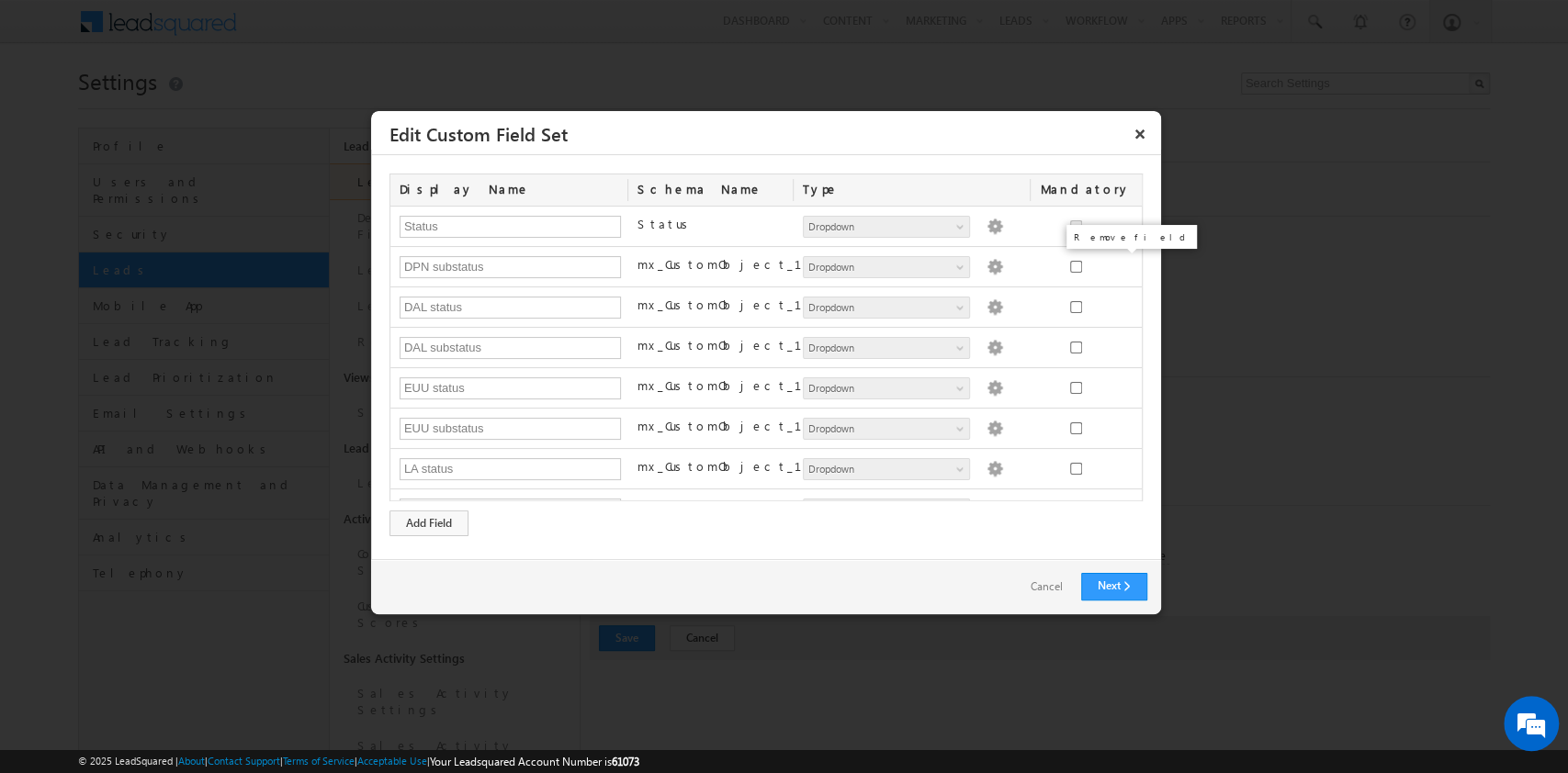
click at [0, 0] on span at bounding box center [0, 0] width 0 height 0
click at [1102, 287] on div "DAL status mx_CustomObject_13 Number String DateTime Date Dropdown User File Dr…" at bounding box center [765, 307] width 752 height 40
click at [1102, 264] on div "Remove field" at bounding box center [1139, 248] width 139 height 33
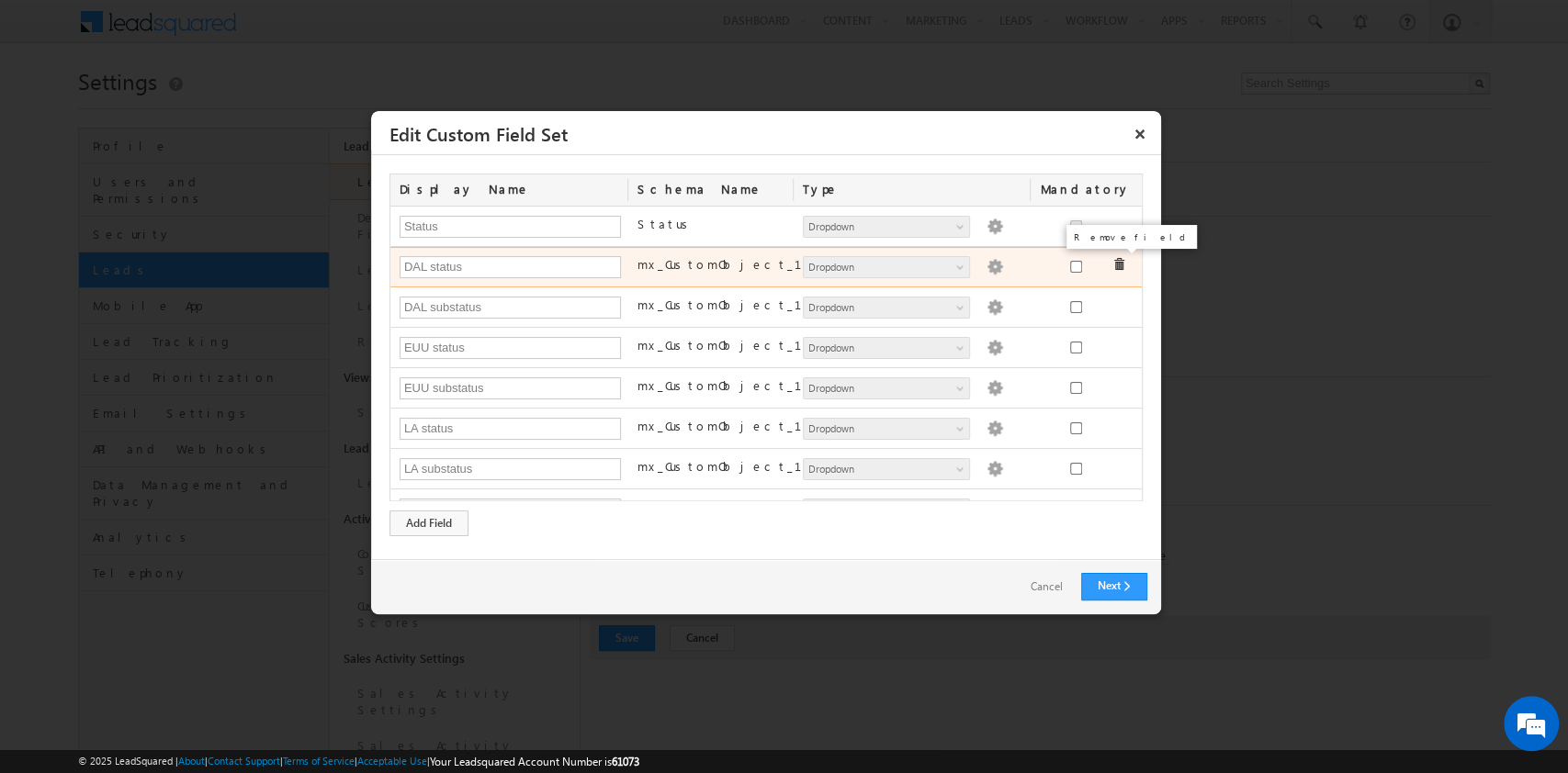
click at [1112, 264] on span at bounding box center [1118, 264] width 13 height 13
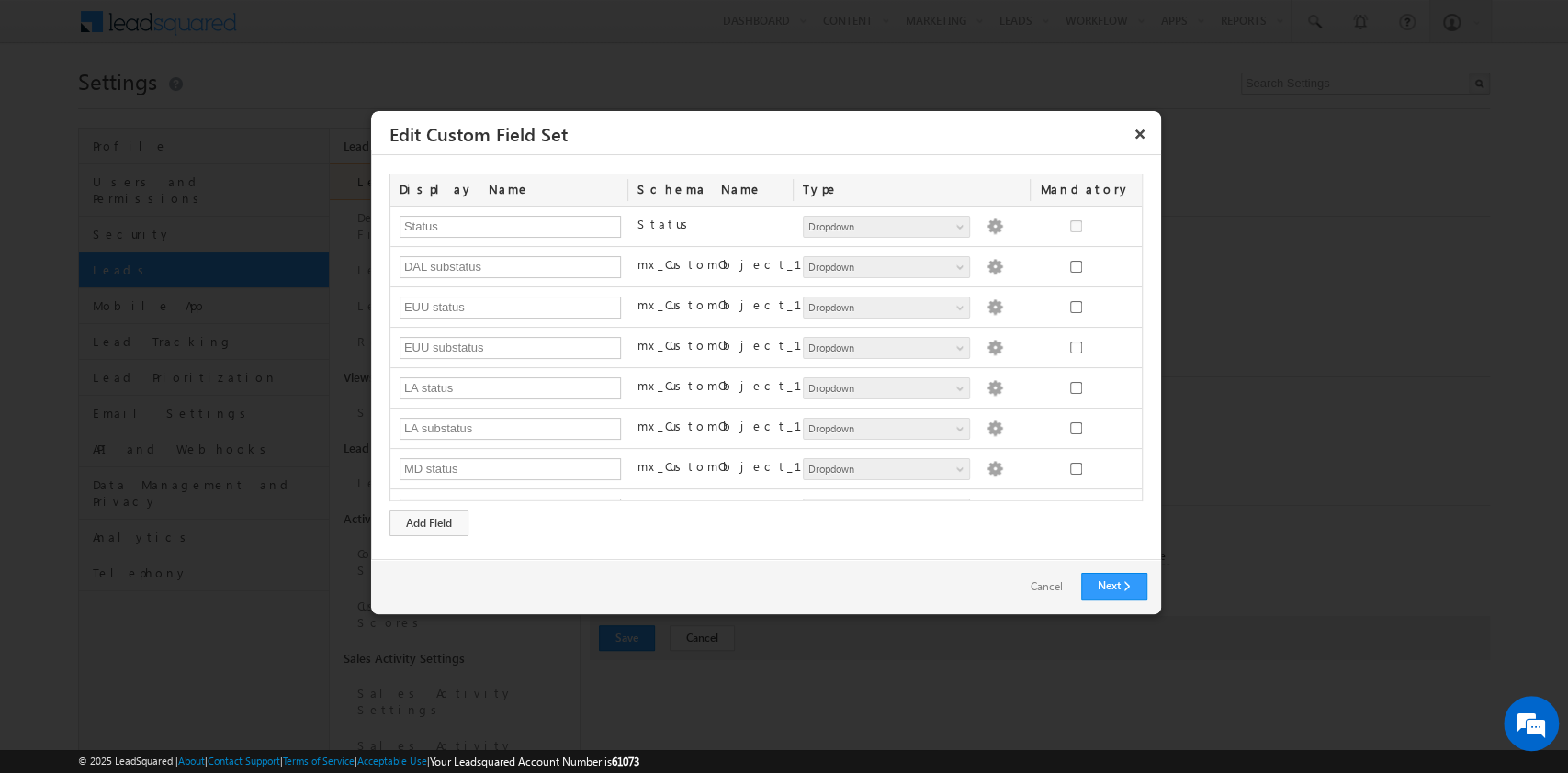
click at [1102, 264] on body "Menu Admin cards .uat@ money oncli ck.co" at bounding box center [784, 606] width 1568 height 1213
click at [1102, 264] on div "Remove field" at bounding box center [1139, 248] width 139 height 33
click at [0, 0] on span at bounding box center [0, 0] width 0 height 0
click at [1102, 264] on div "Remove field" at bounding box center [1139, 248] width 139 height 33
click at [0, 0] on span at bounding box center [0, 0] width 0 height 0
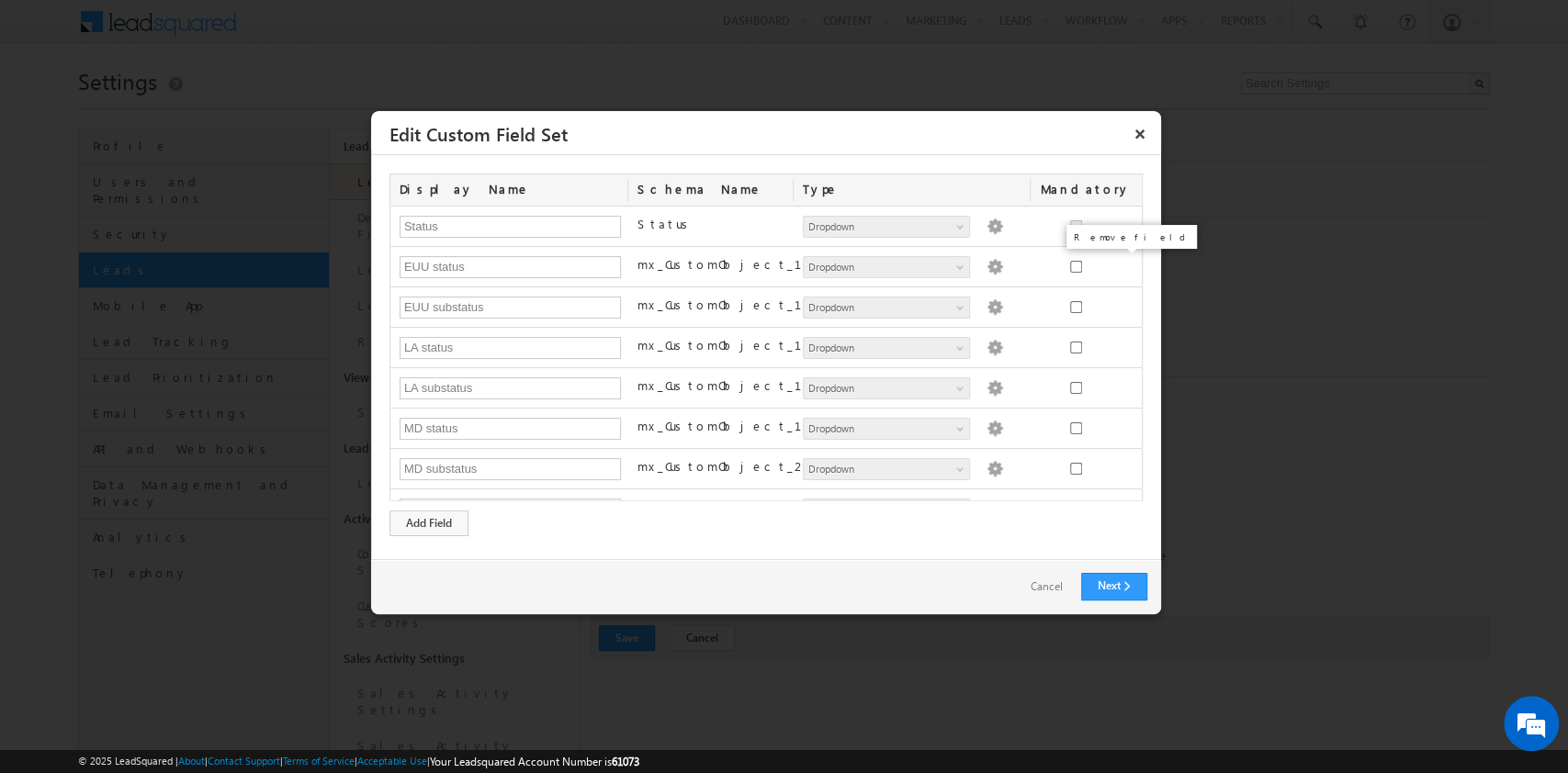
click at [1102, 264] on body "Menu Admin cards .uat@ money oncli ck.co" at bounding box center [784, 606] width 1568 height 1213
click at [1102, 264] on div "Remove field" at bounding box center [1139, 248] width 139 height 33
click at [0, 0] on span at bounding box center [0, 0] width 0 height 0
click at [1102, 264] on body "Menu Admin cards .uat@ money oncli ck.co" at bounding box center [784, 606] width 1568 height 1213
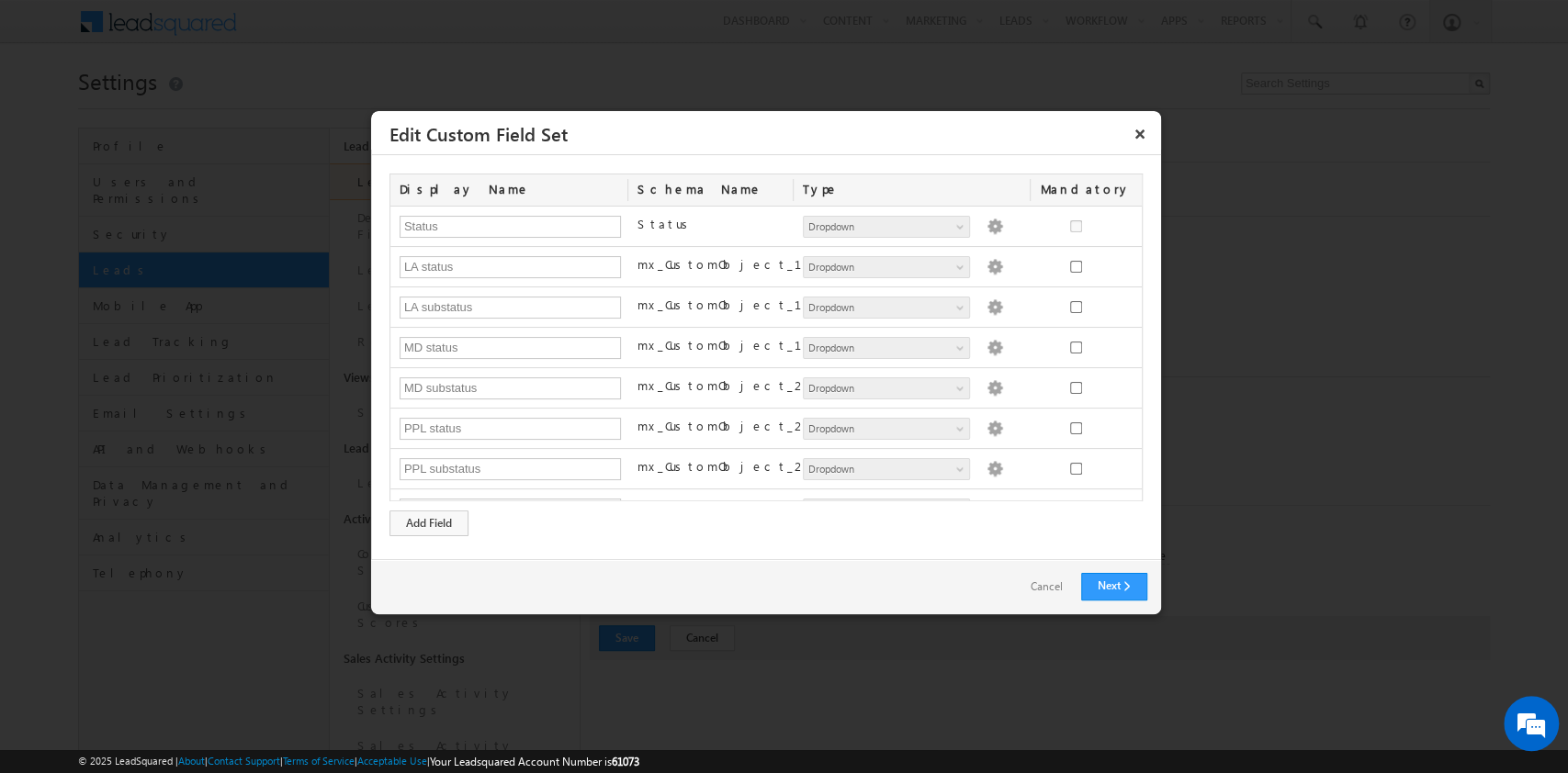
click at [1102, 264] on div "Remove field" at bounding box center [1139, 248] width 139 height 33
click at [0, 0] on span at bounding box center [0, 0] width 0 height 0
click at [1102, 287] on div "LA substatus mx_CustomObject_18 Number String DateTime Date Dropdown User File …" at bounding box center [765, 307] width 752 height 40
click at [1102, 264] on div "Remove field" at bounding box center [1139, 248] width 139 height 33
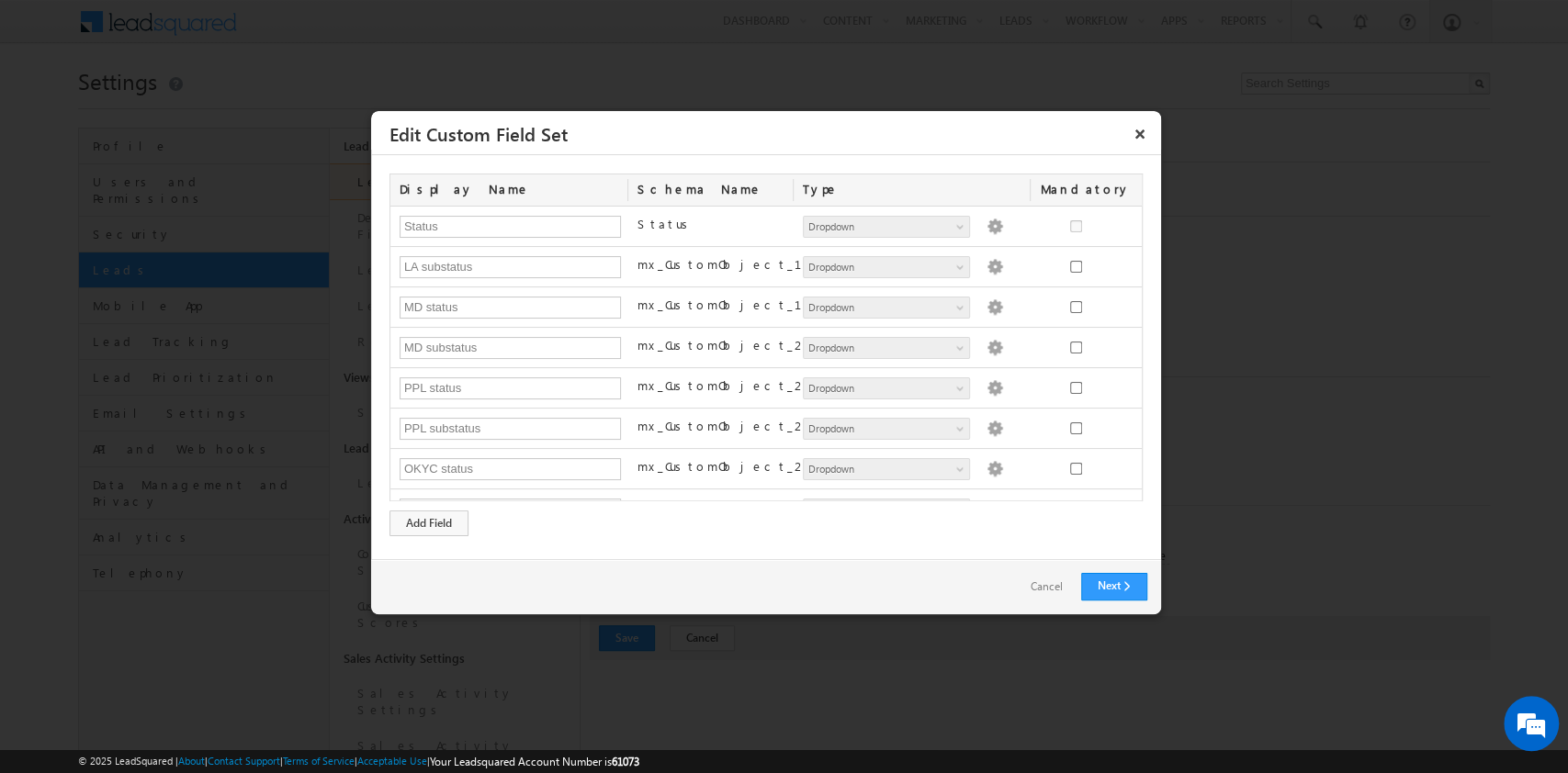
click at [1102, 264] on div "Remove field" at bounding box center [1139, 248] width 139 height 33
click at [0, 0] on span at bounding box center [0, 0] width 0 height 0
click at [1102, 287] on div "MD status mx_CustomObject_19 Number String DateTime Date Dropdown User File Dro…" at bounding box center [765, 307] width 752 height 40
click at [1102, 264] on div "Remove field" at bounding box center [1139, 248] width 139 height 33
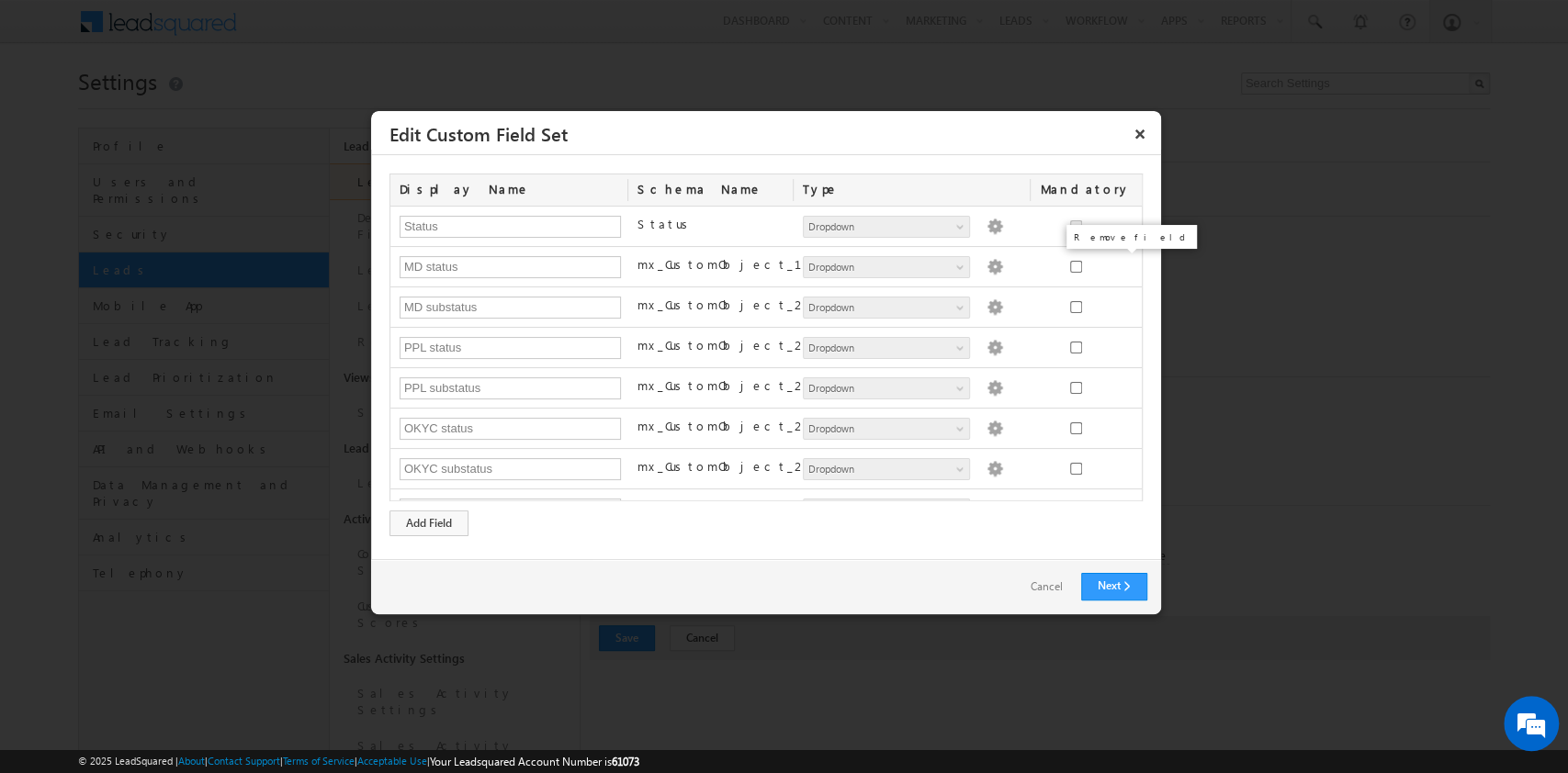
click at [0, 0] on span at bounding box center [0, 0] width 0 height 0
click at [1102, 264] on body "Menu Admin cards .uat@ money oncli ck.co" at bounding box center [784, 606] width 1568 height 1213
click at [1102, 264] on div "Remove field" at bounding box center [1139, 248] width 139 height 33
click at [0, 0] on span at bounding box center [0, 0] width 0 height 0
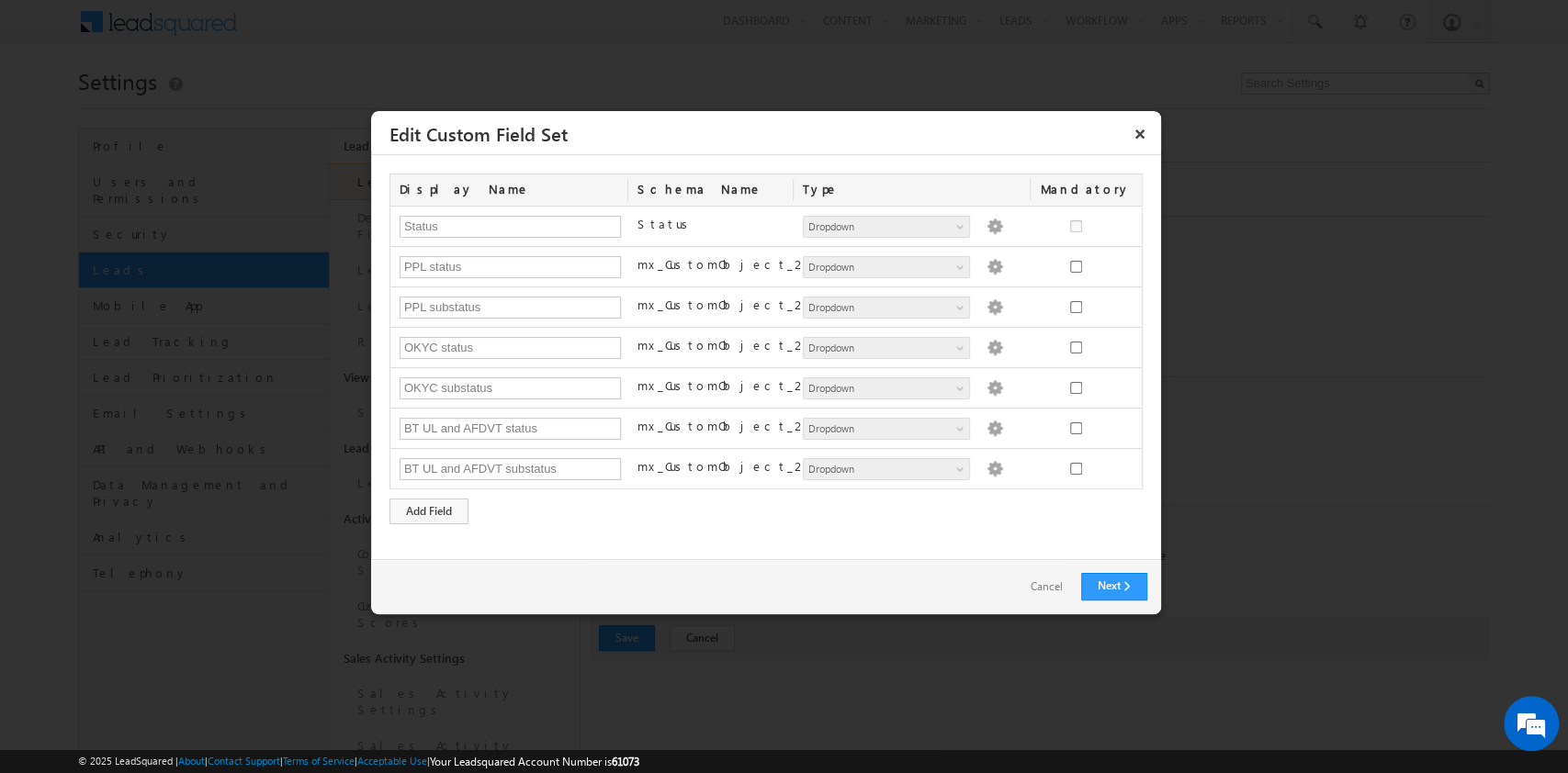
click at [1102, 264] on div at bounding box center [1075, 268] width 90 height 25
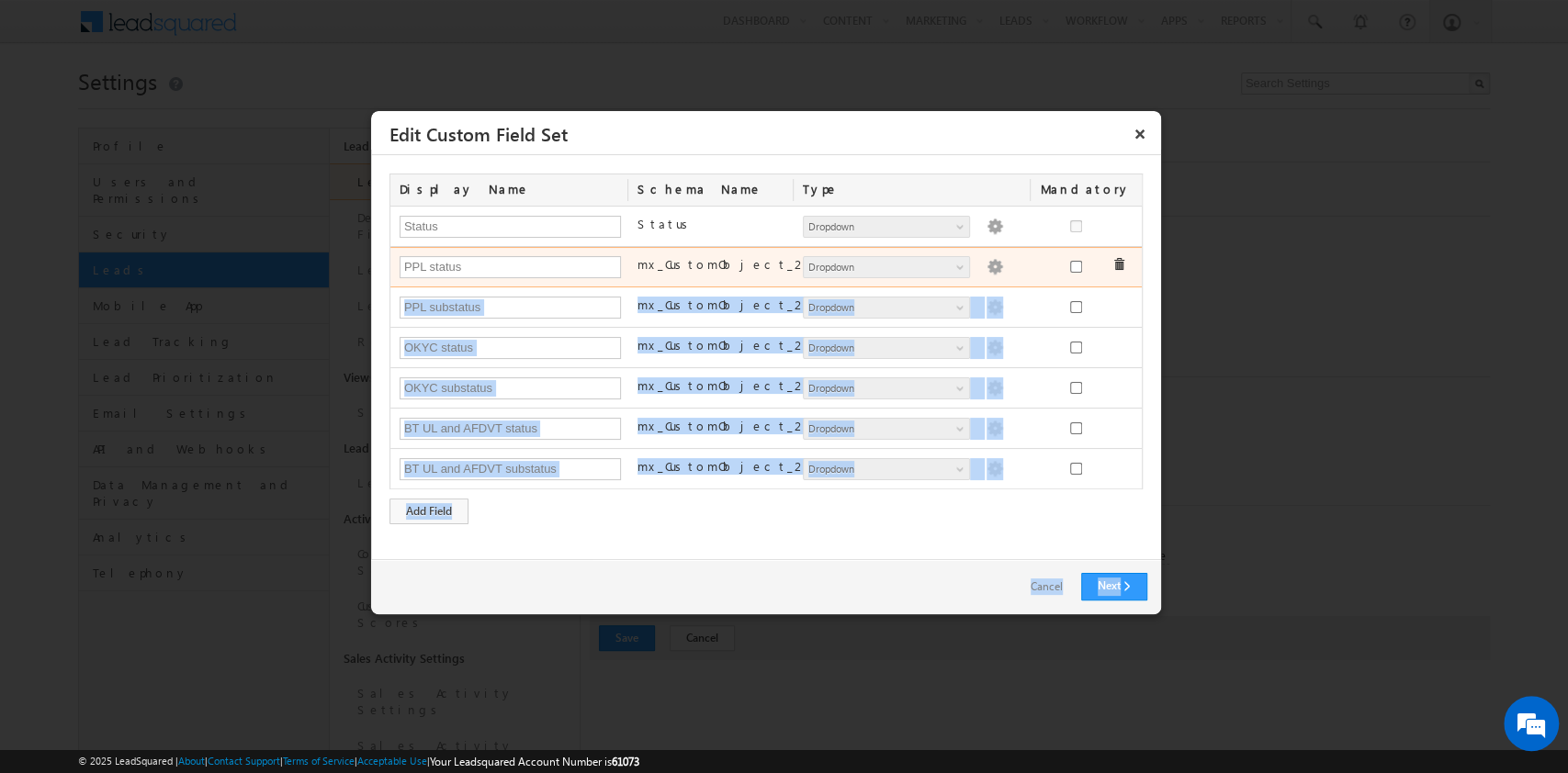
click at [1118, 264] on body "Menu Admin cards .uat@ money oncli ck.co" at bounding box center [784, 606] width 1568 height 1213
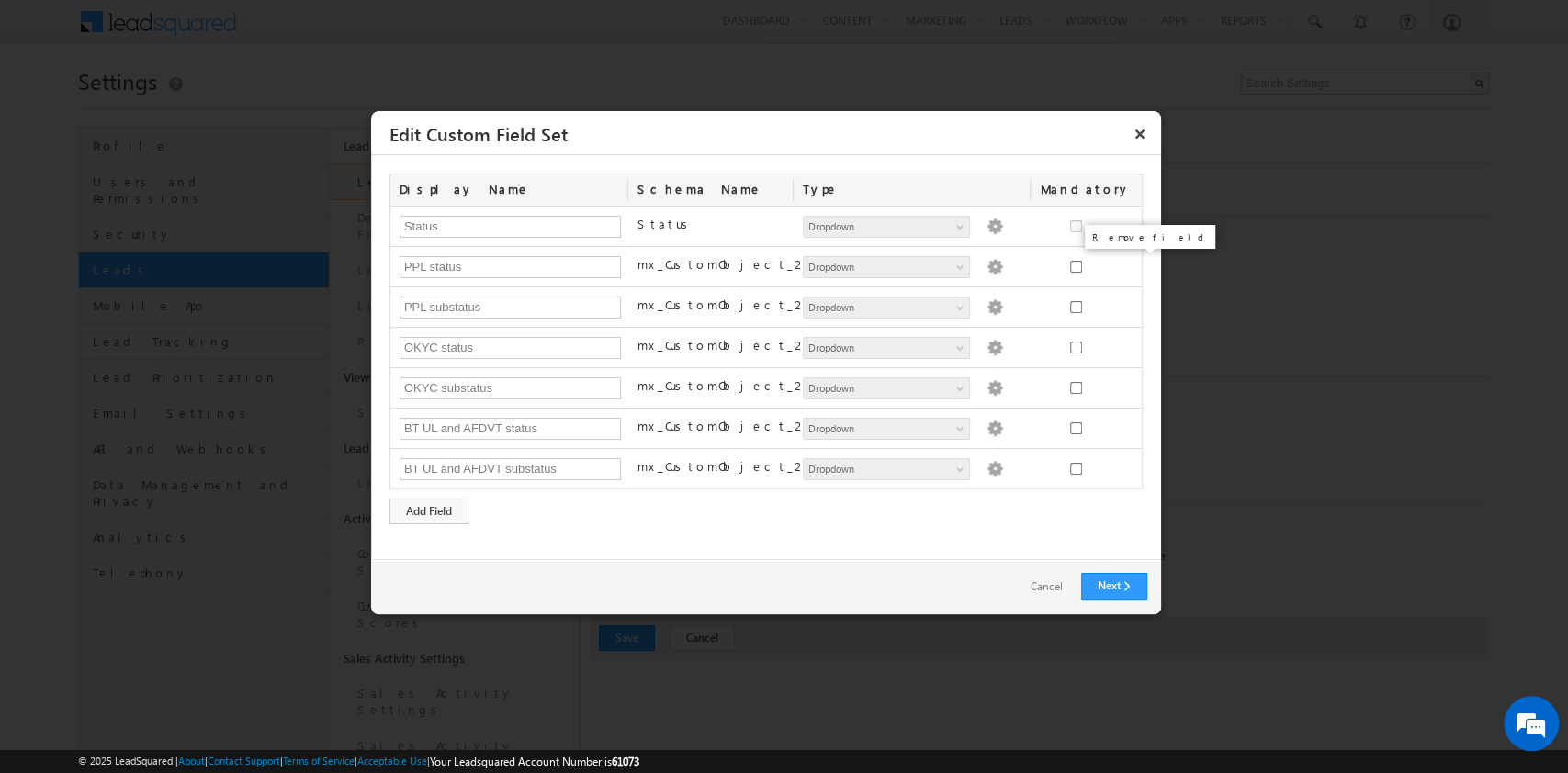
click at [0, 0] on span at bounding box center [0, 0] width 0 height 0
click at [1118, 287] on div "PPL substatus mx_CustomObject_22 Number String DateTime Date Dropdown User File…" at bounding box center [765, 307] width 752 height 40
click at [1118, 264] on div "Remove field" at bounding box center [1157, 248] width 139 height 33
click at [0, 0] on span at bounding box center [0, 0] width 0 height 0
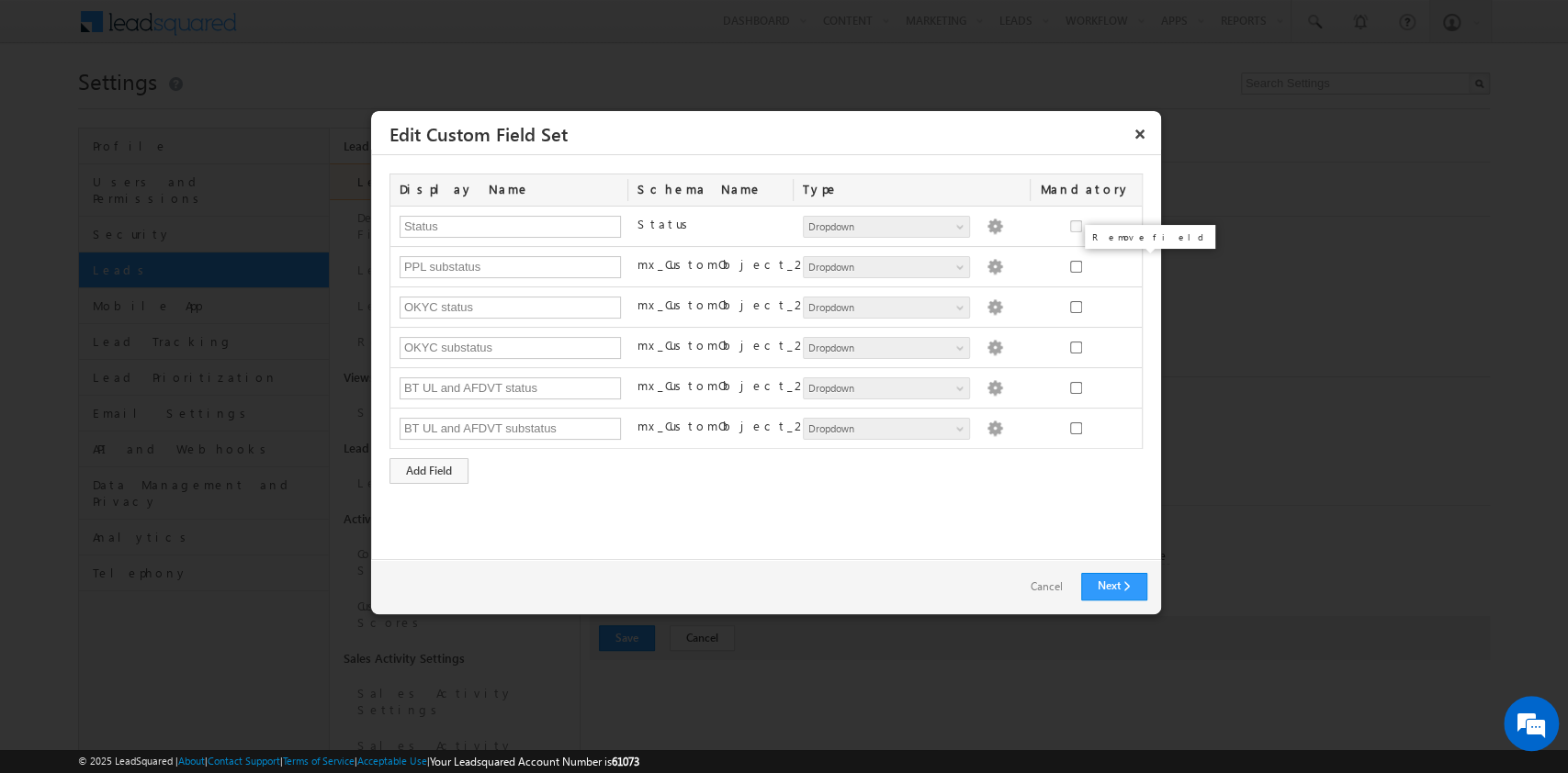
click at [1118, 264] on body "Menu Admin cards .uat@ money oncli ck.co" at bounding box center [784, 606] width 1568 height 1213
click at [0, 0] on span at bounding box center [0, 0] width 0 height 0
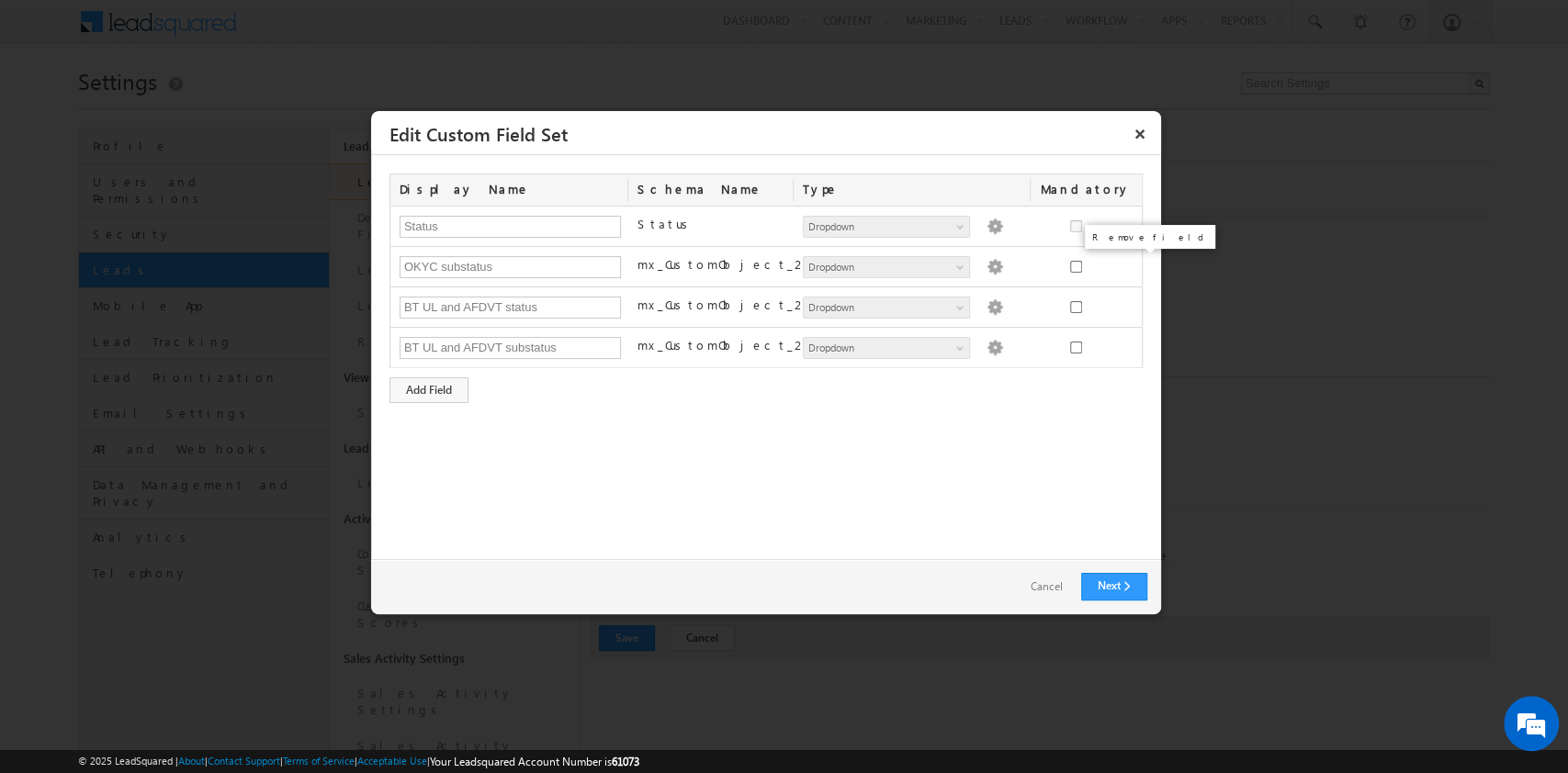
click at [0, 0] on span at bounding box center [0, 0] width 0 height 0
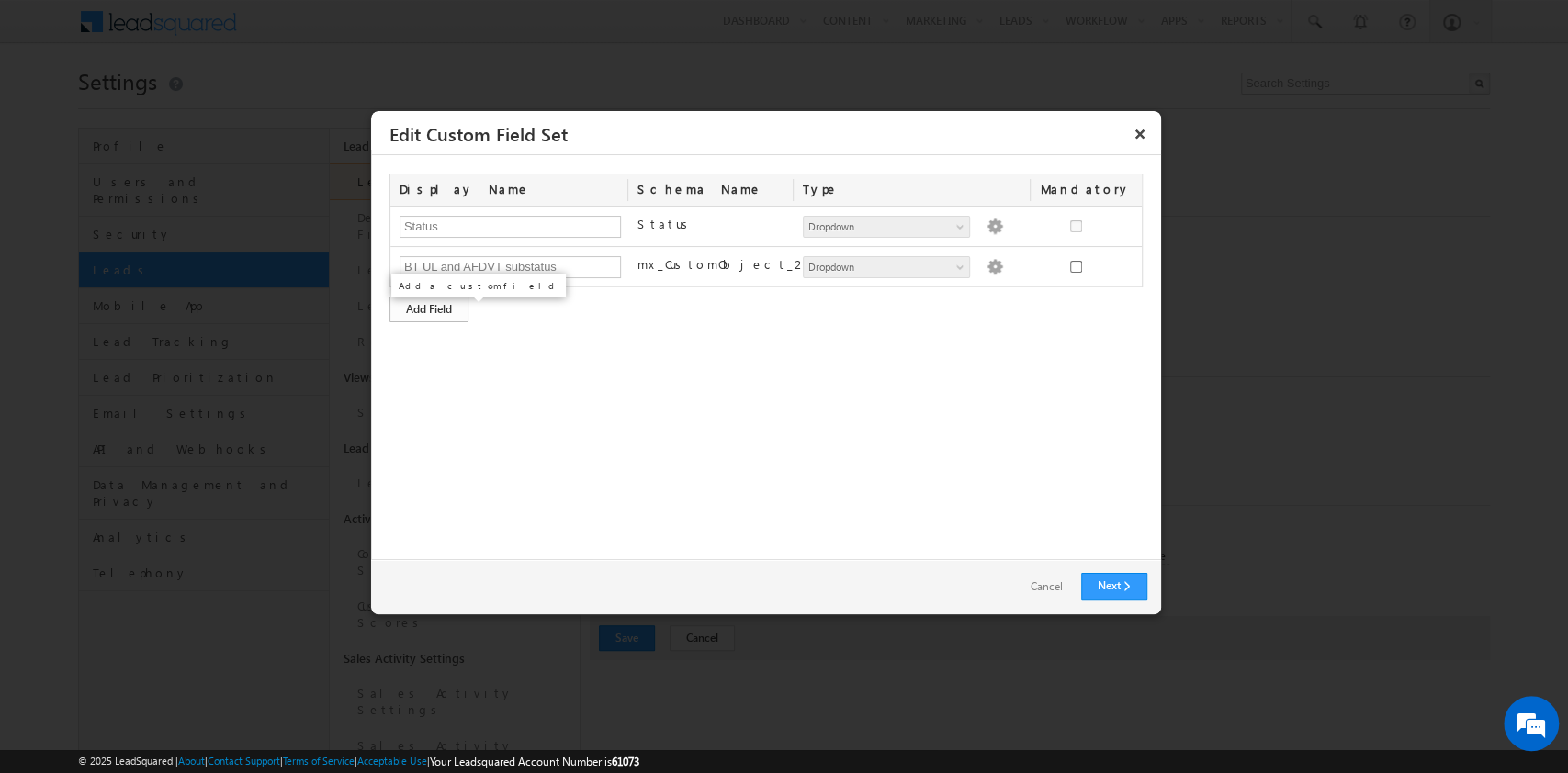
click at [431, 310] on div "Add Field" at bounding box center [428, 310] width 79 height 25
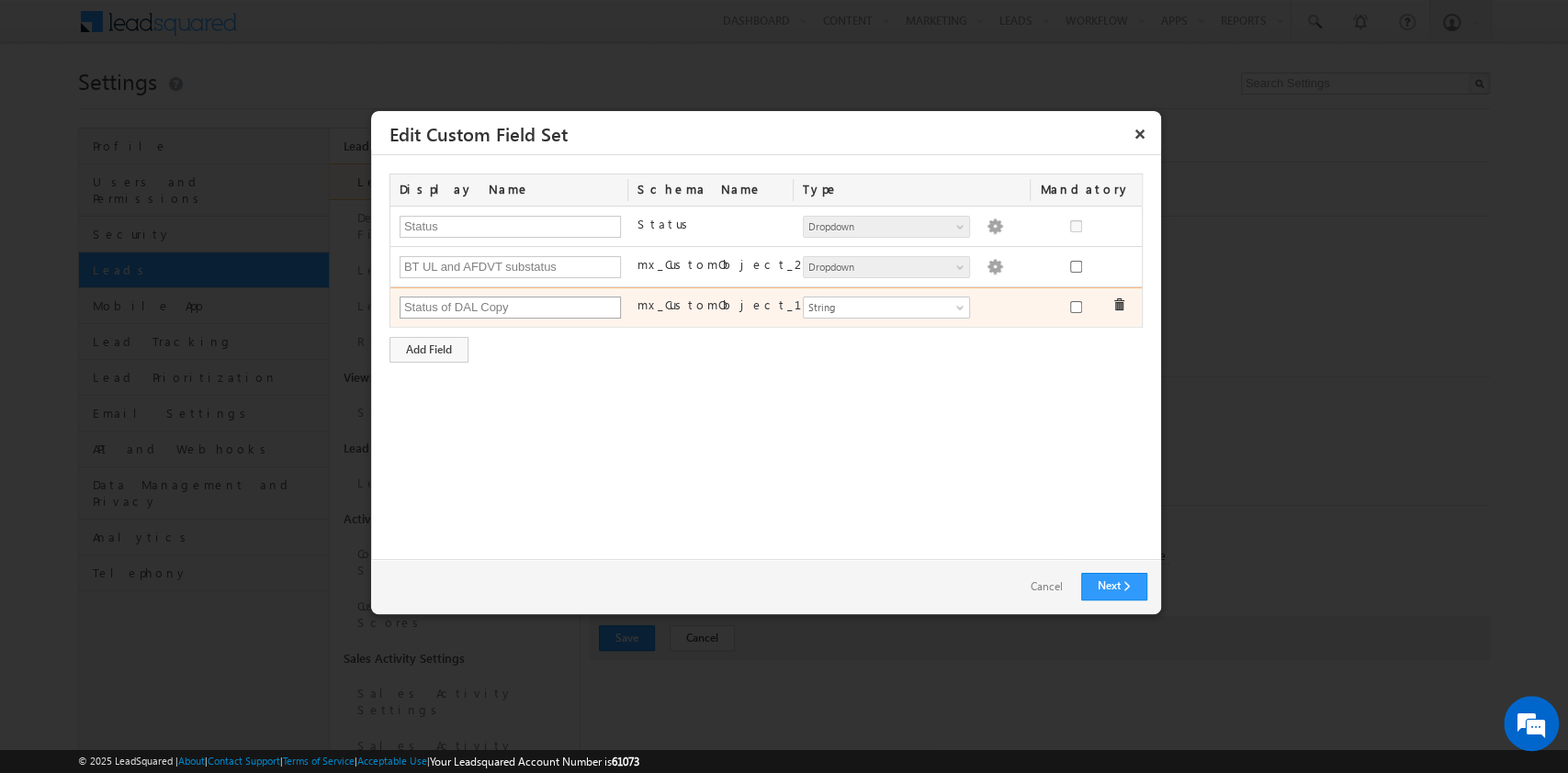
type input "Status of DAL Copy"
click at [937, 306] on span "String" at bounding box center [878, 308] width 150 height 17
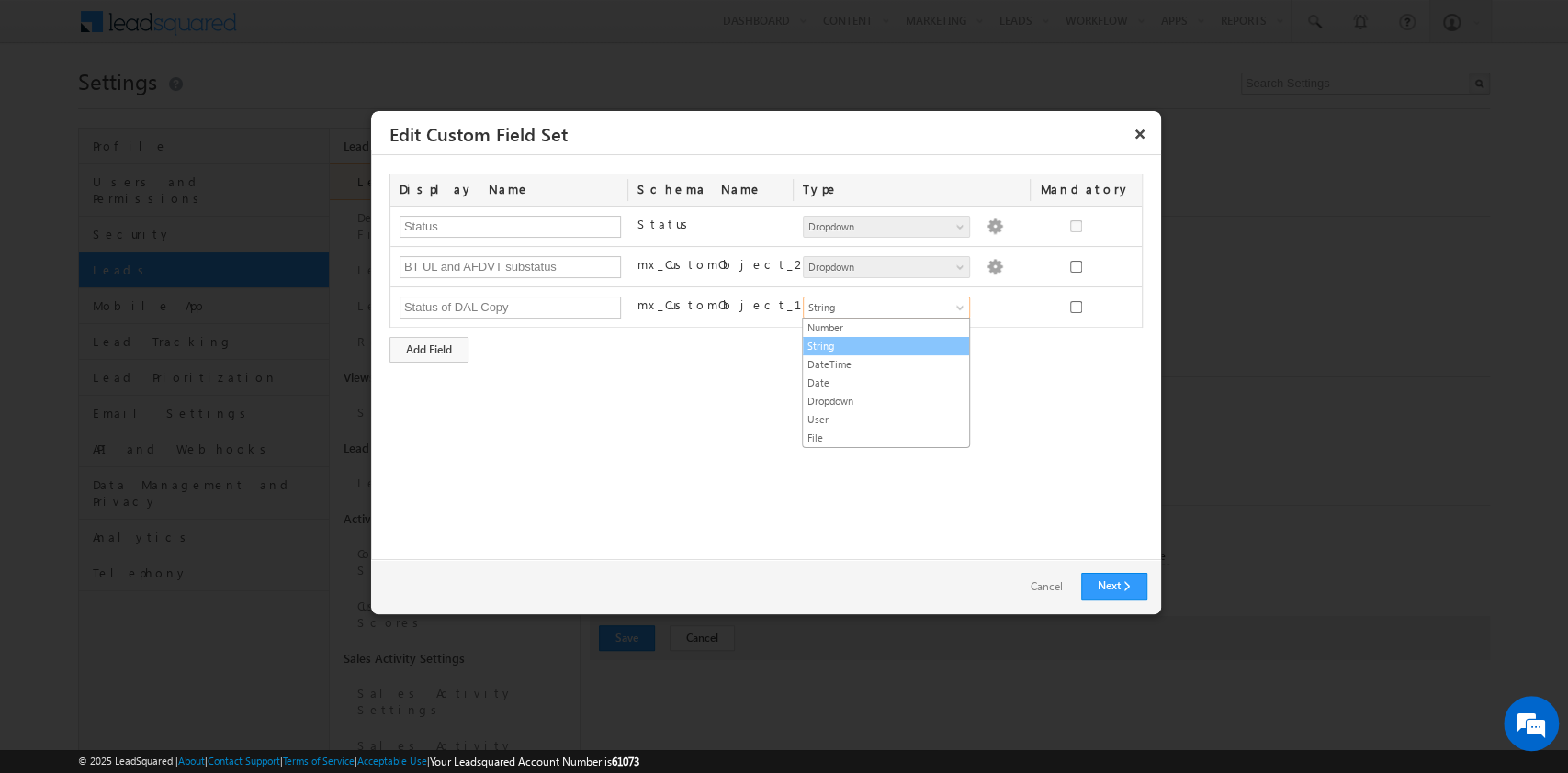
click at [881, 342] on link "String" at bounding box center [886, 346] width 167 height 17
click at [447, 344] on div "Add Field" at bounding box center [428, 350] width 79 height 25
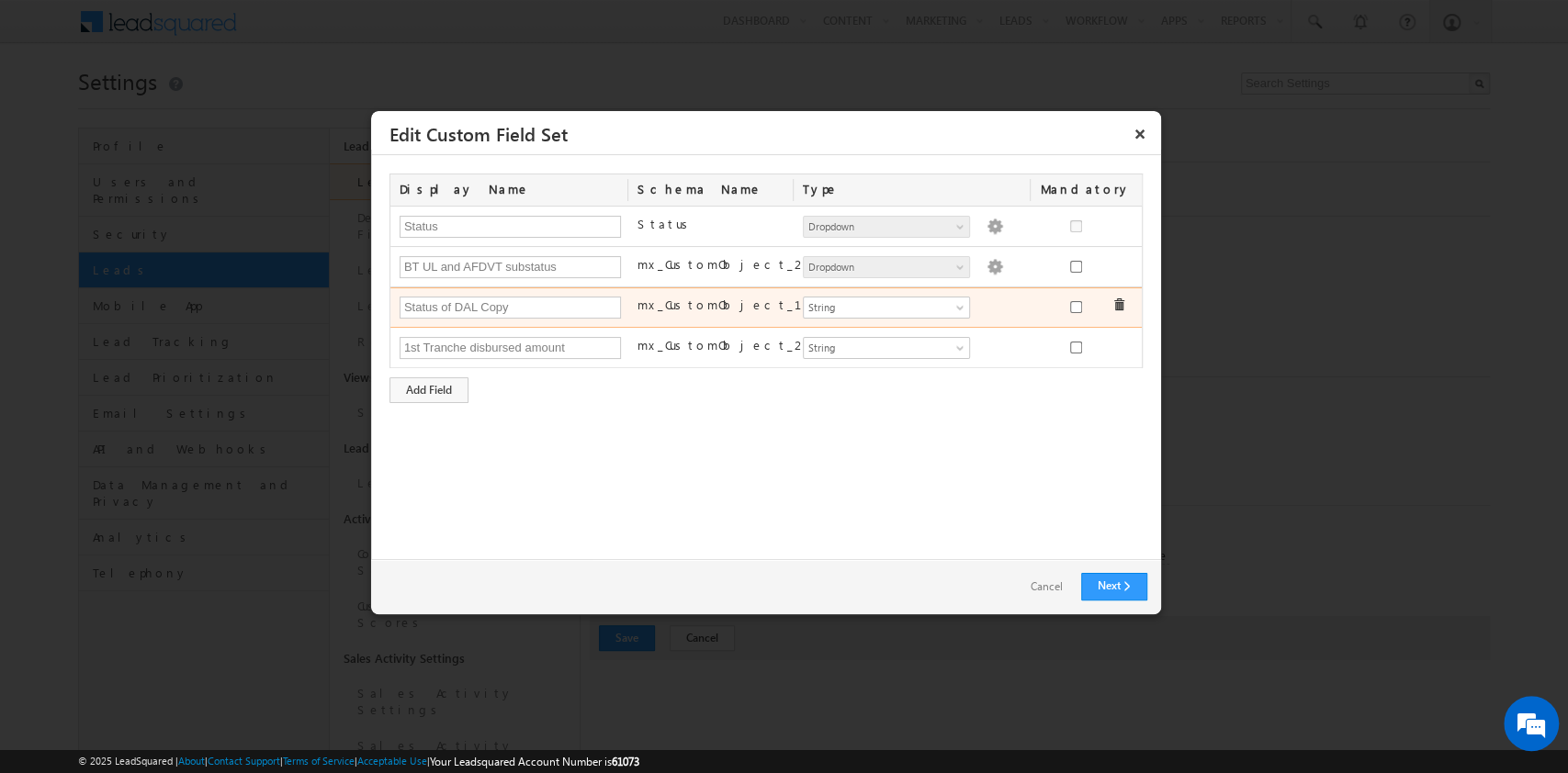
type input "1st Tranche disbursed amount"
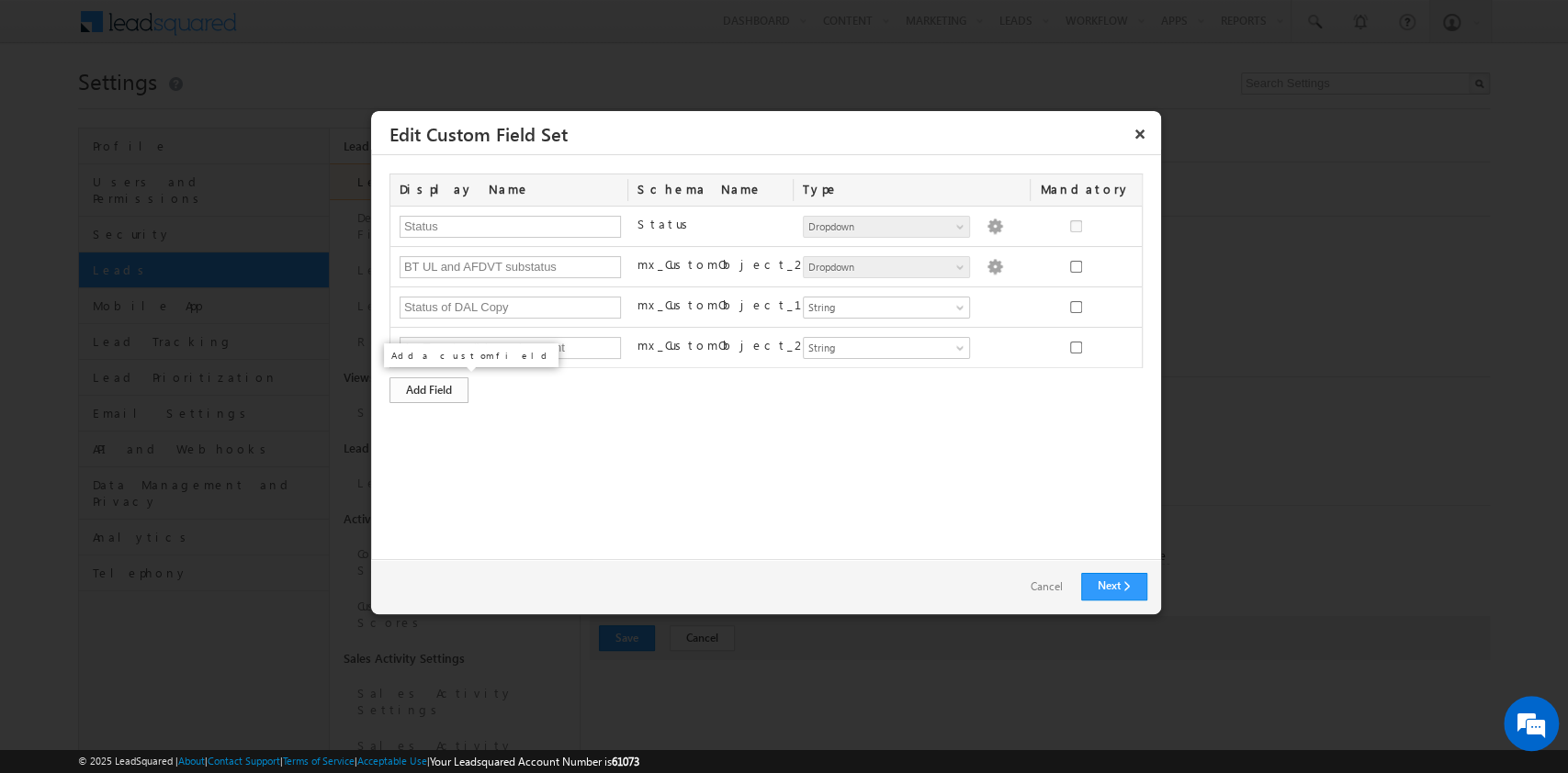
click at [426, 377] on div "Add Field" at bounding box center [428, 390] width 79 height 25
click at [803, 434] on div "Display Name Schema Name Type Mandatory Status Status Number String DateTime Da…" at bounding box center [765, 309] width 753 height 270
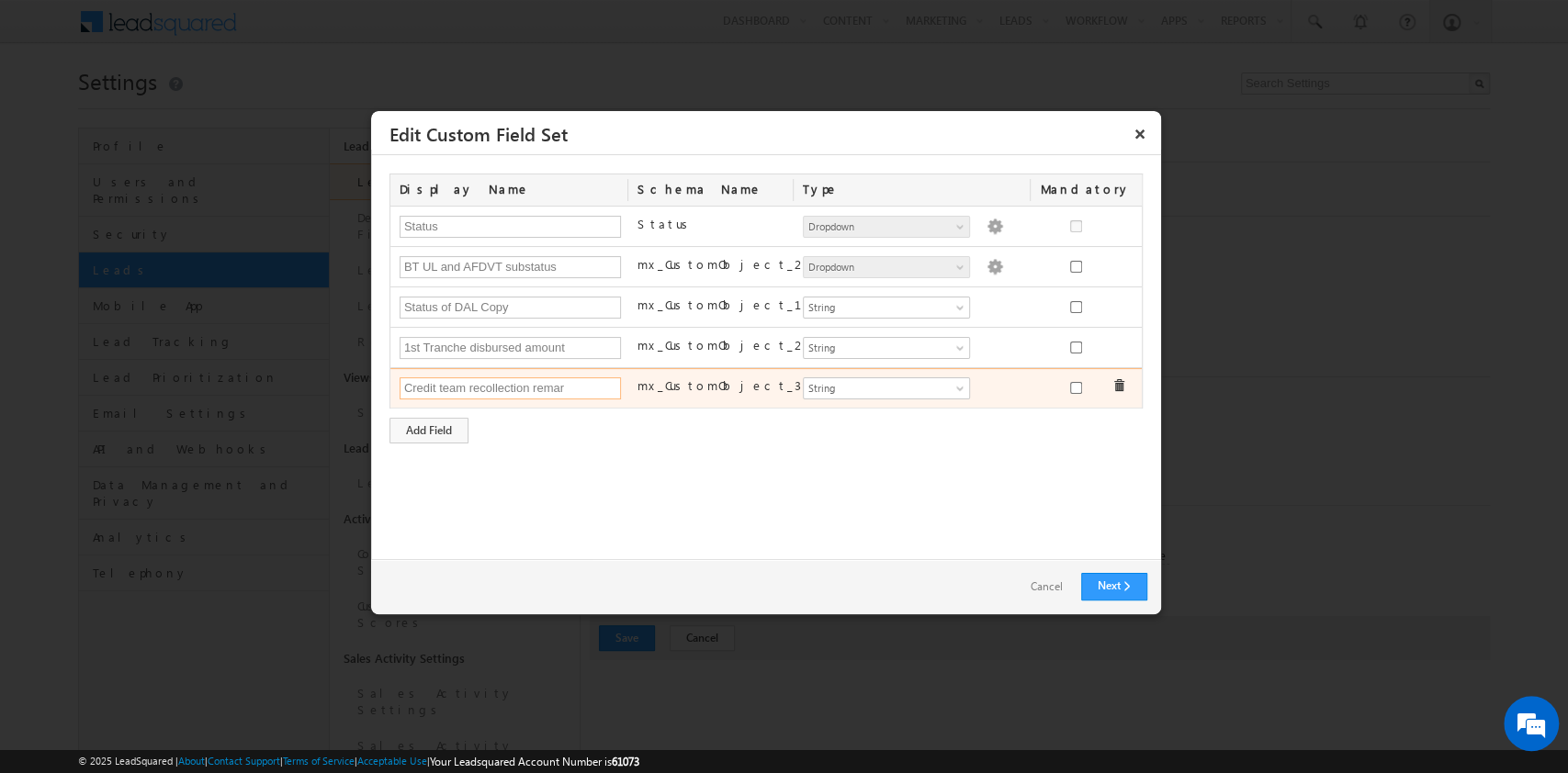
click at [576, 389] on input "Credit team recollection remar" at bounding box center [511, 388] width 222 height 22
click at [452, 390] on input "Credit team recollection remar" at bounding box center [511, 388] width 222 height 22
type input "Credit recollection remarks"
click at [602, 379] on input "Credit recollection remarks" at bounding box center [511, 388] width 222 height 22
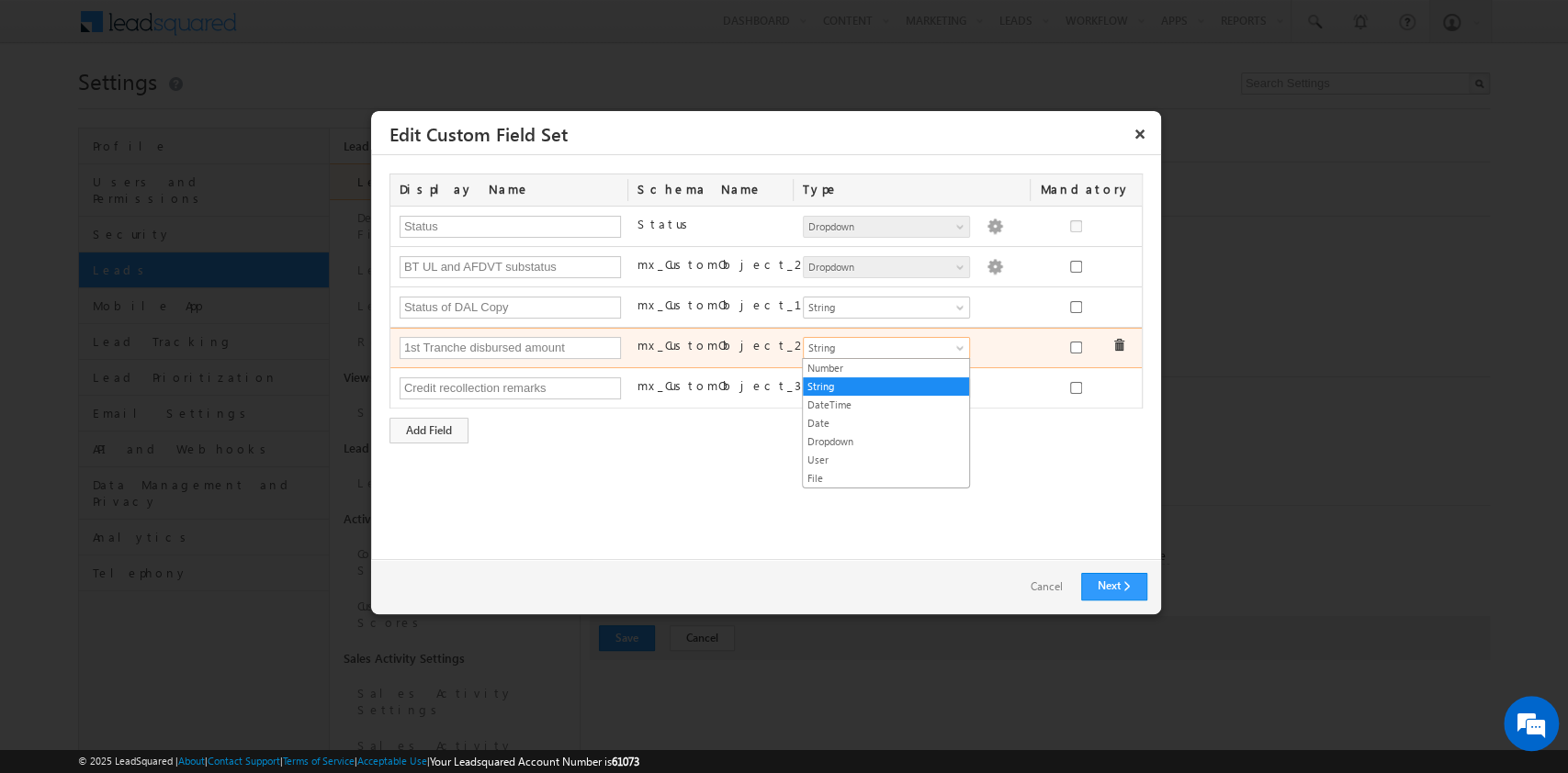
click at [859, 356] on link "String" at bounding box center [886, 348] width 168 height 22
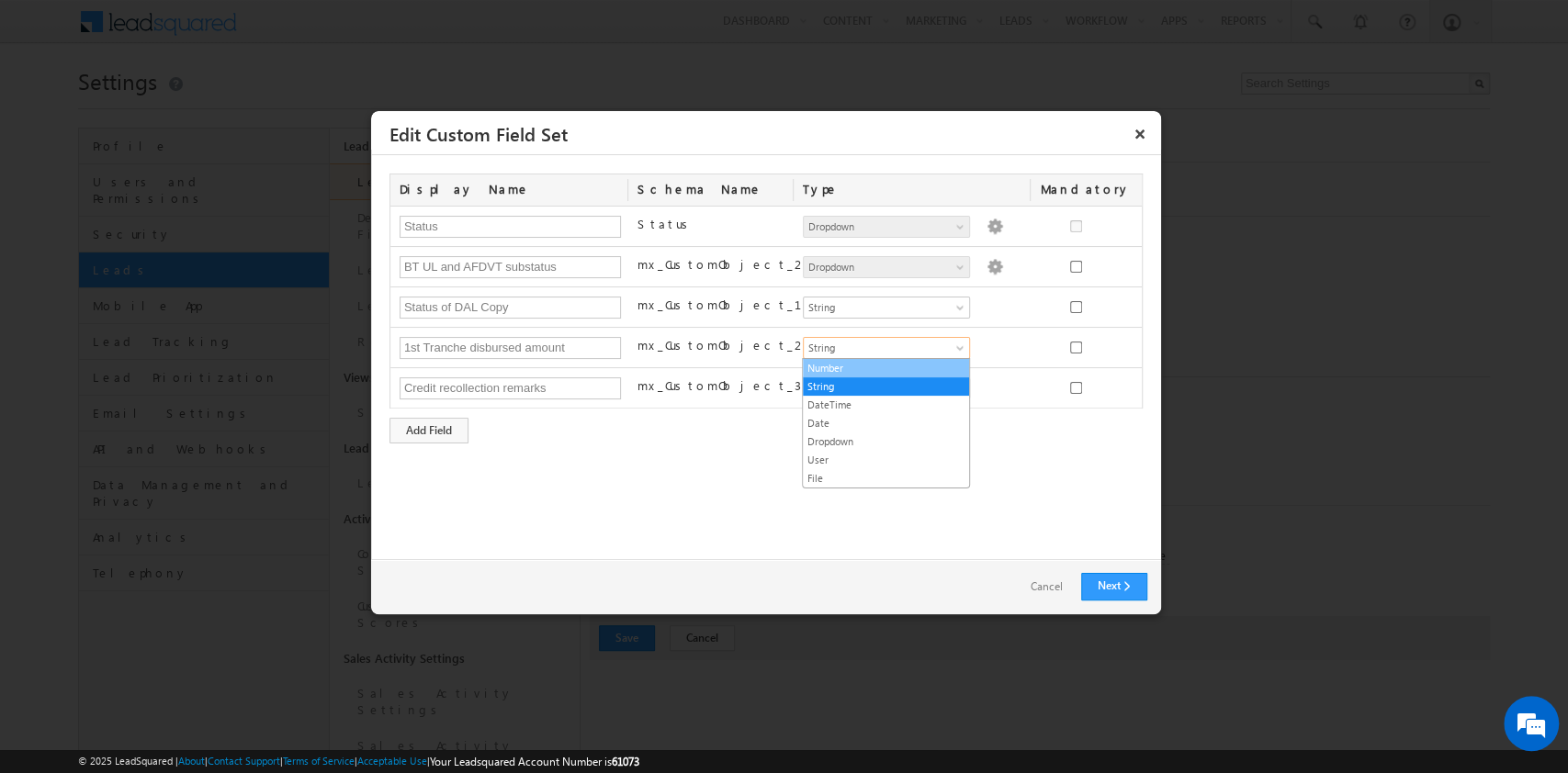
click at [841, 366] on link "Number" at bounding box center [886, 367] width 167 height 17
click at [816, 490] on div "Display Name Schema Name Type Mandatory Status Status Number String DateTime Da…" at bounding box center [766, 357] width 790 height 404
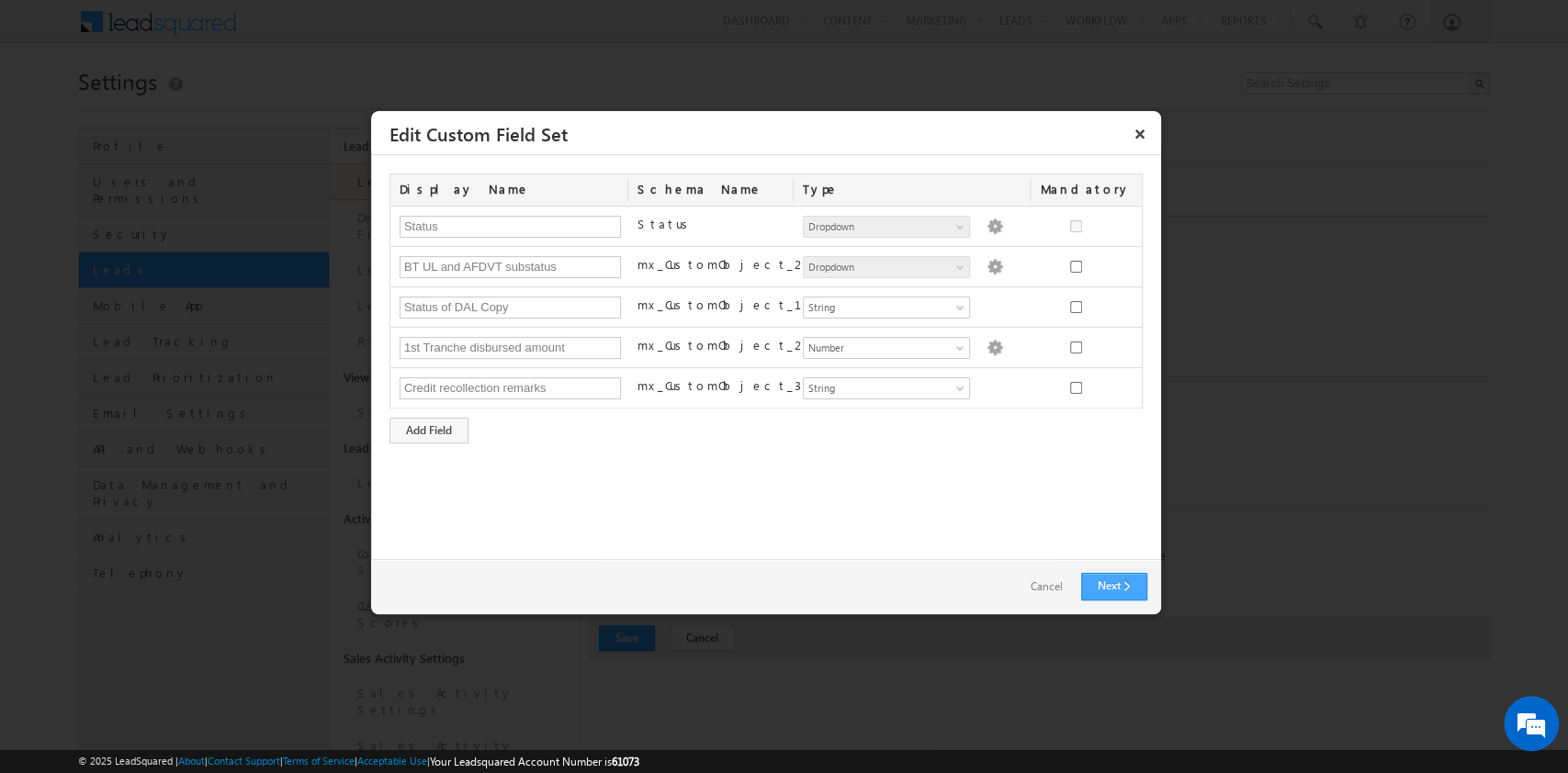
click at [1116, 594] on link "Next" at bounding box center [1113, 587] width 66 height 27
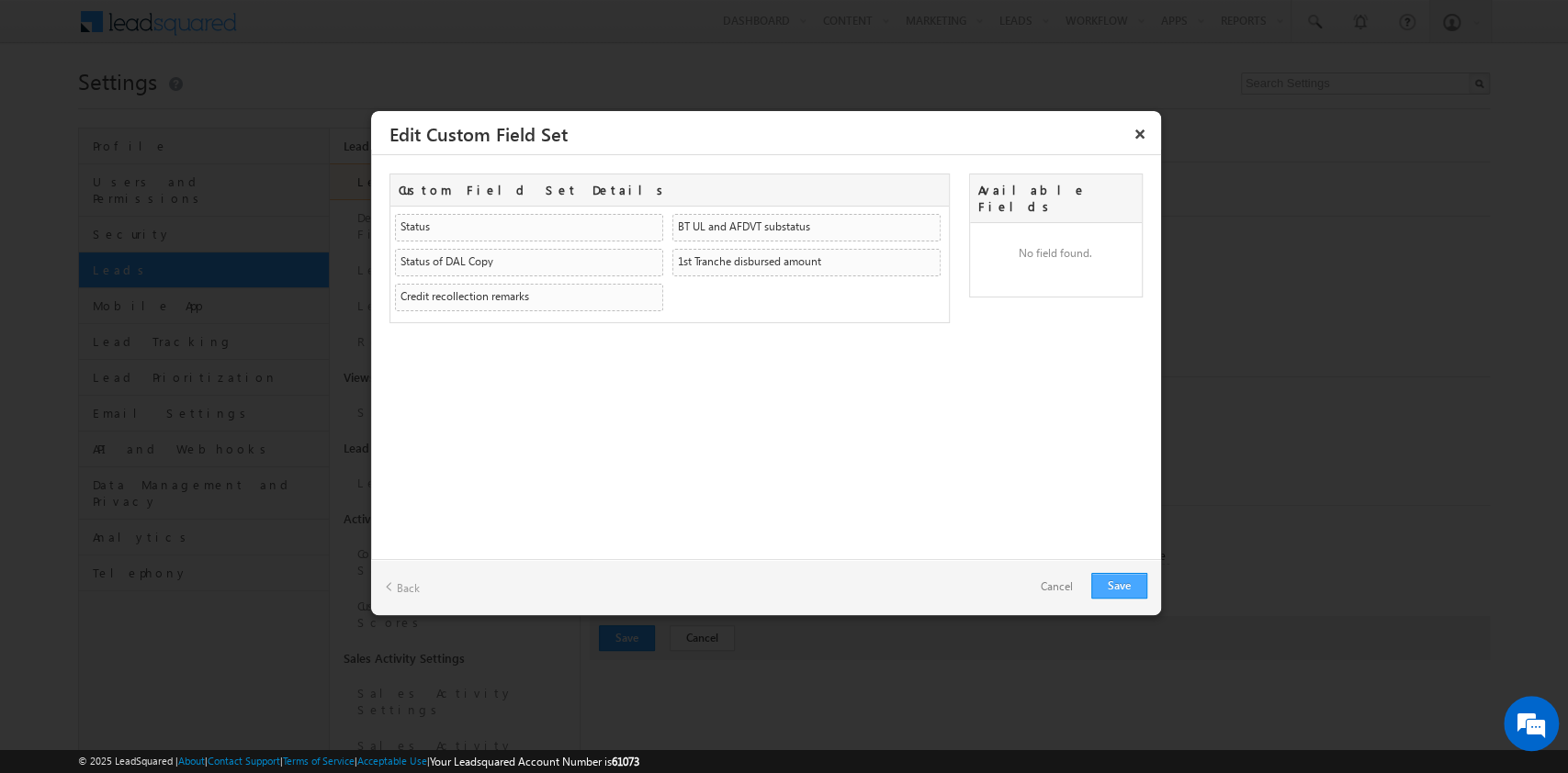
click at [1116, 594] on link "Save" at bounding box center [1118, 586] width 56 height 25
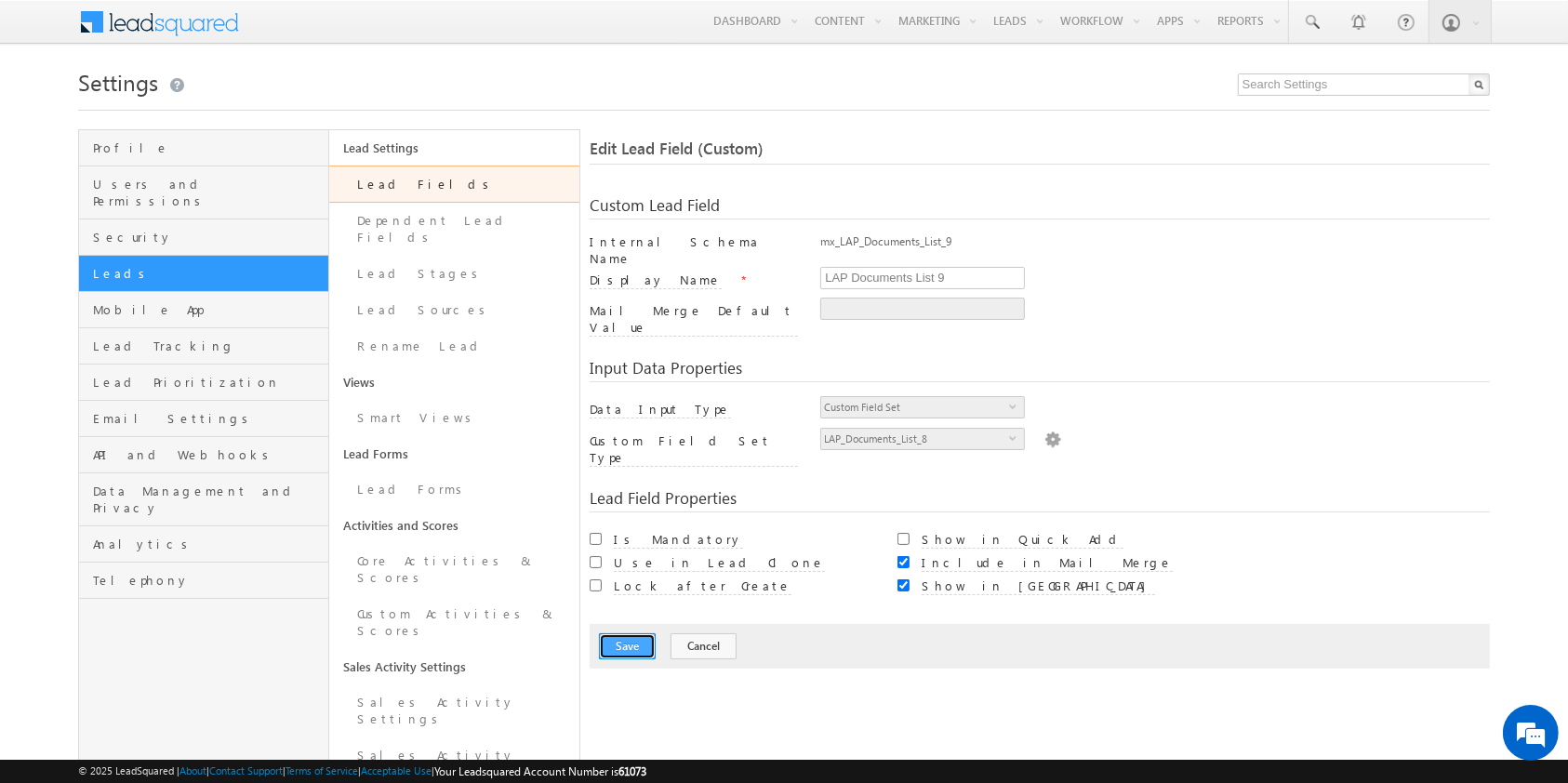
click at [613, 633] on button "Save" at bounding box center [627, 646] width 57 height 26
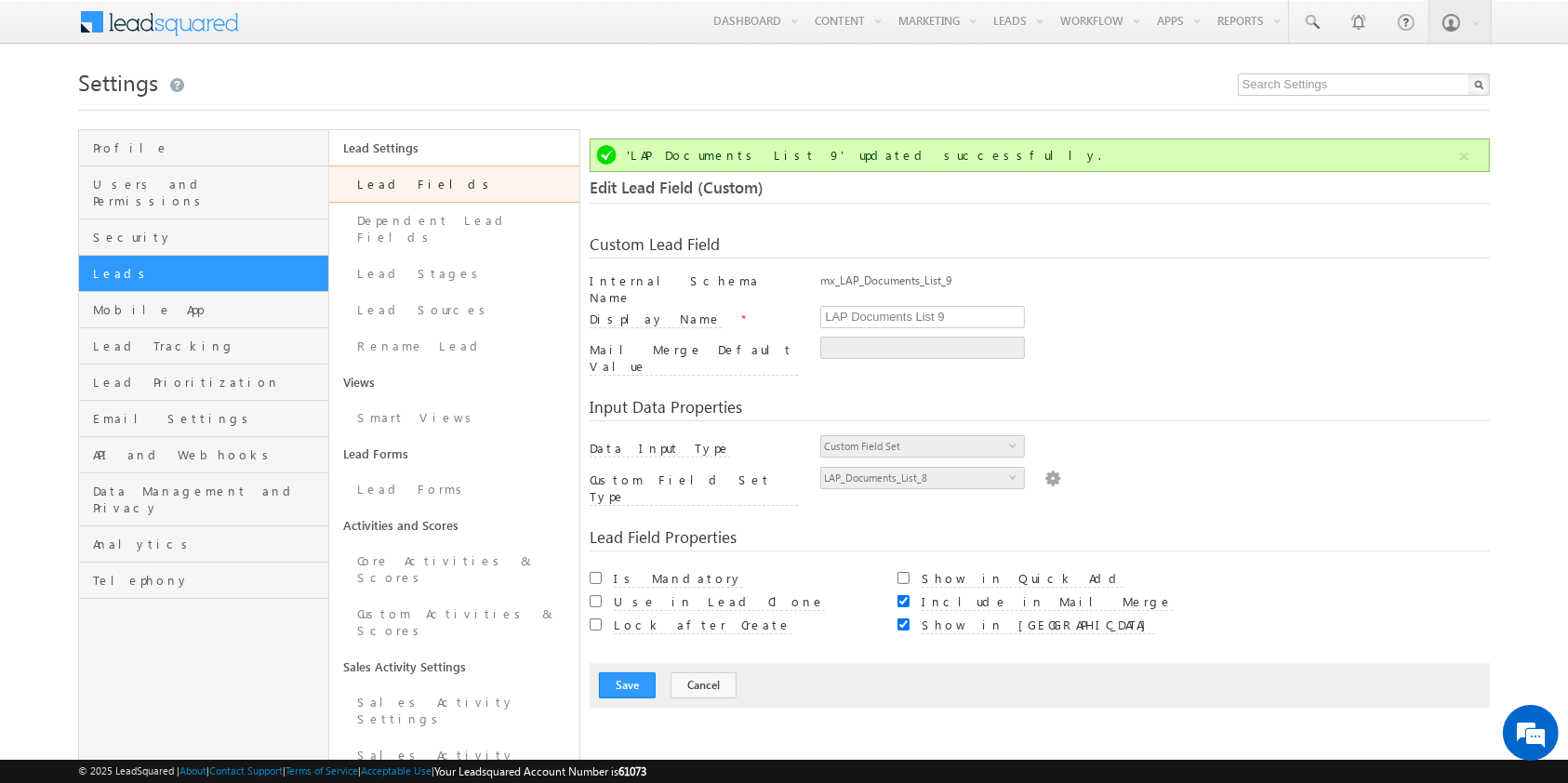
scroll to position [139, 0]
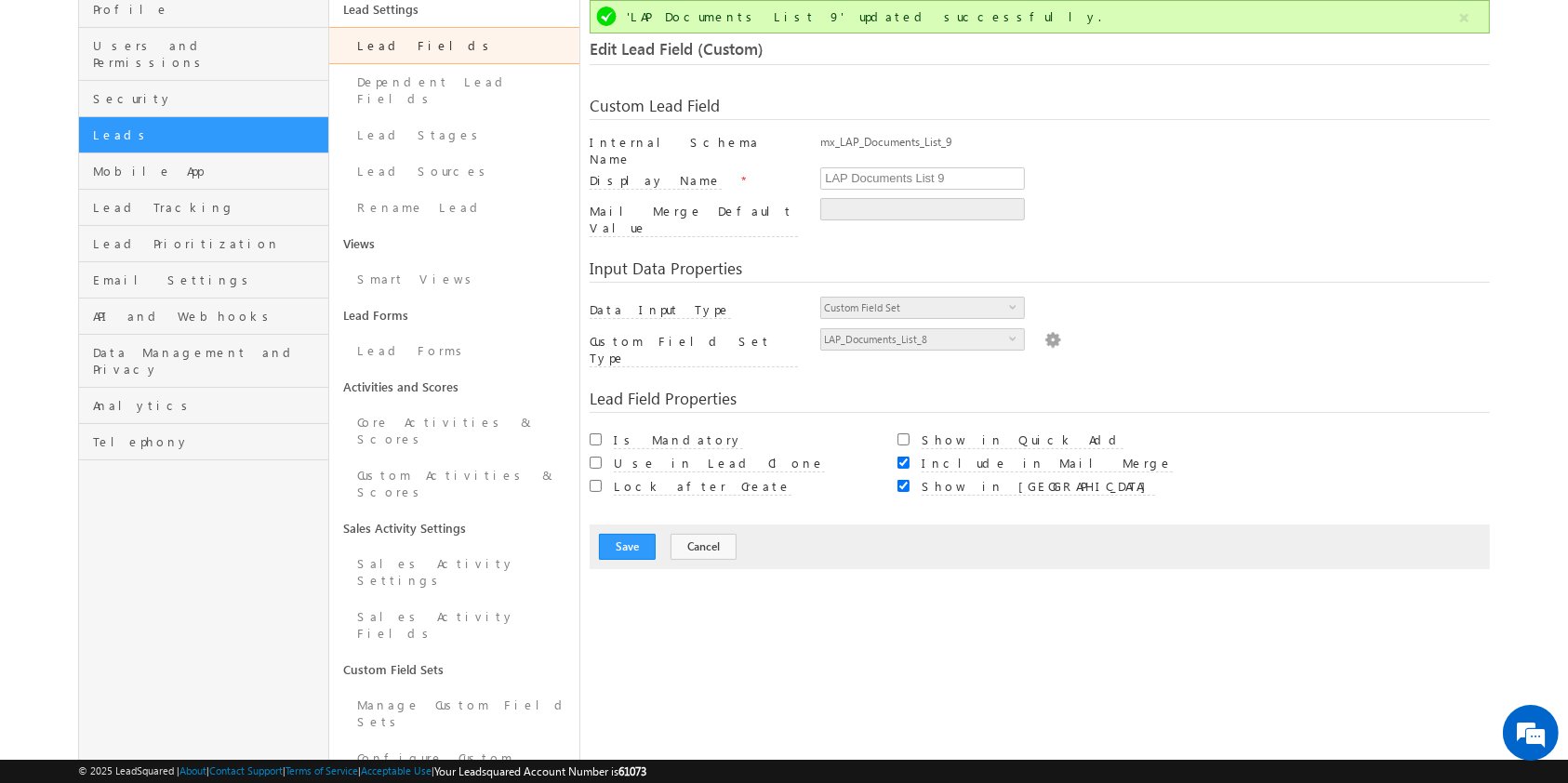
click at [470, 38] on link "Lead Fields" at bounding box center [455, 45] width 250 height 37
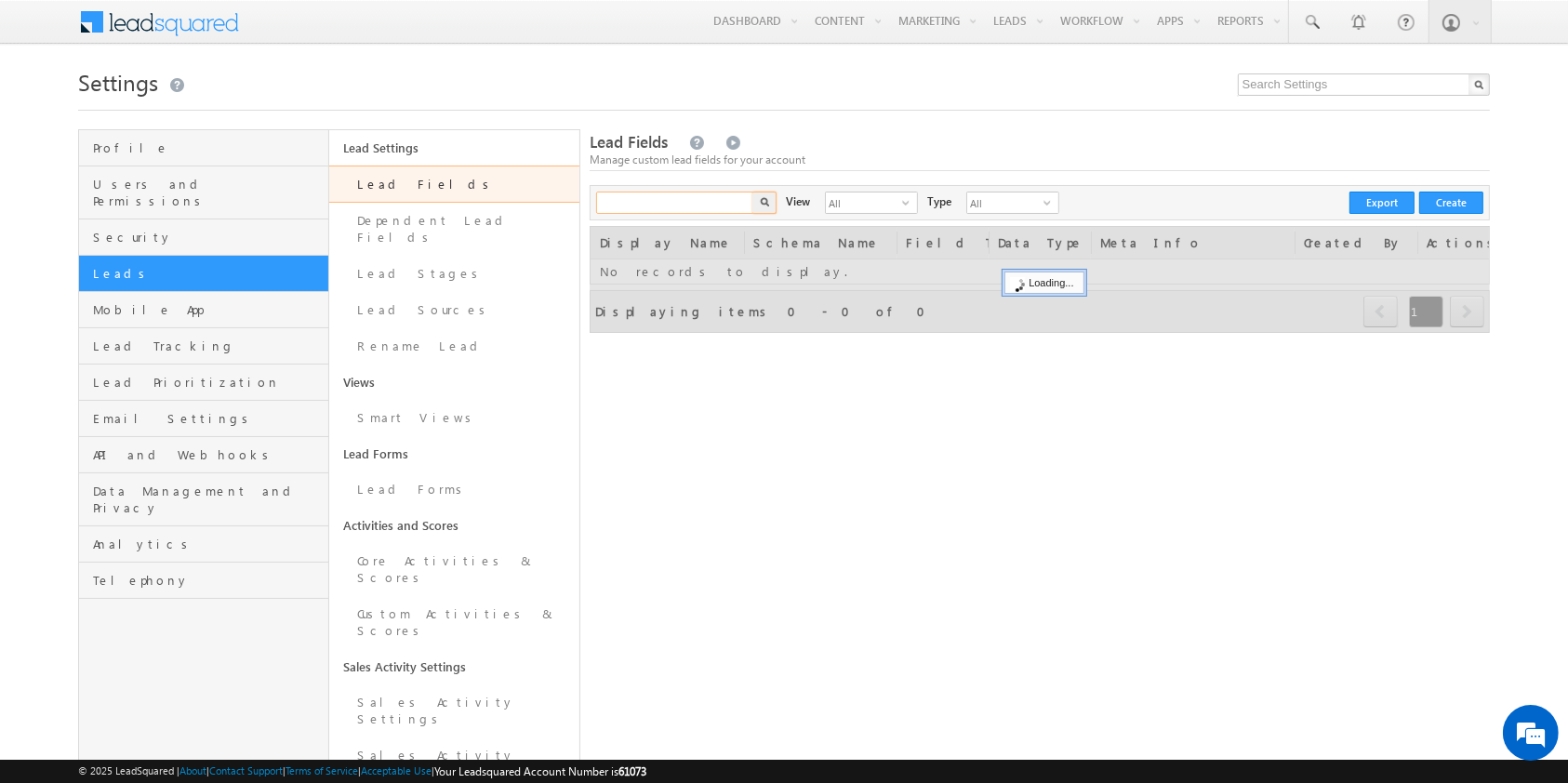
click at [689, 203] on input "text" at bounding box center [676, 202] width 159 height 22
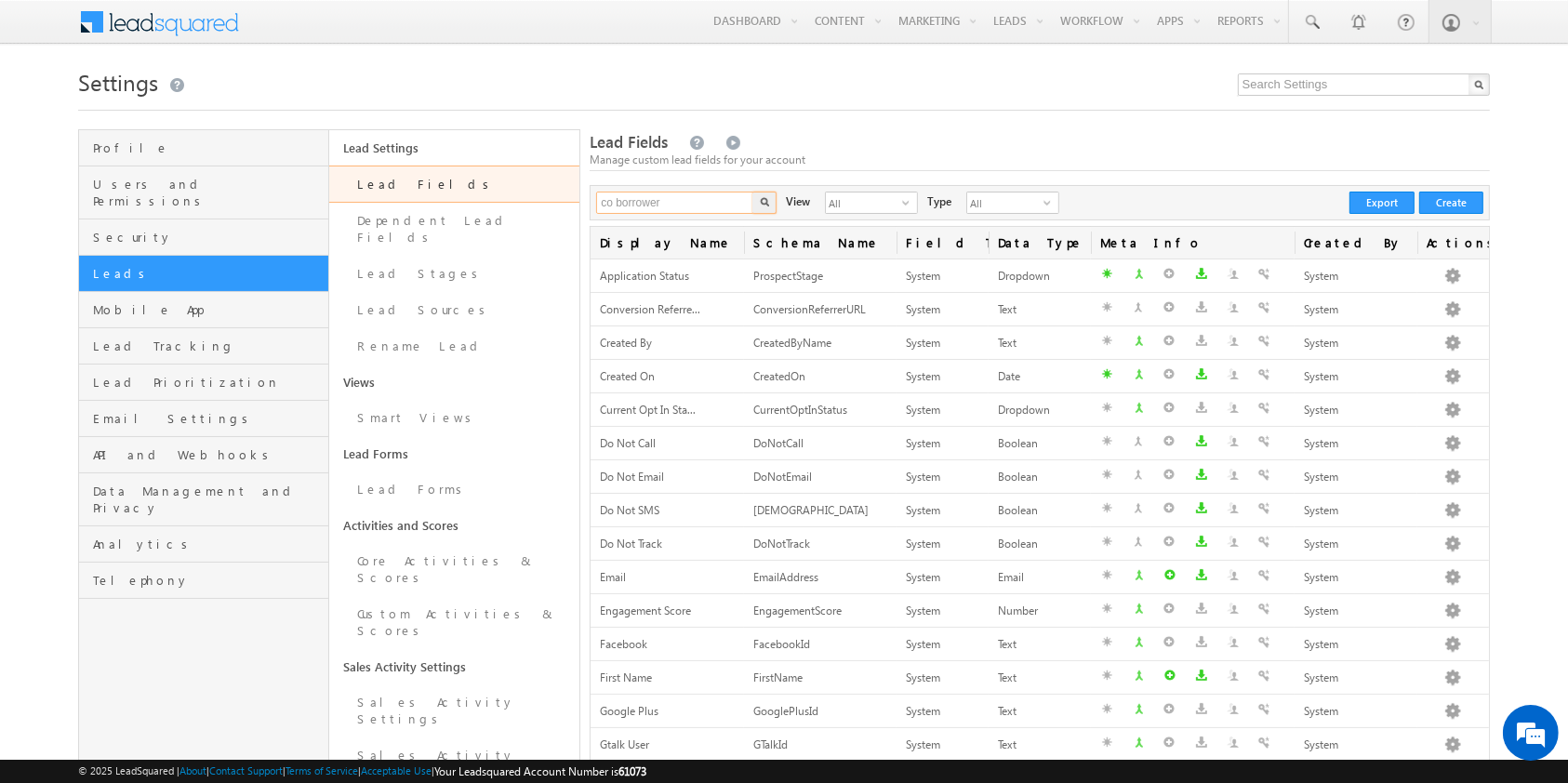
type input "co borrower"
click at [752, 192] on button "button" at bounding box center [764, 202] width 24 height 22
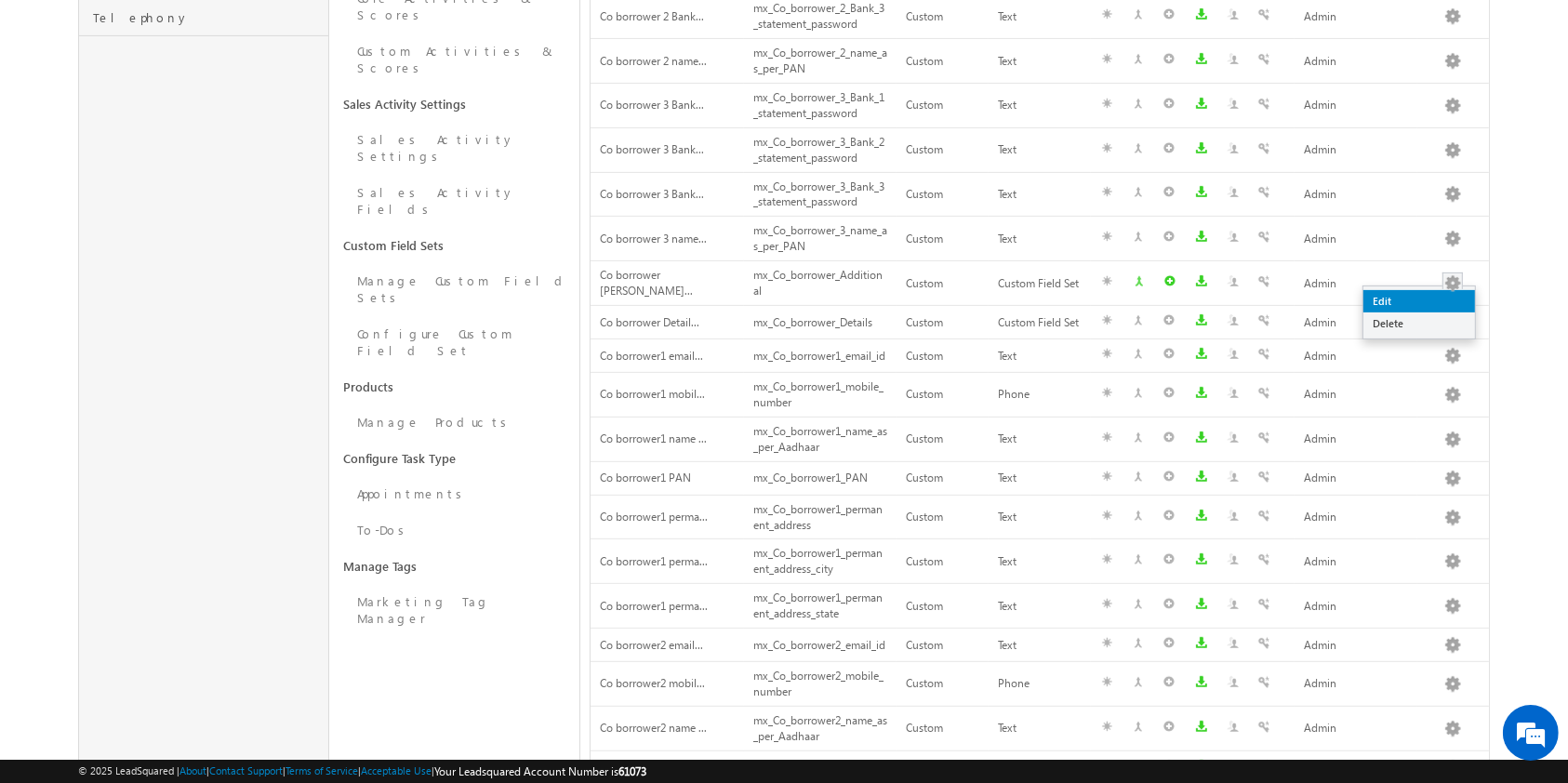
click at [1399, 296] on link "Edit" at bounding box center [1419, 301] width 111 height 22
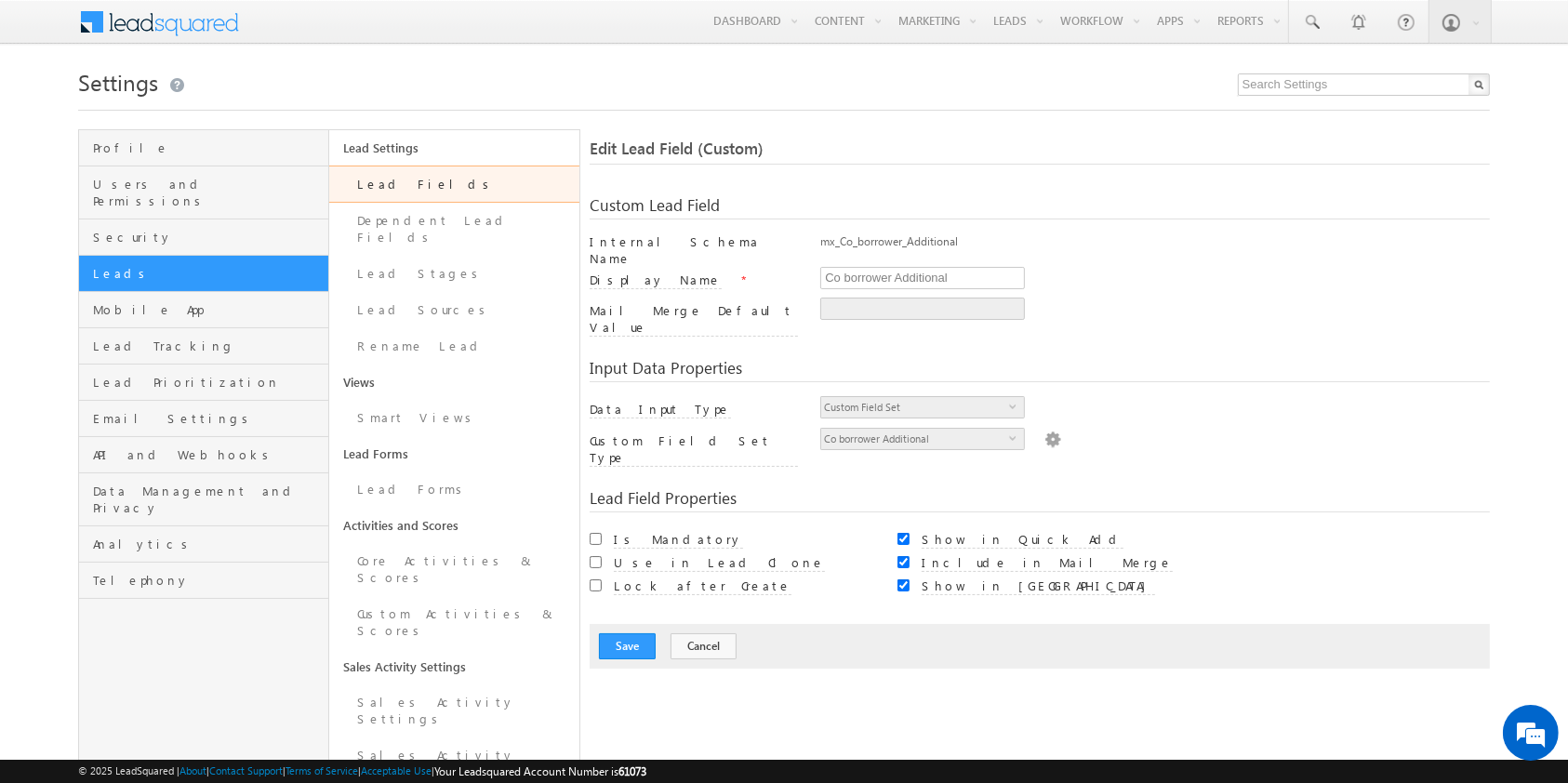
click at [1044, 428] on img at bounding box center [1052, 438] width 17 height 21
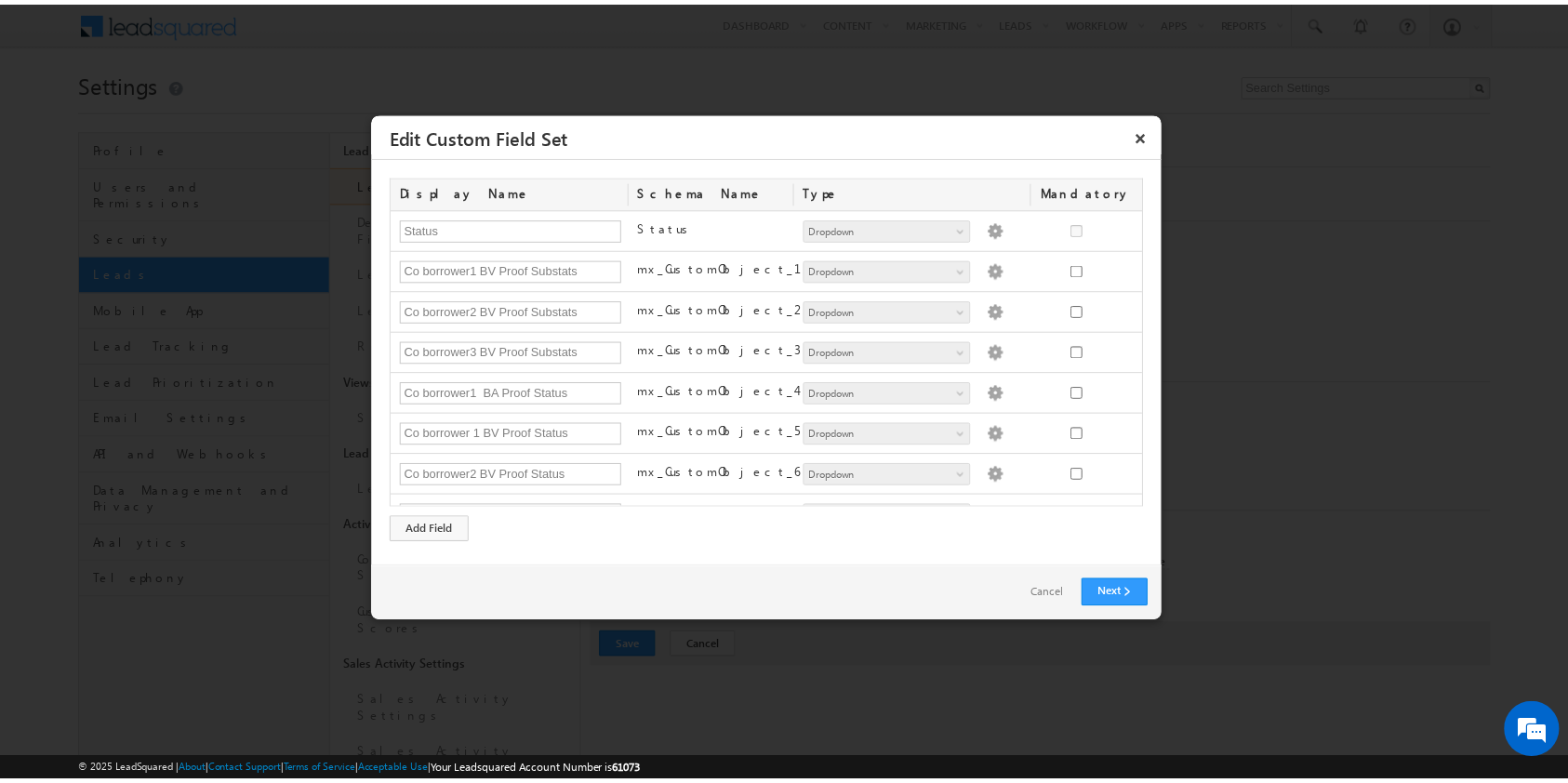
scroll to position [881, 0]
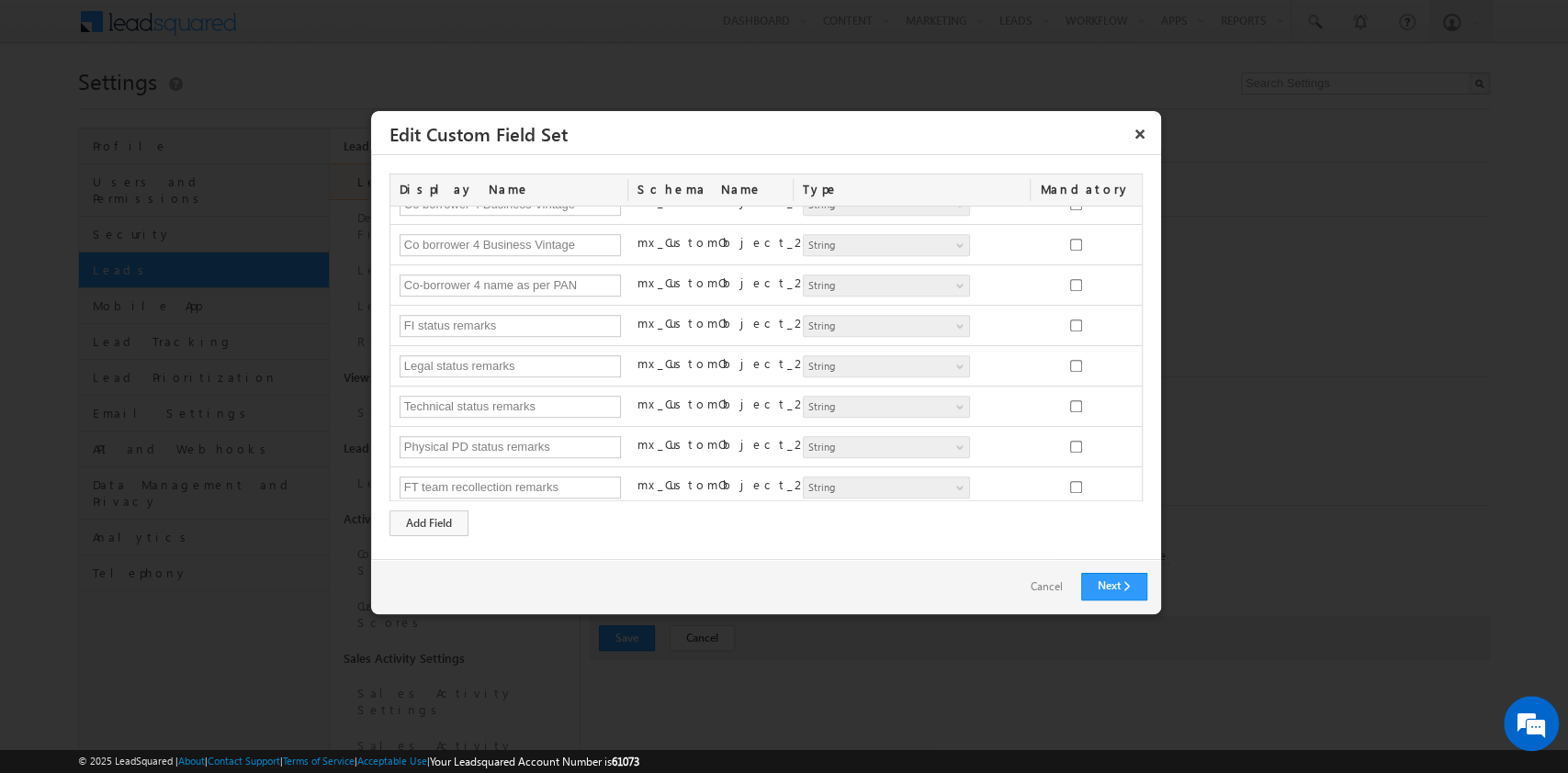
click at [715, 537] on div "Display Name Schema Name Type Mandatory Status Status Number String DateTime Da…" at bounding box center [766, 357] width 790 height 404
click at [1138, 586] on link "Next" at bounding box center [1113, 587] width 66 height 27
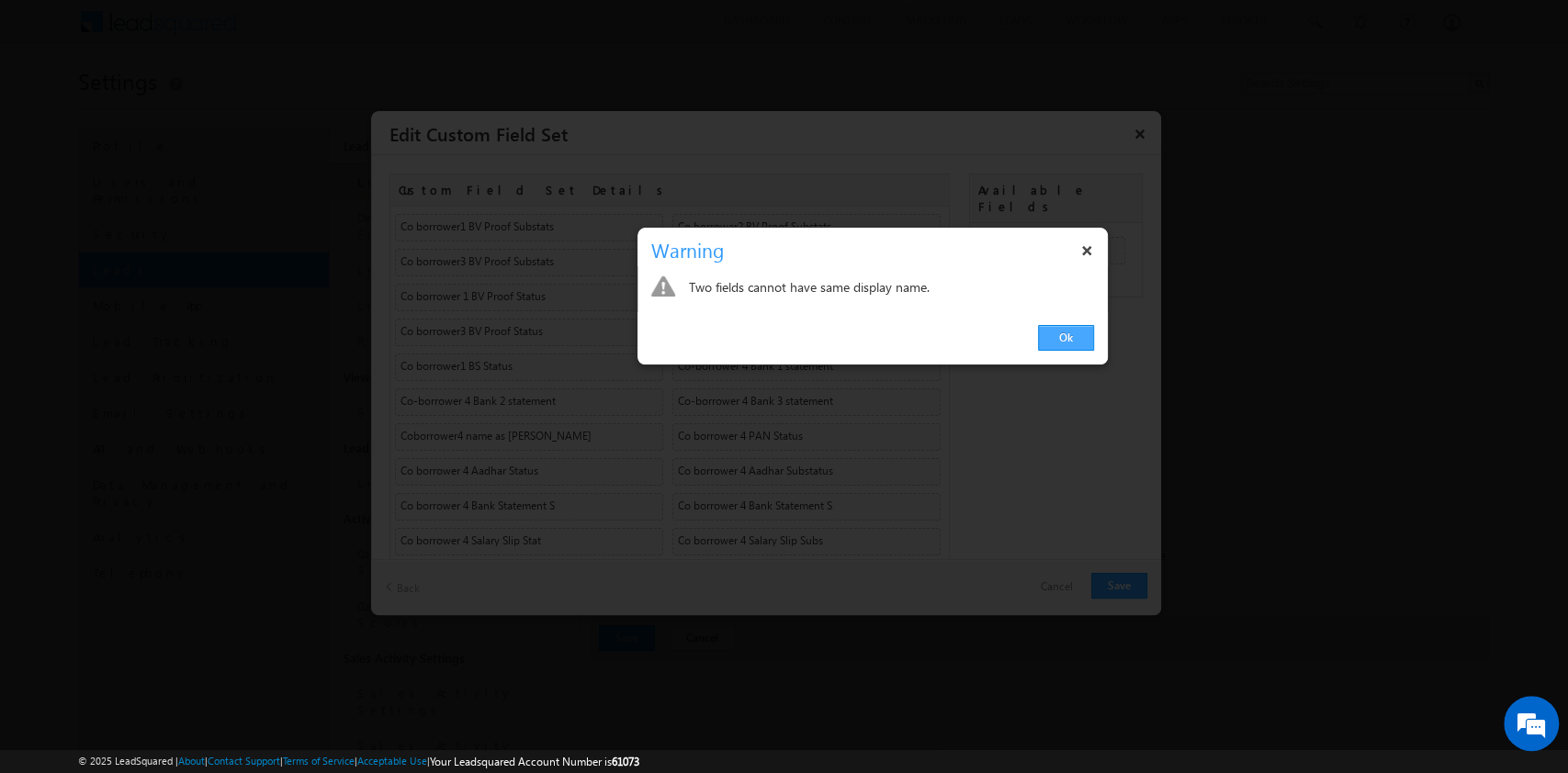
click at [1067, 348] on link "Ok" at bounding box center [1065, 338] width 56 height 25
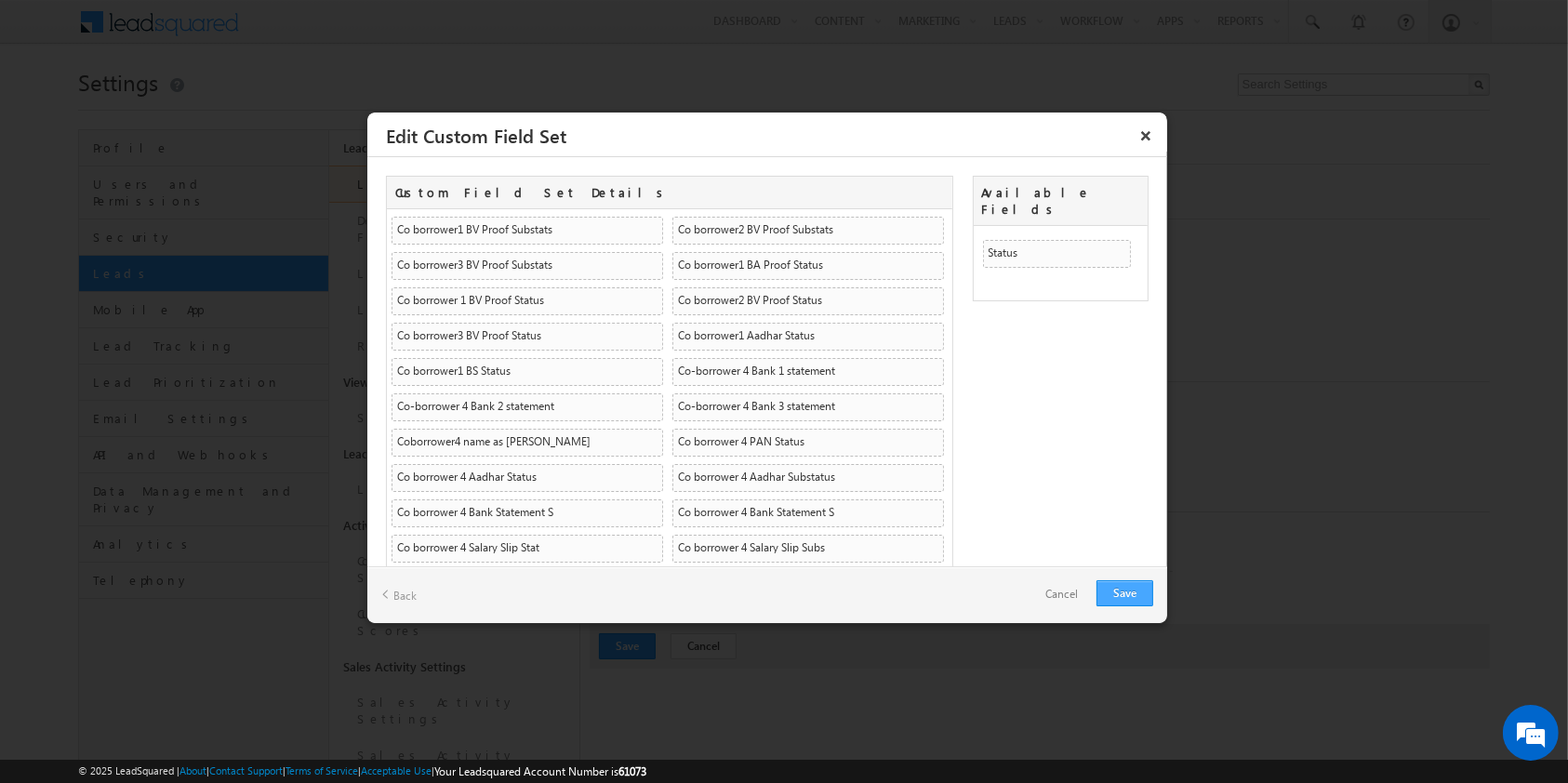
click at [1116, 598] on link "Save" at bounding box center [1124, 593] width 57 height 26
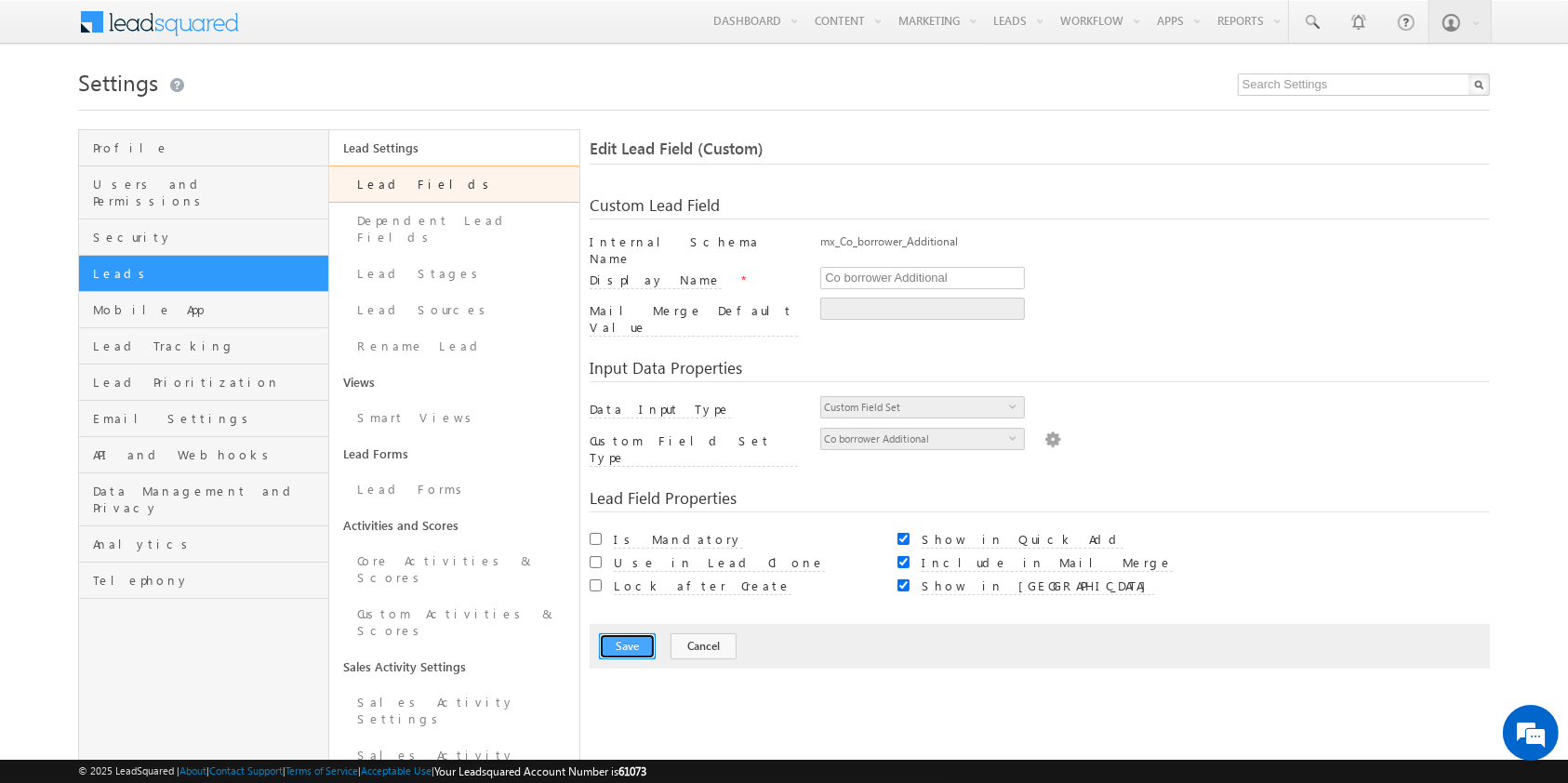
click at [638, 633] on button "Save" at bounding box center [627, 646] width 57 height 26
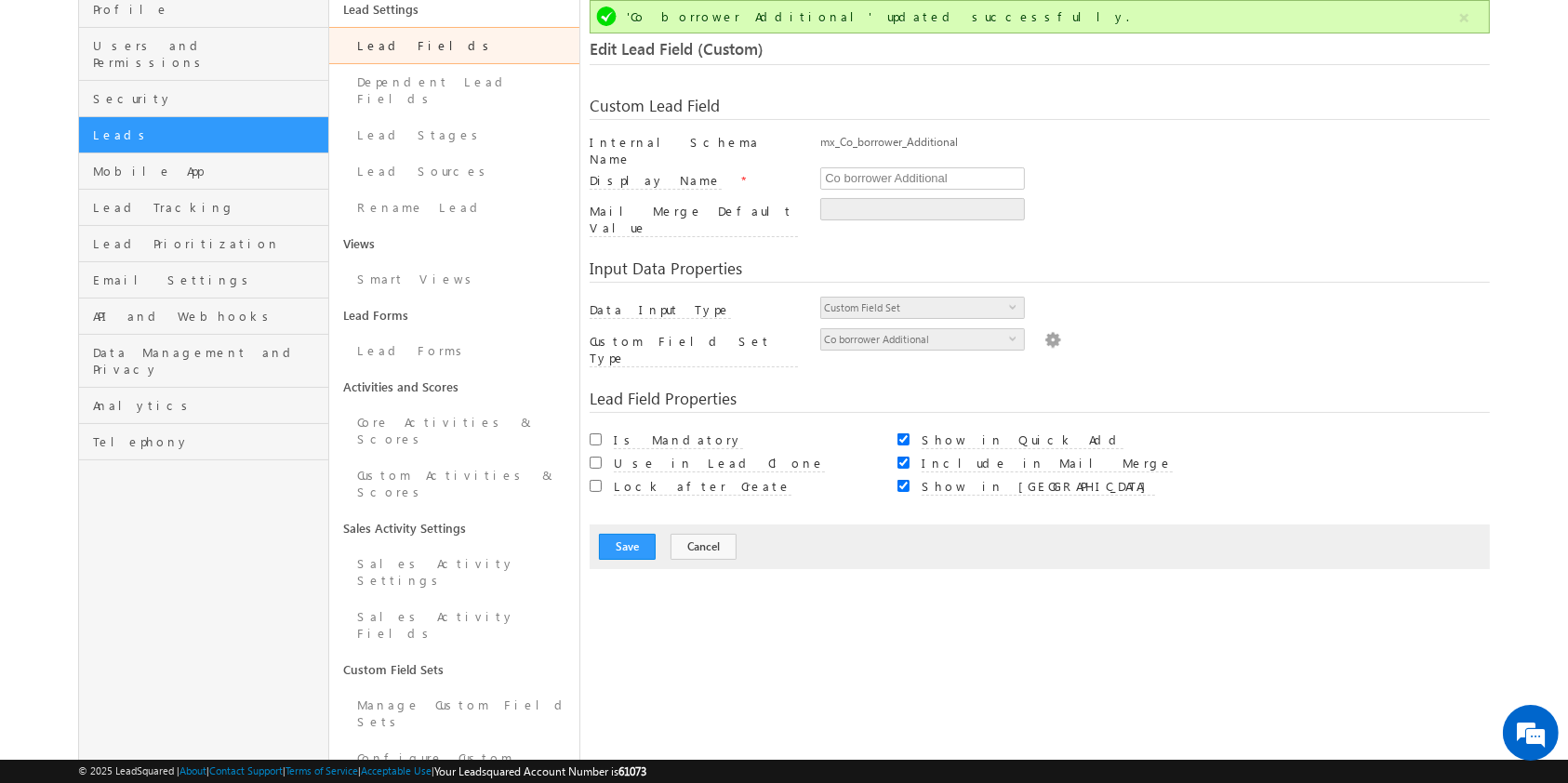
scroll to position [0, 0]
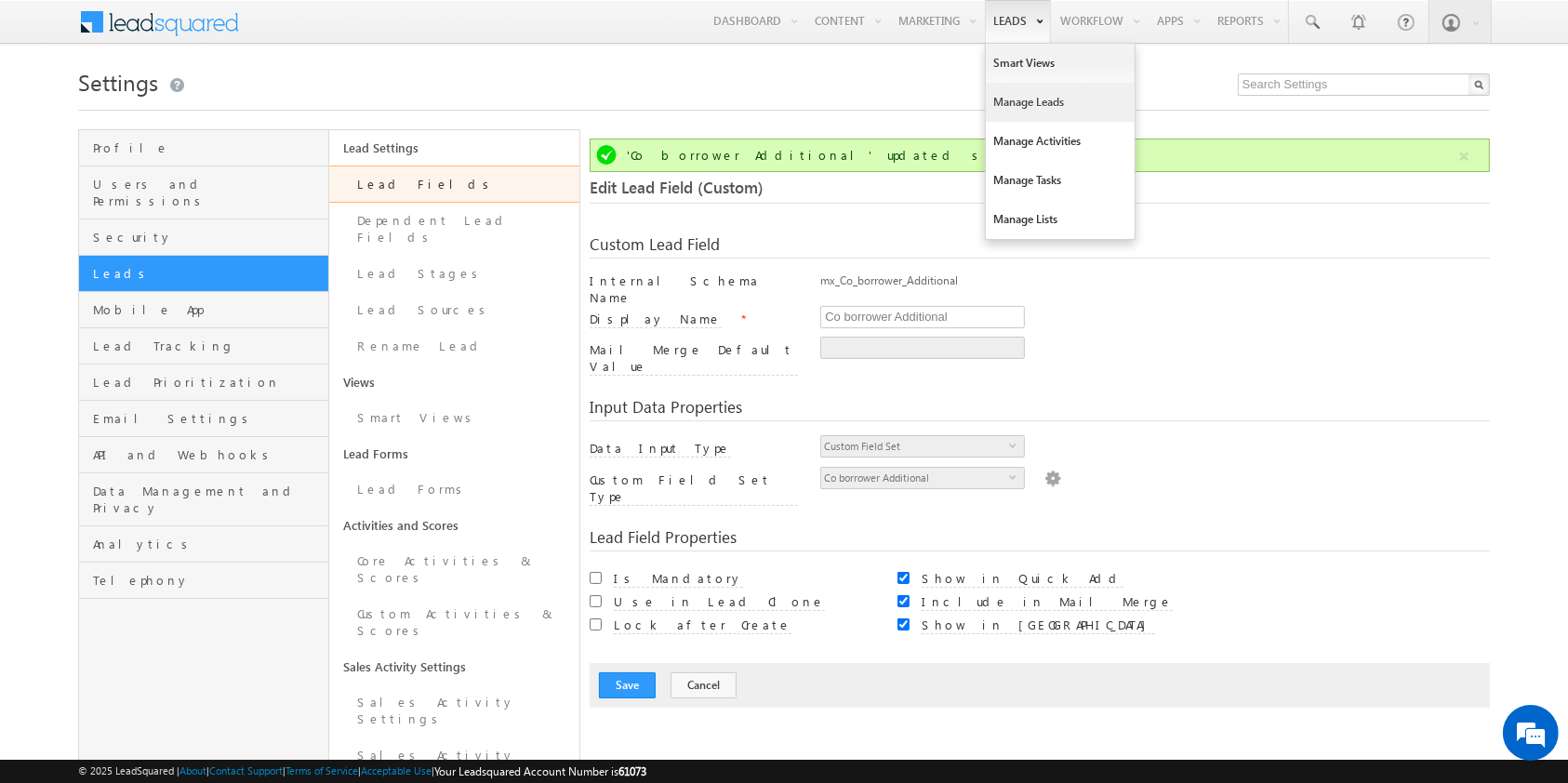
click at [1069, 103] on link "Manage Leads" at bounding box center [1060, 101] width 149 height 39
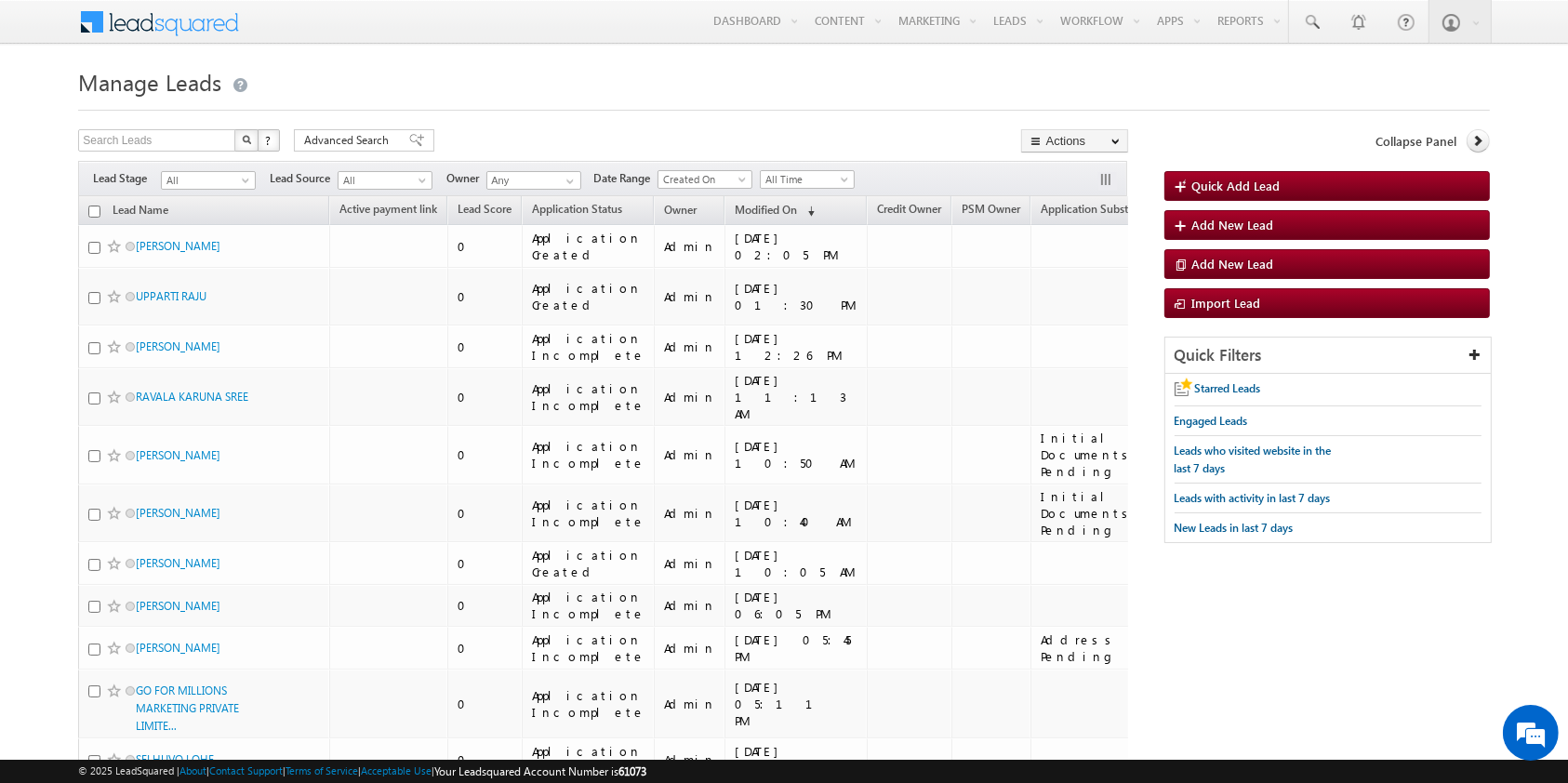
click at [628, 63] on h1 "Manage Leads" at bounding box center [784, 80] width 1411 height 37
